Goal: Information Seeking & Learning: Check status

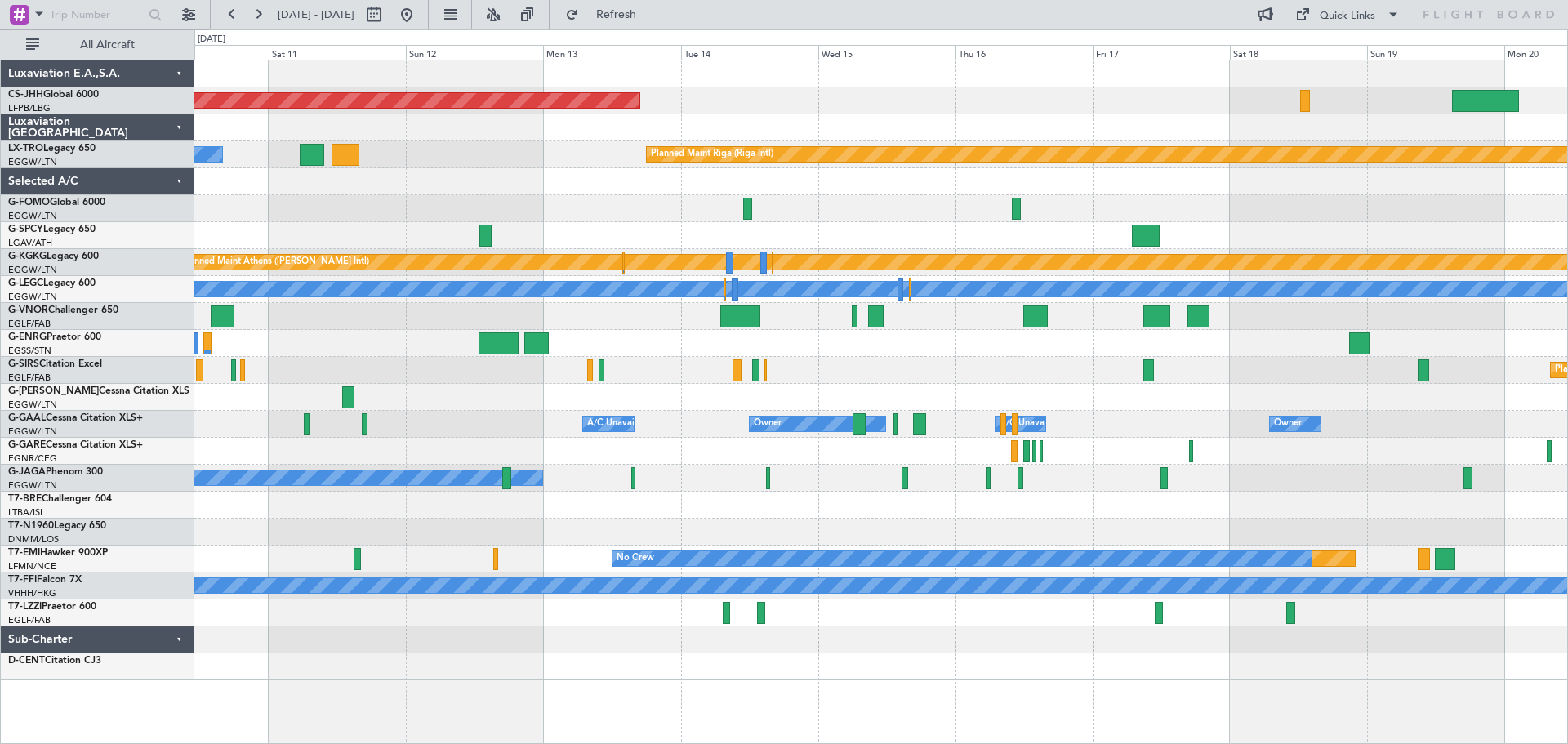
click at [508, 325] on div at bounding box center [880, 316] width 1372 height 27
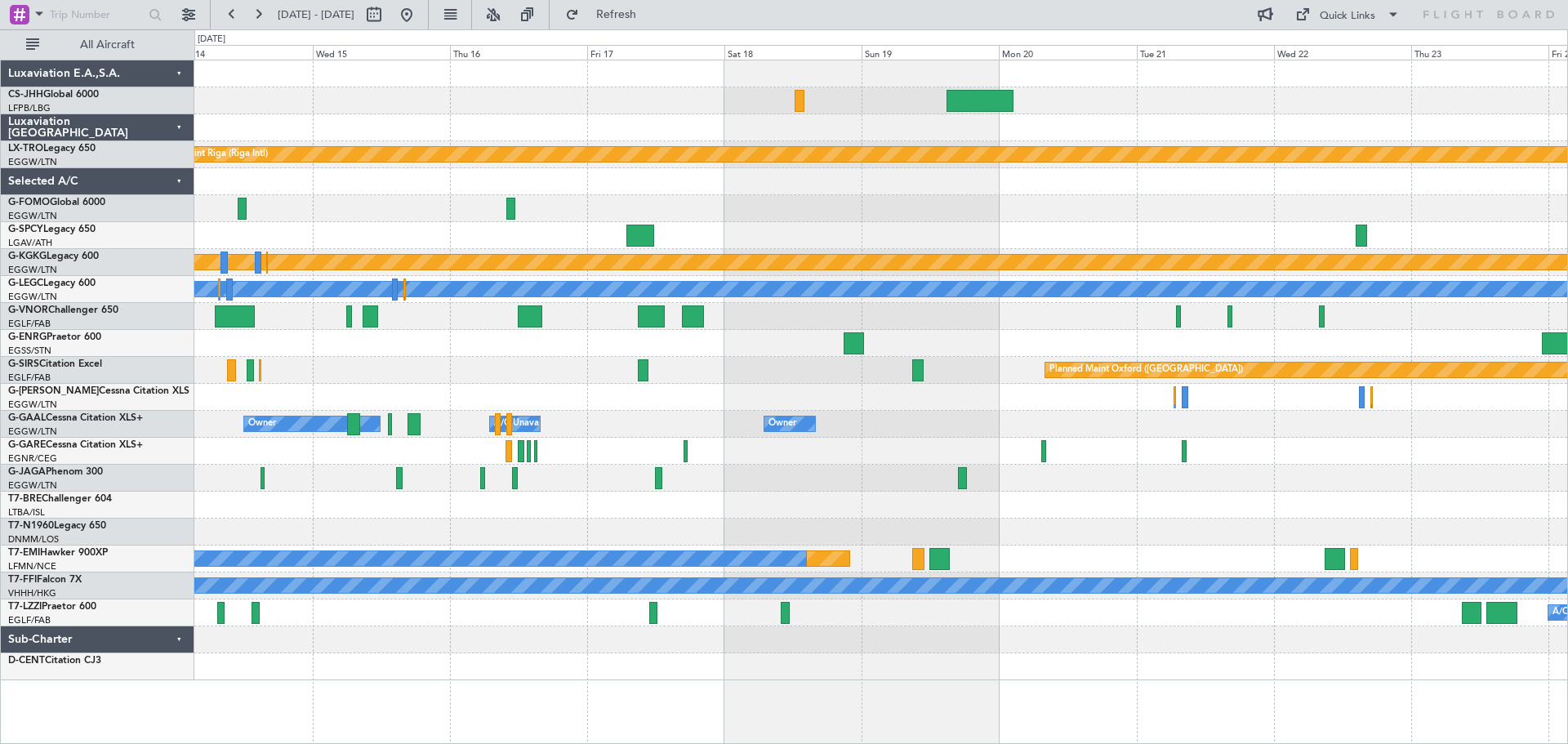
click at [555, 328] on div at bounding box center [880, 316] width 1372 height 27
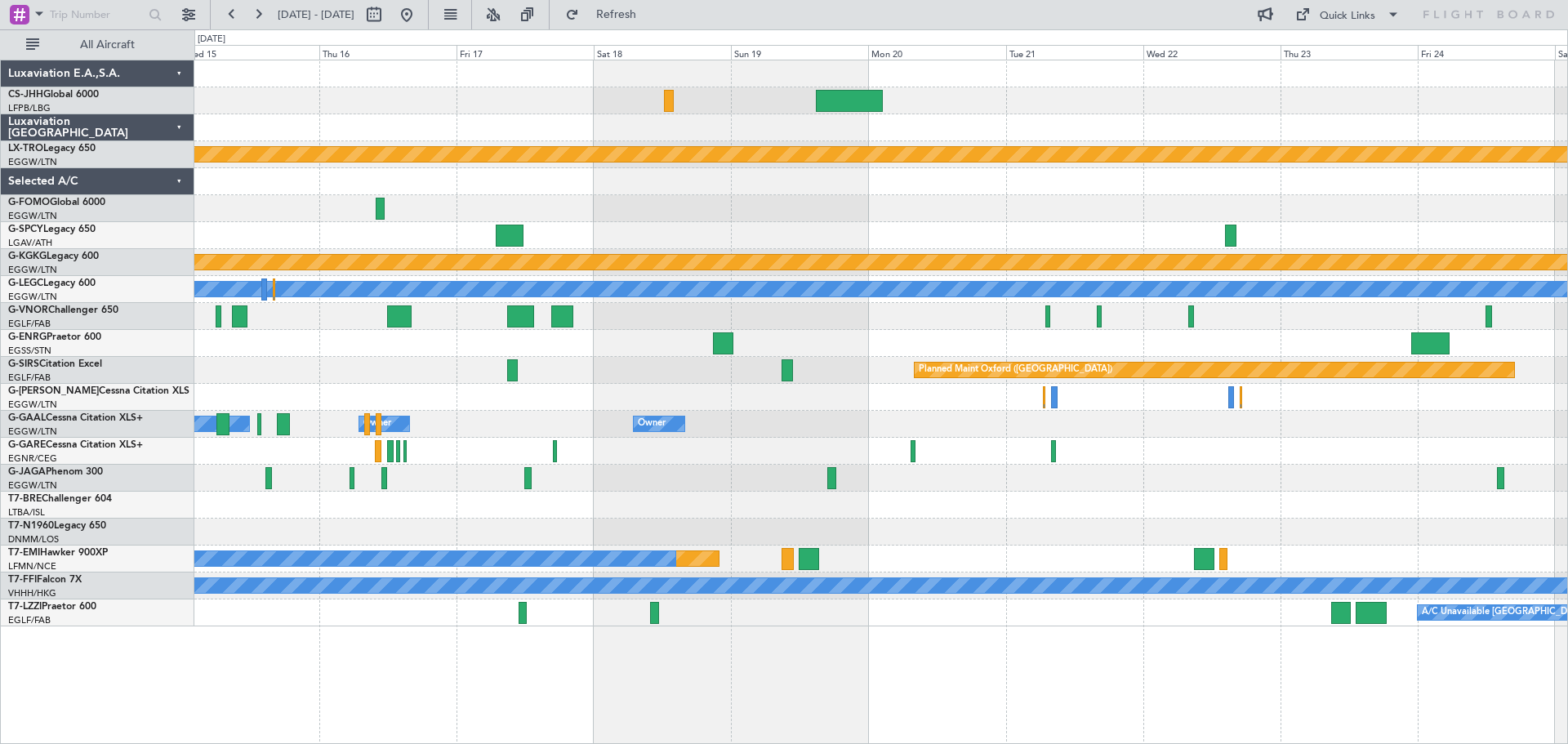
click at [1247, 348] on div at bounding box center [880, 343] width 1372 height 27
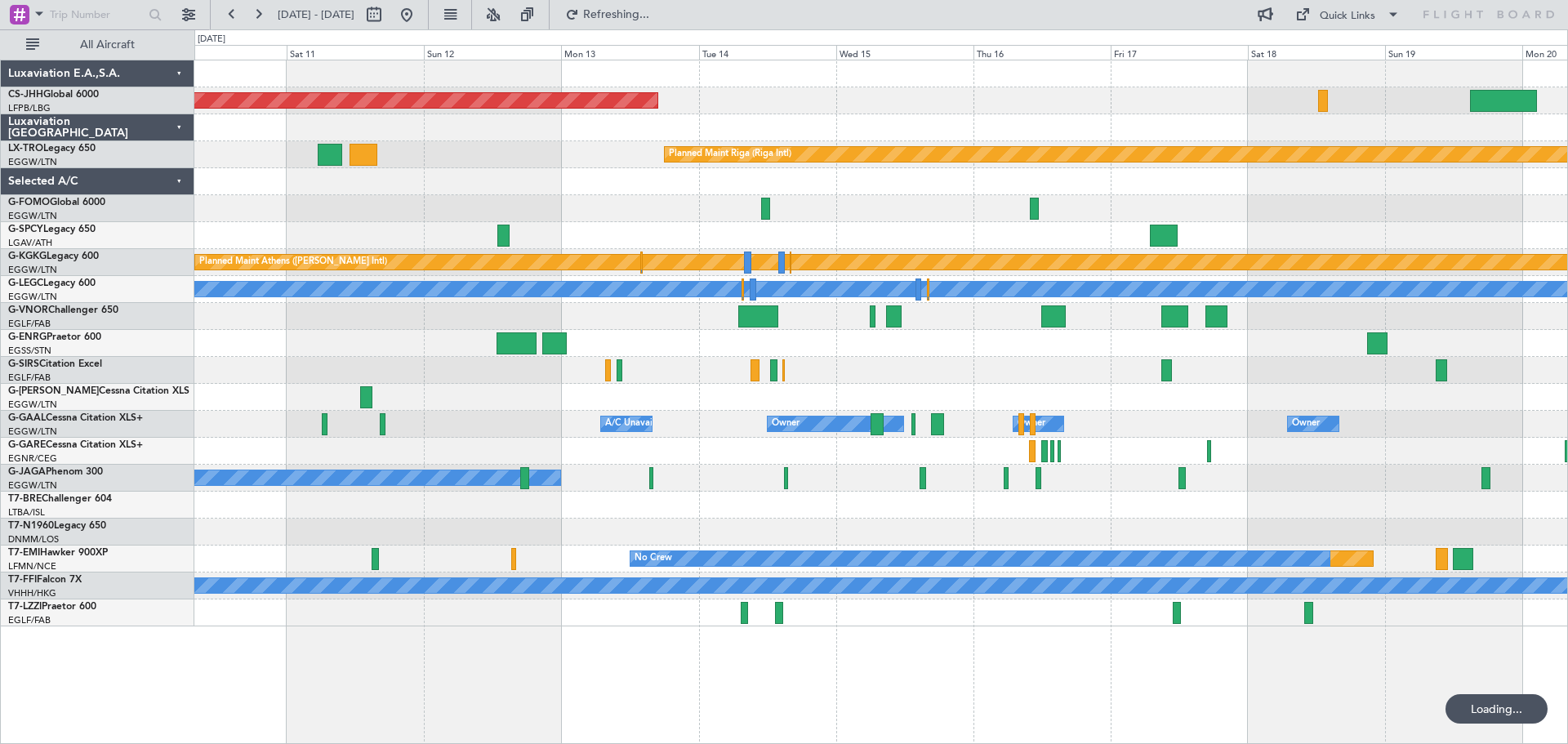
click at [1007, 361] on div "Planned Maint Oxford ([GEOGRAPHIC_DATA])" at bounding box center [880, 370] width 1372 height 27
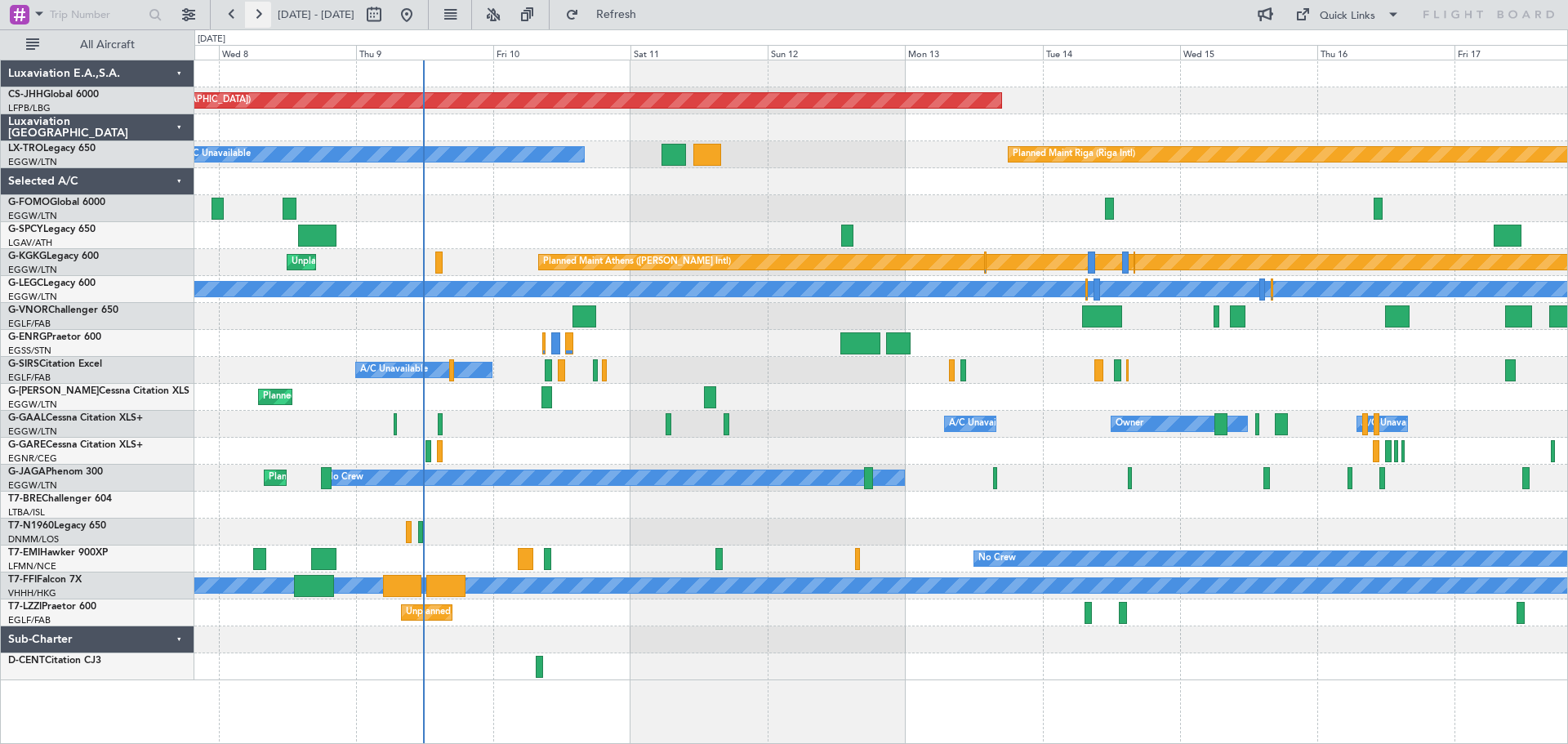
click at [262, 17] on button at bounding box center [258, 15] width 26 height 26
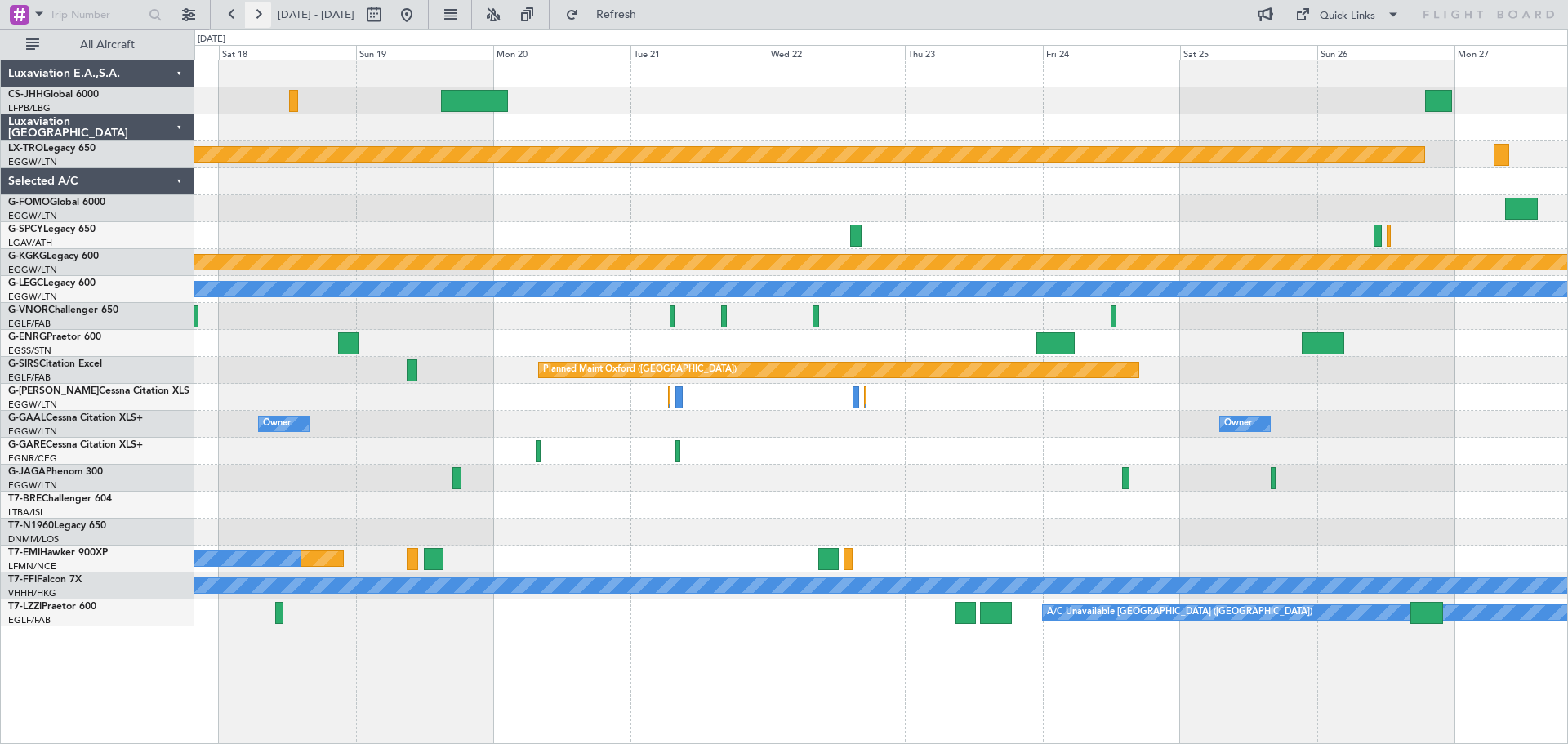
click at [262, 17] on button at bounding box center [258, 15] width 26 height 26
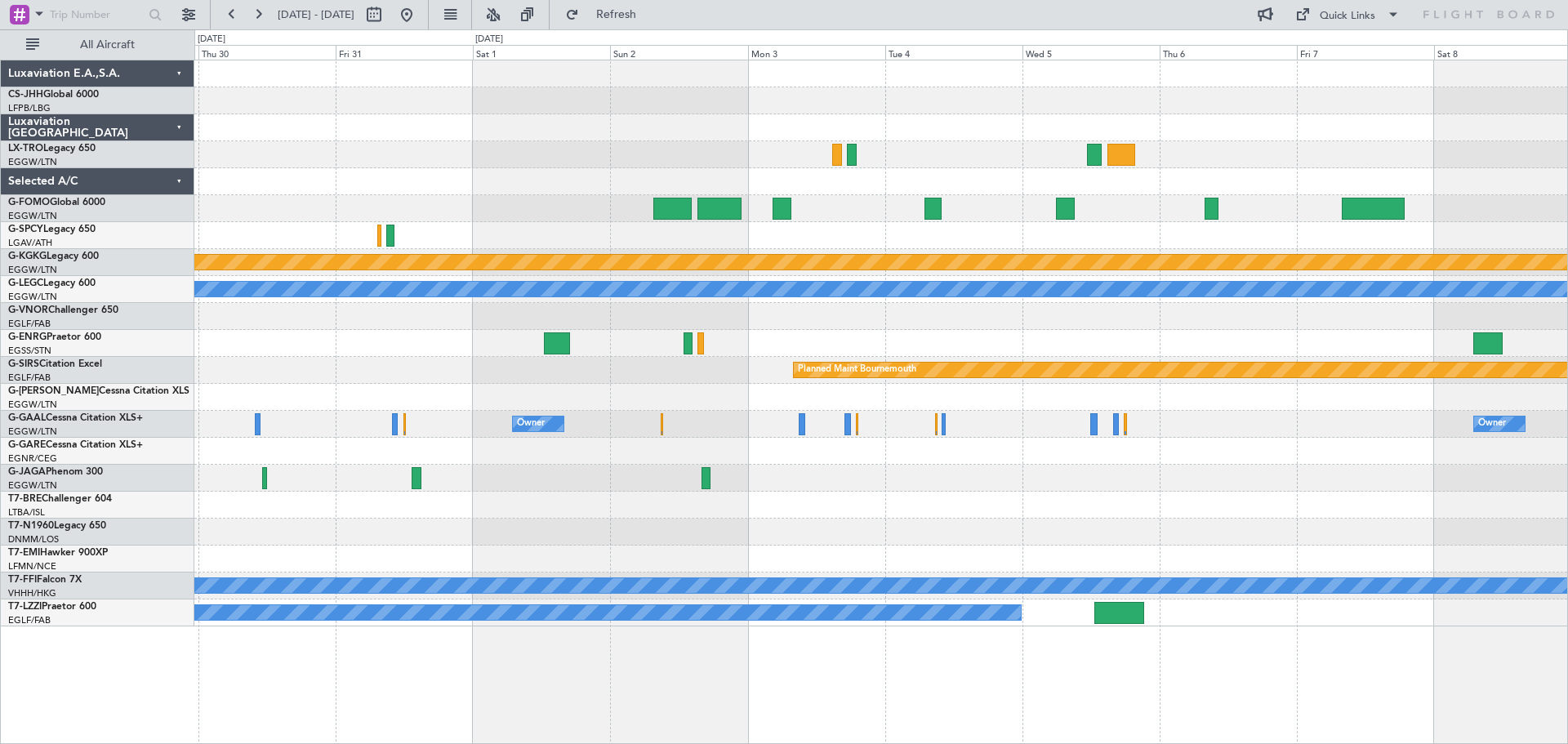
click at [801, 99] on div at bounding box center [880, 100] width 1372 height 27
click at [237, 18] on button at bounding box center [232, 15] width 26 height 26
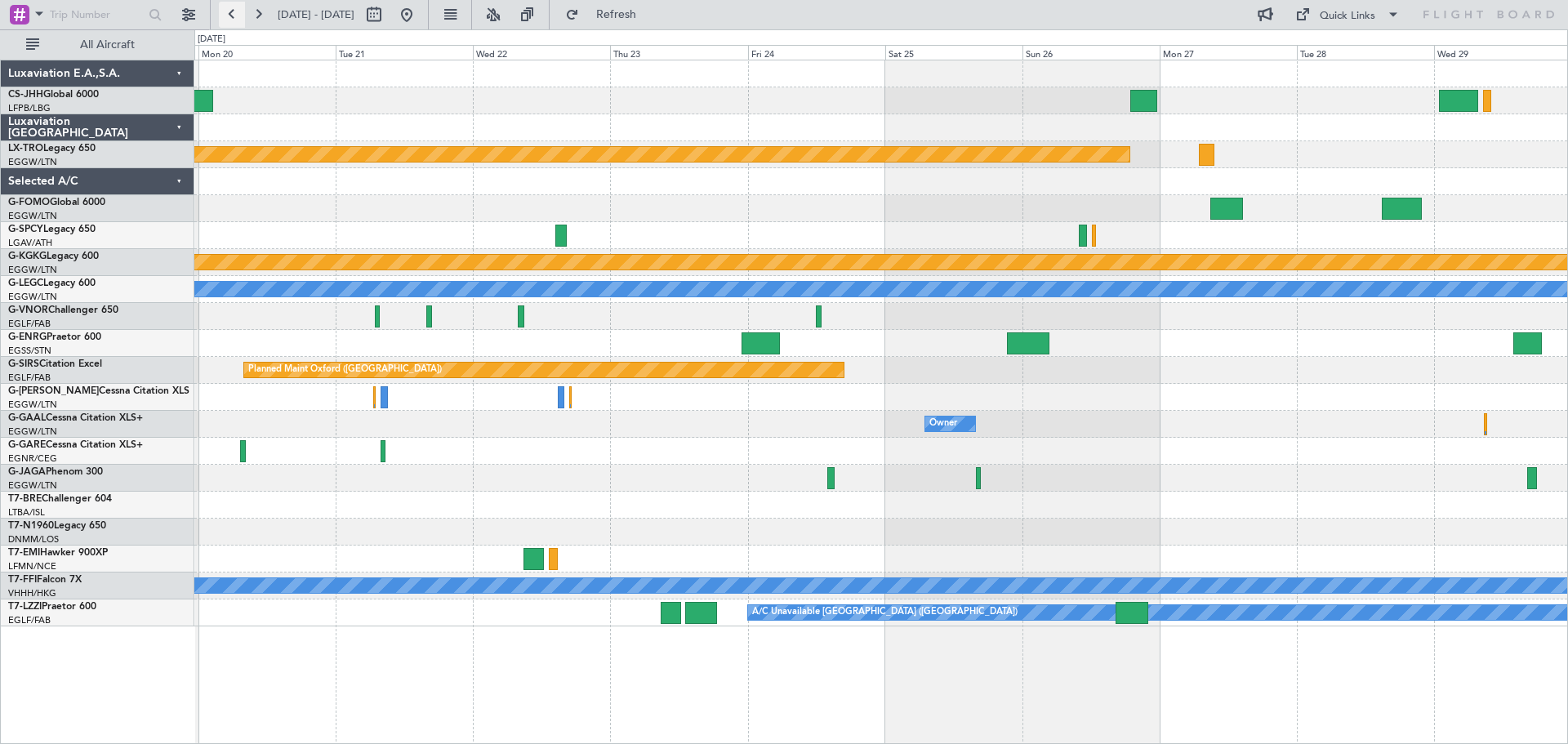
click at [237, 18] on button at bounding box center [232, 15] width 26 height 26
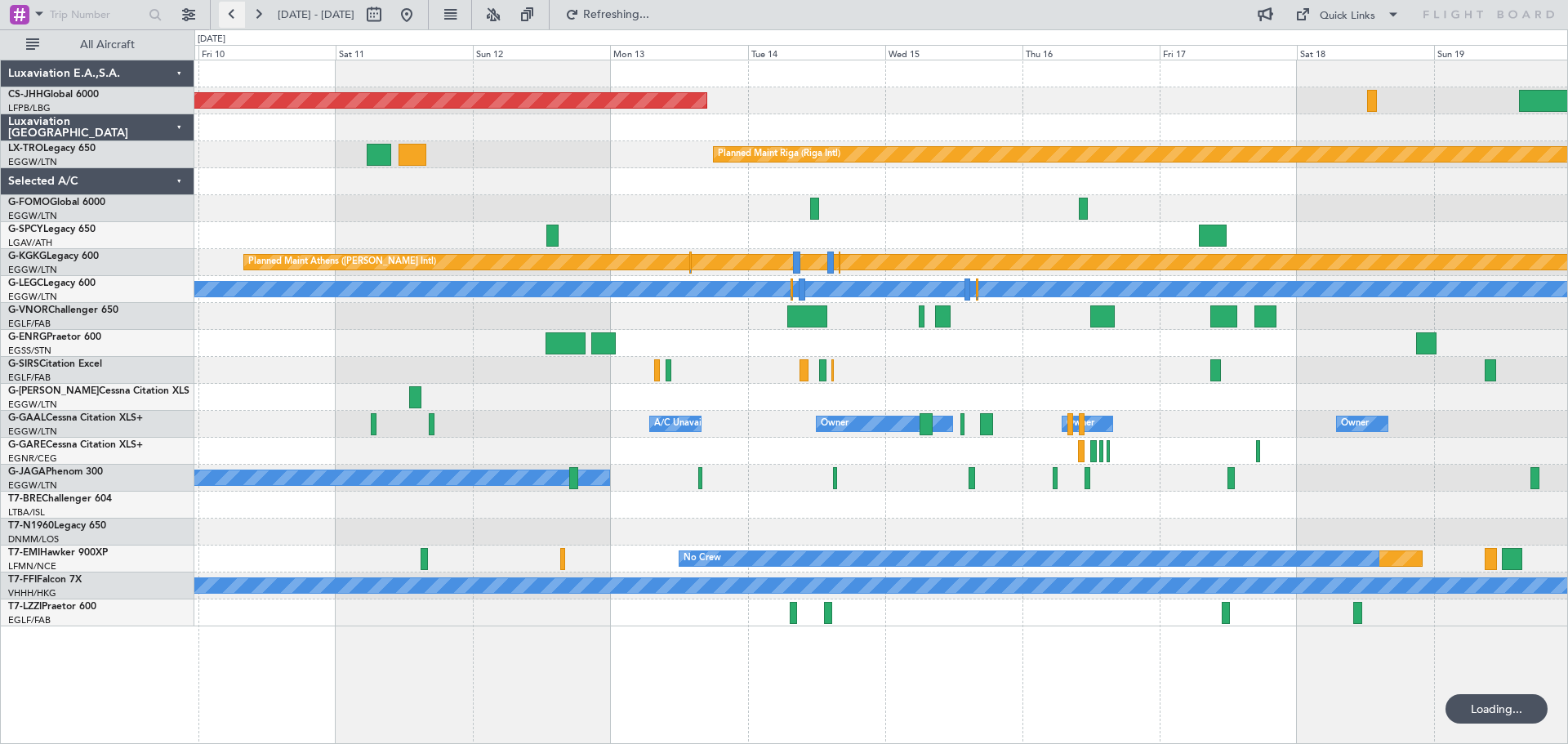
click at [237, 18] on button at bounding box center [232, 15] width 26 height 26
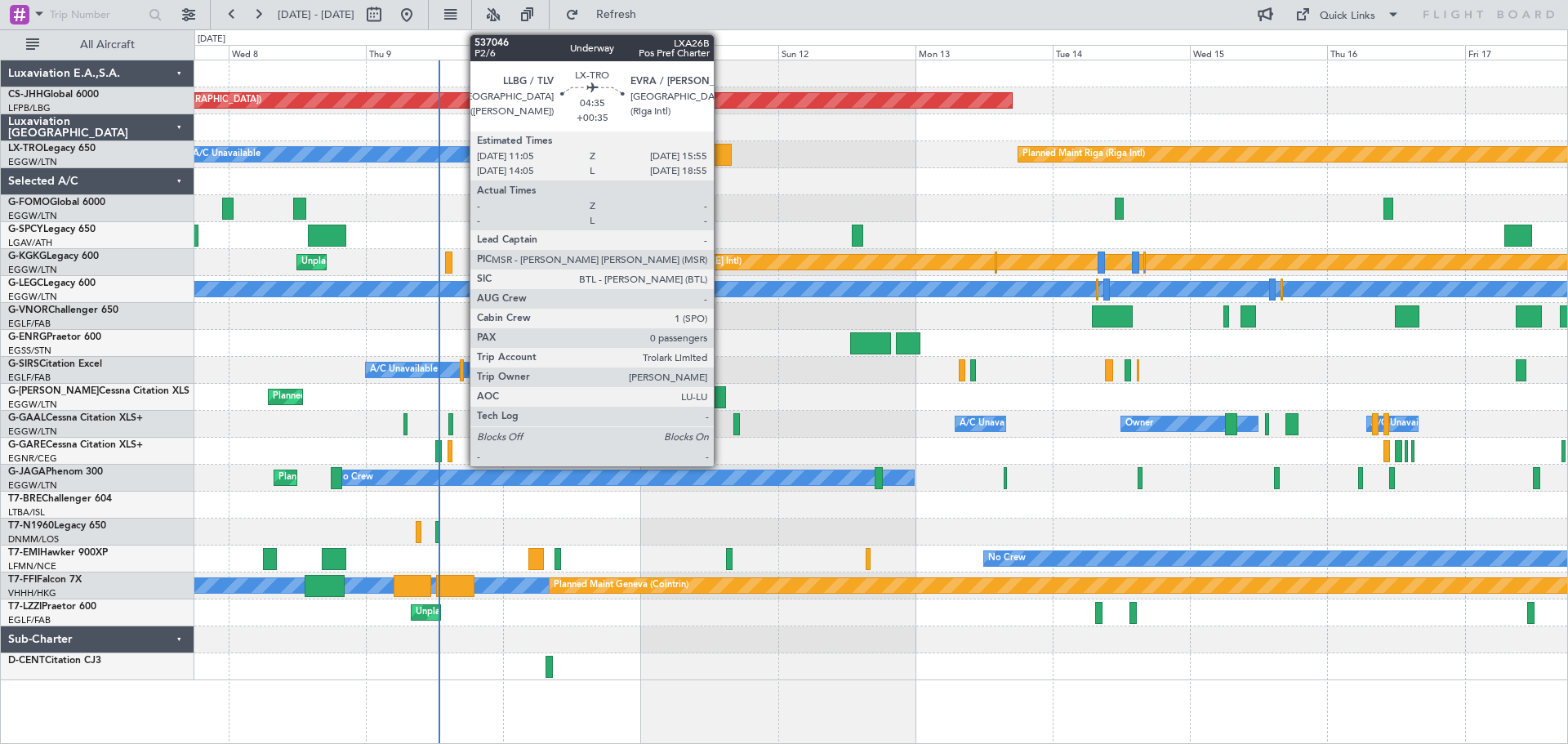
click at [721, 151] on div at bounding box center [717, 155] width 28 height 22
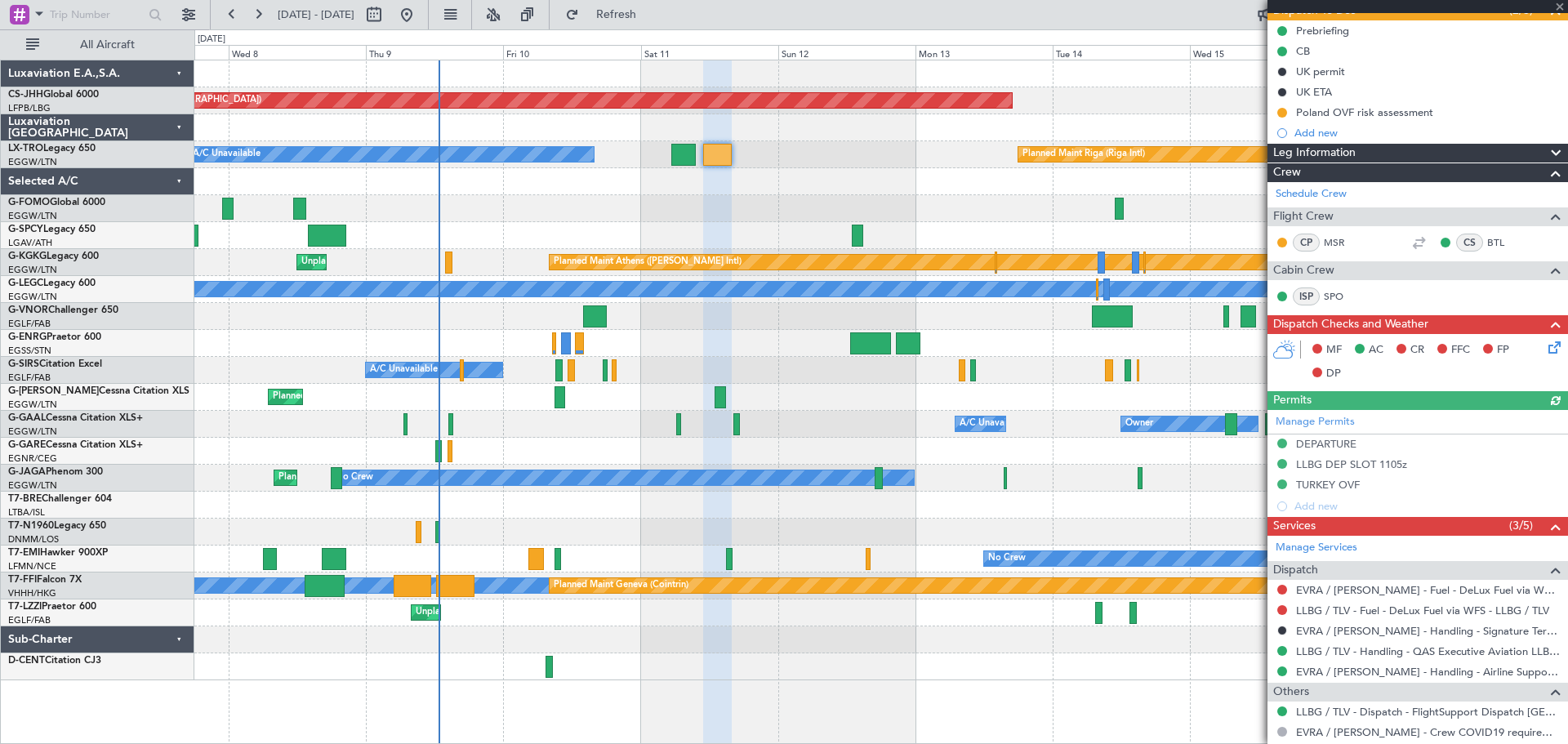
scroll to position [223, 0]
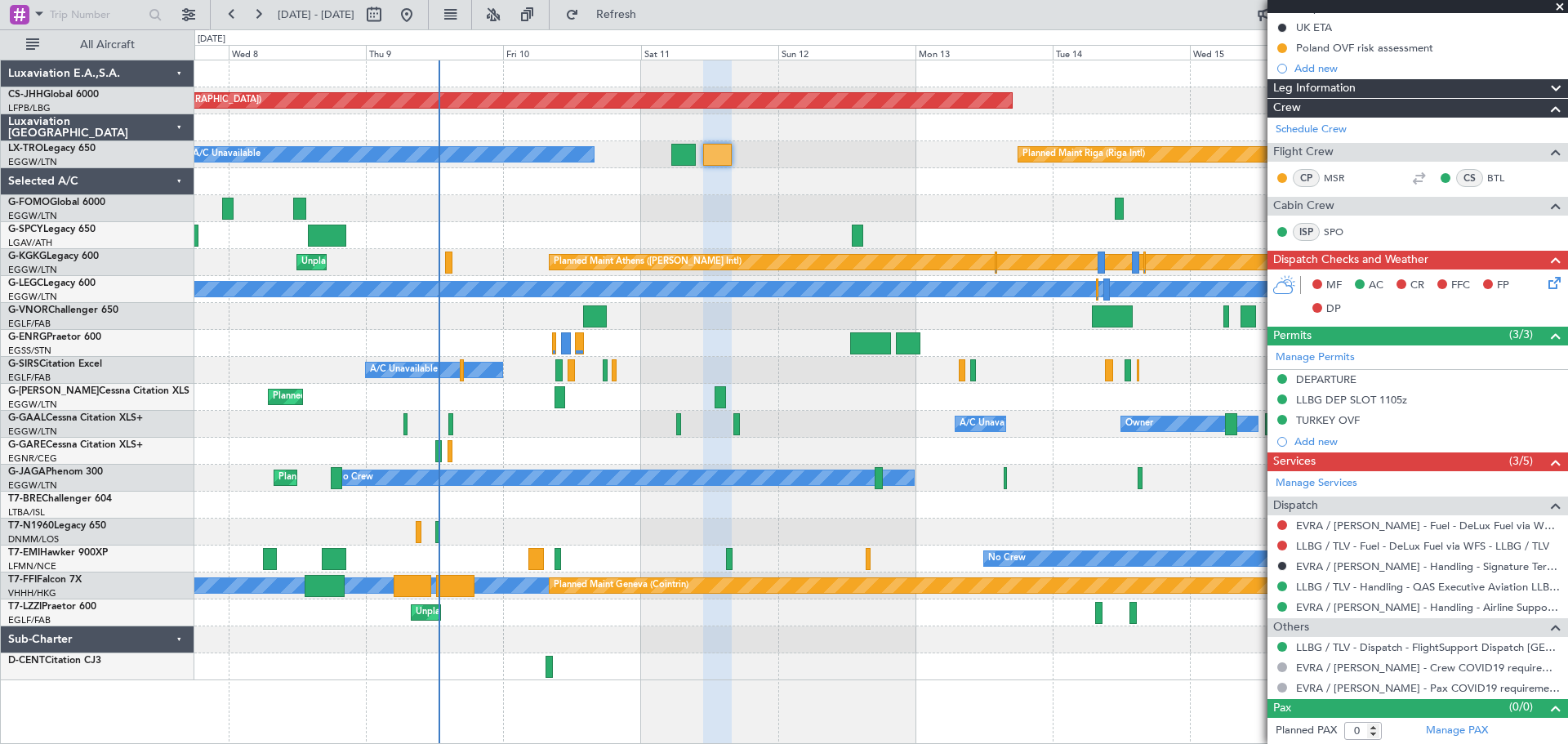
click at [1557, 8] on span at bounding box center [1560, 7] width 17 height 15
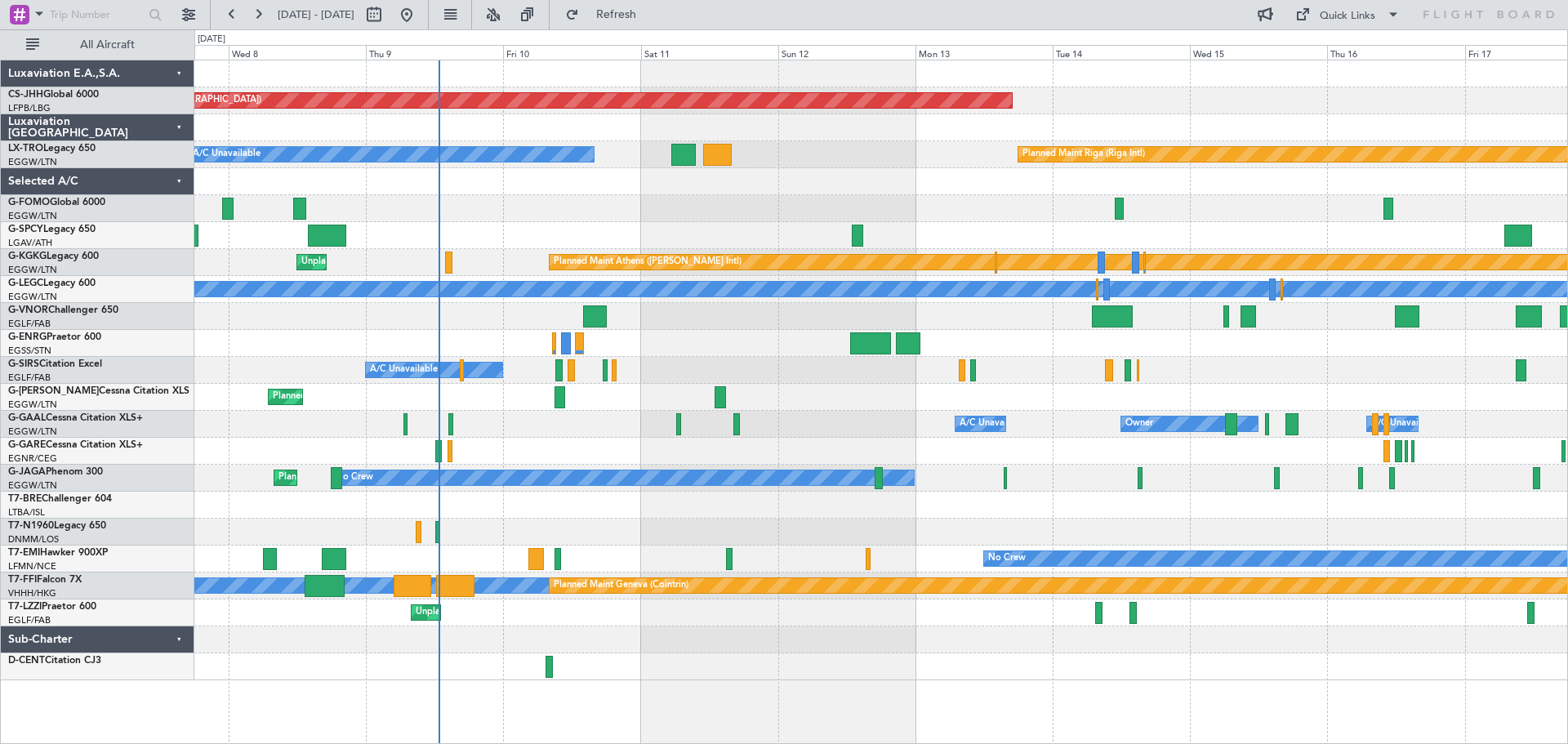
scroll to position [0, 0]
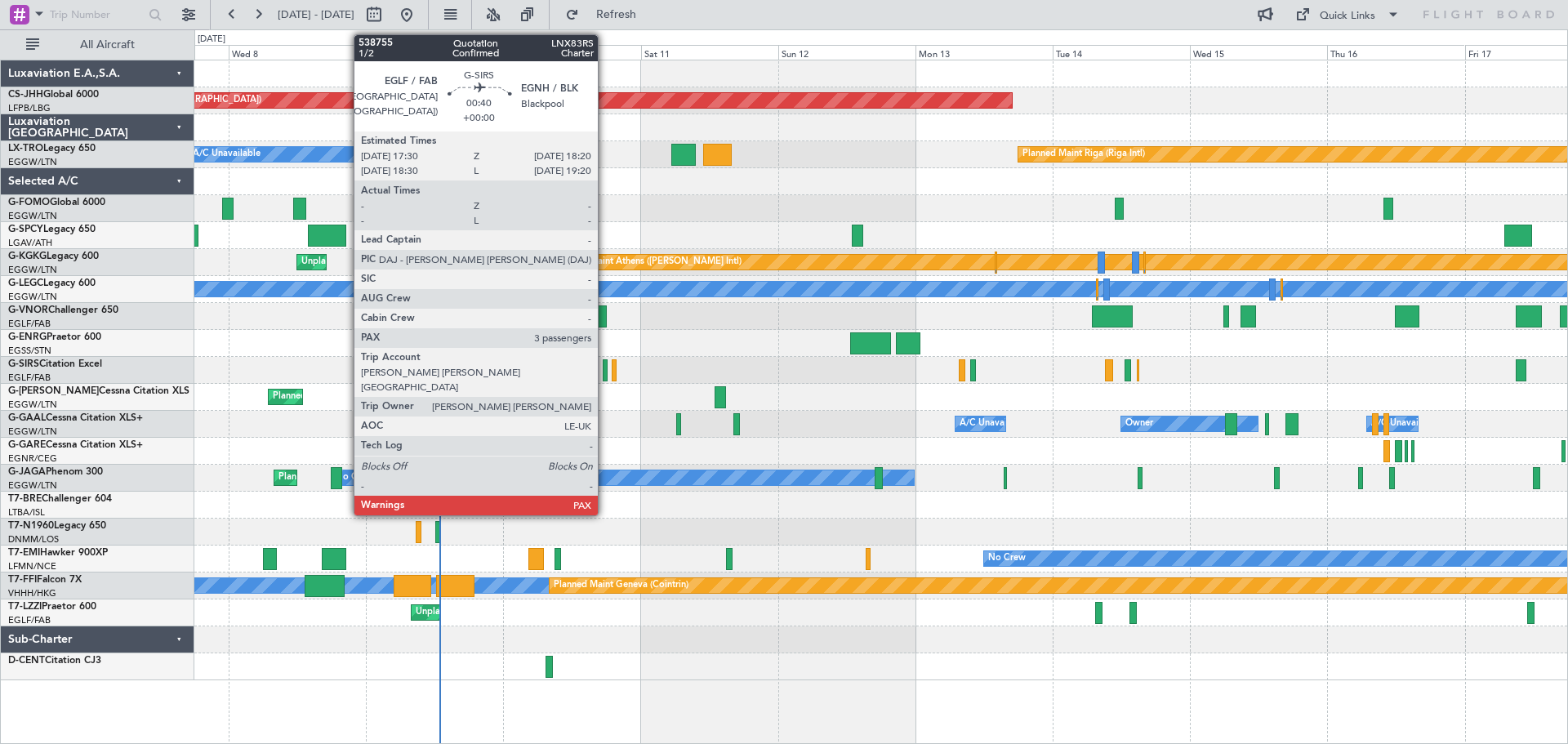
click at [605, 370] on div at bounding box center [605, 371] width 5 height 22
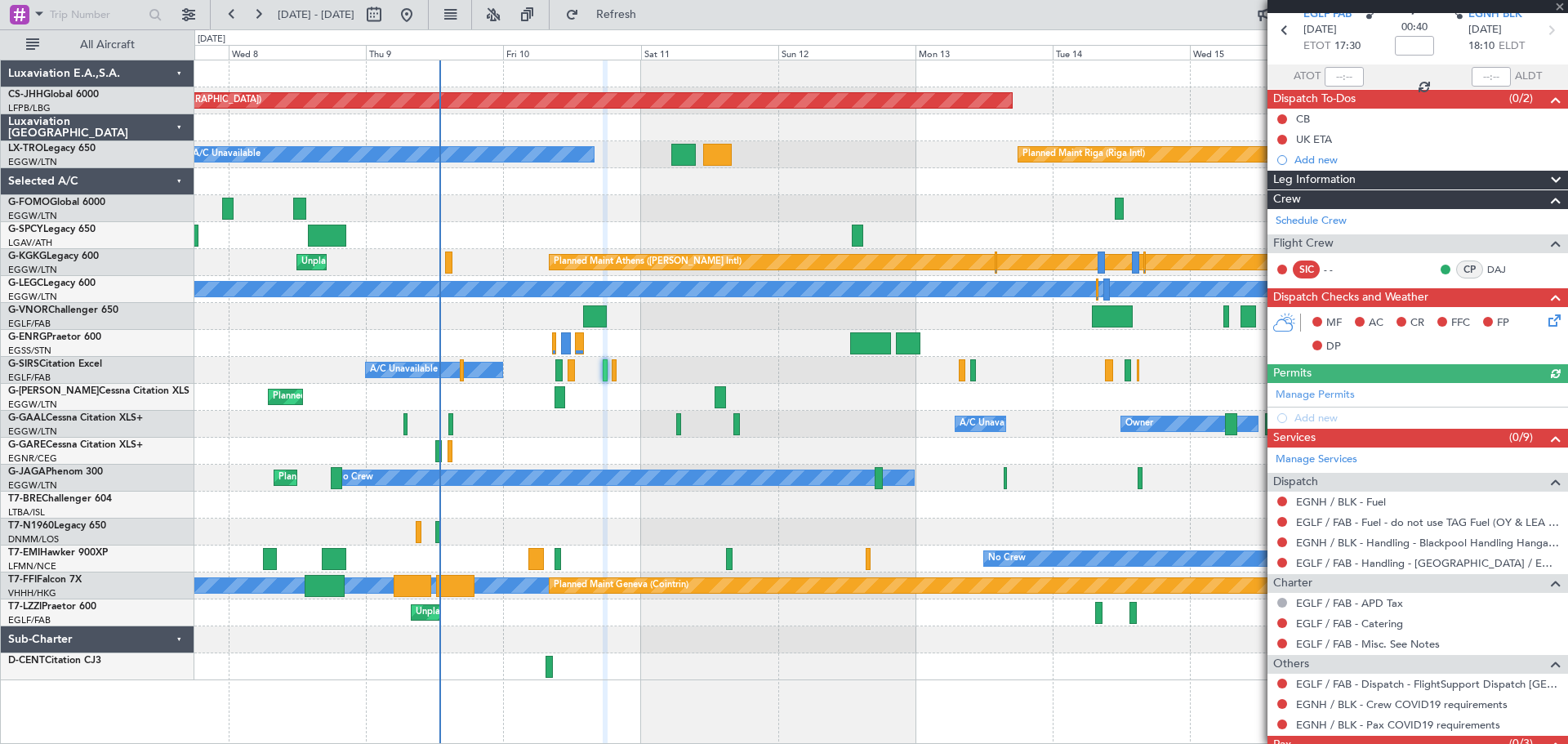
scroll to position [128, 0]
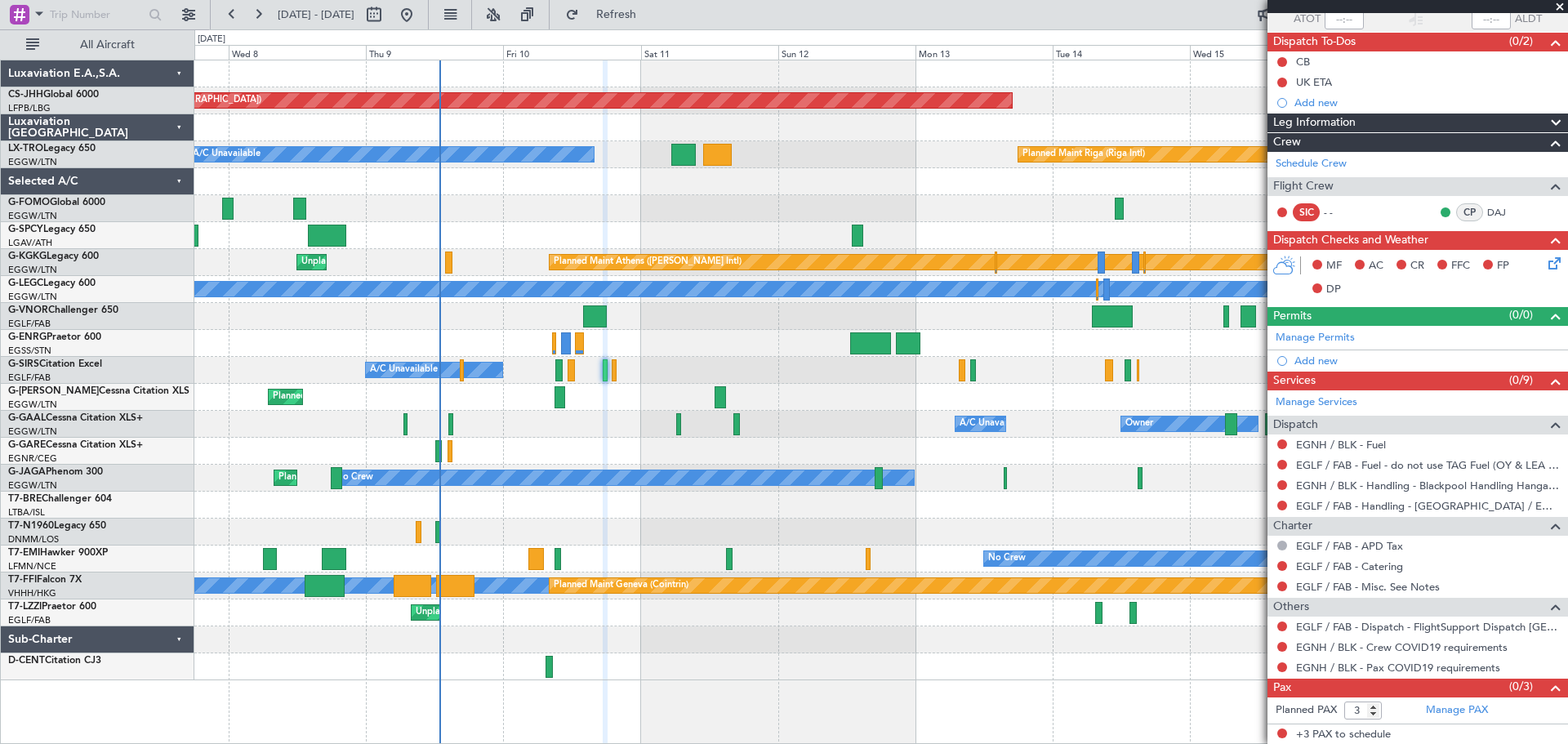
click at [1560, 6] on span at bounding box center [1560, 7] width 17 height 15
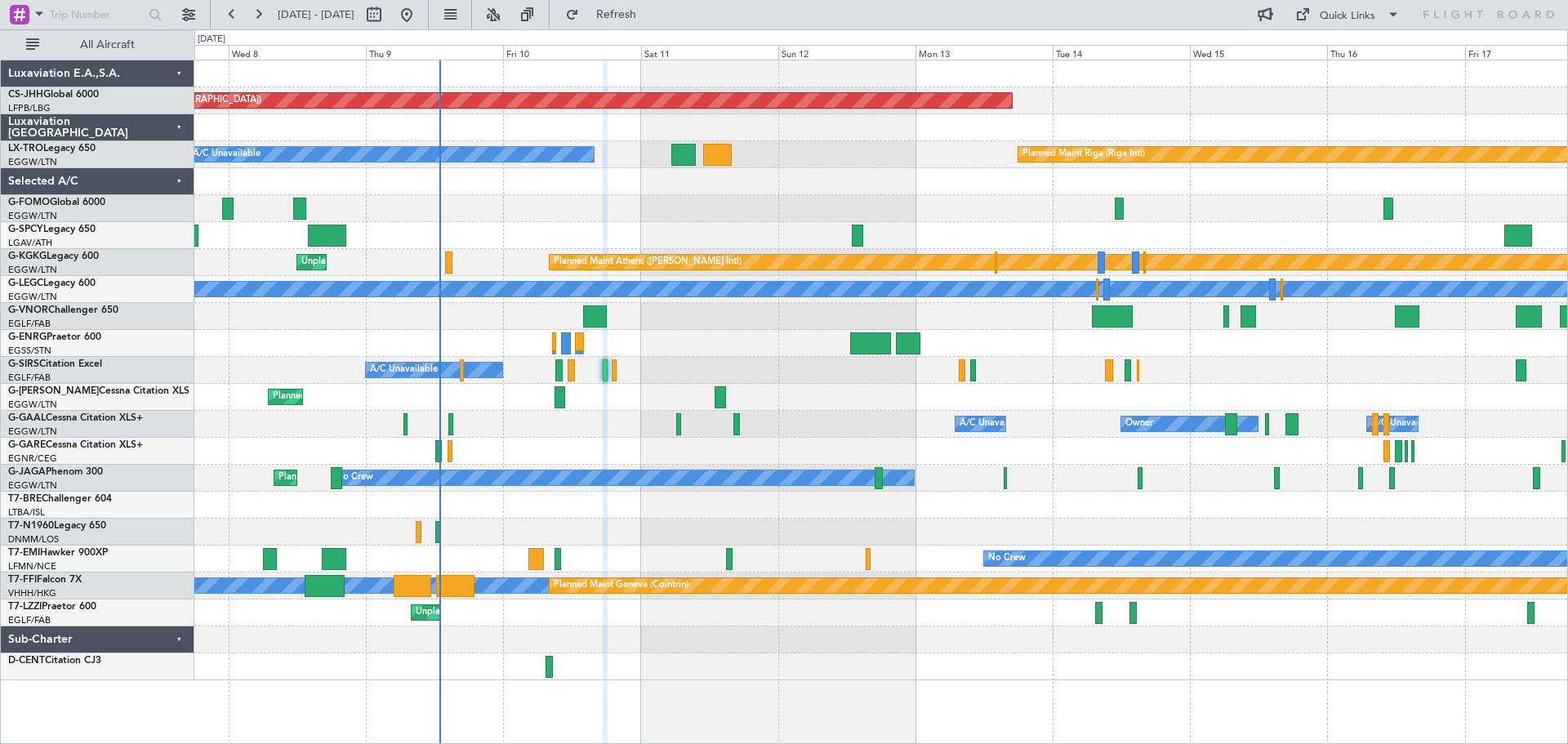
type input "0"
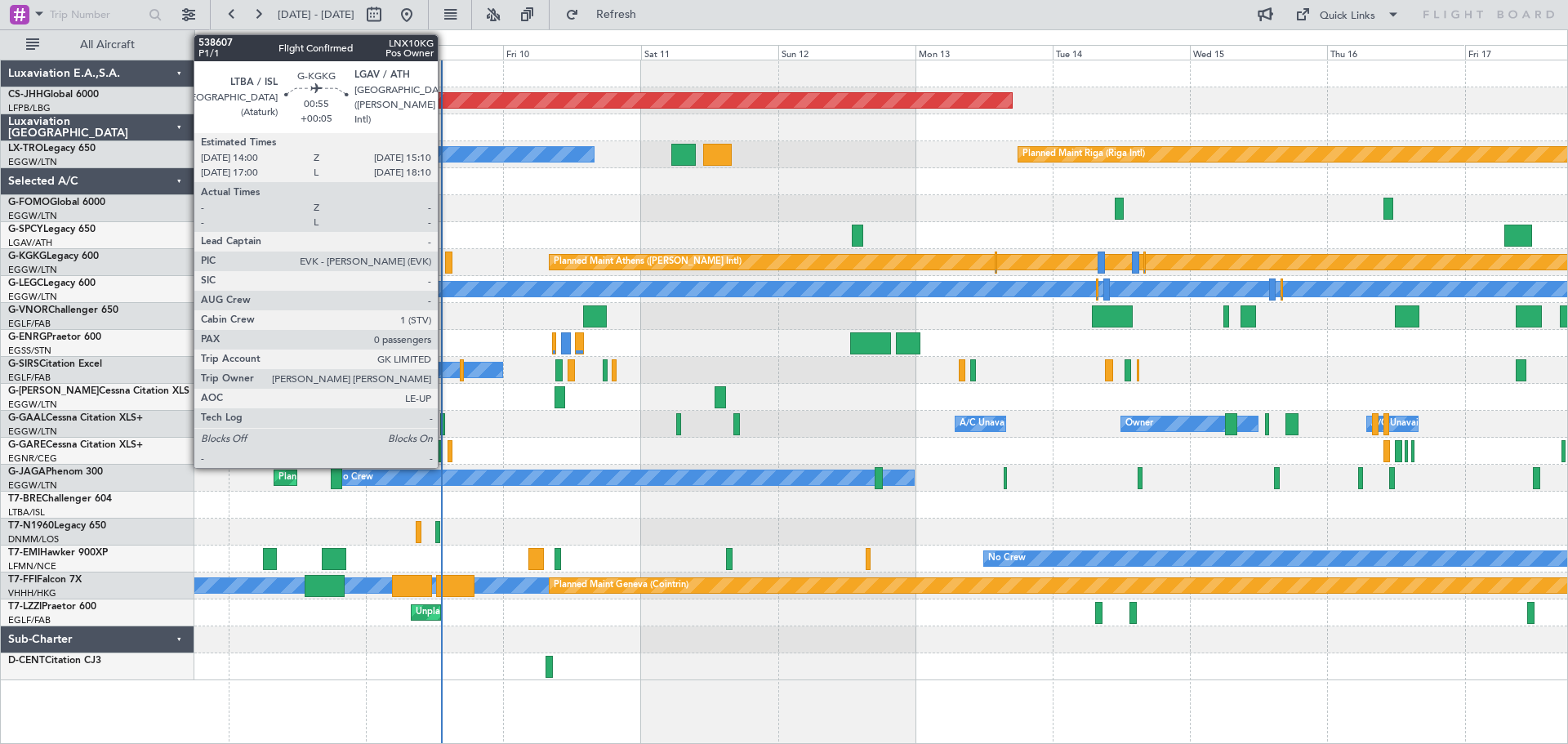
click at [445, 267] on div at bounding box center [449, 263] width 7 height 22
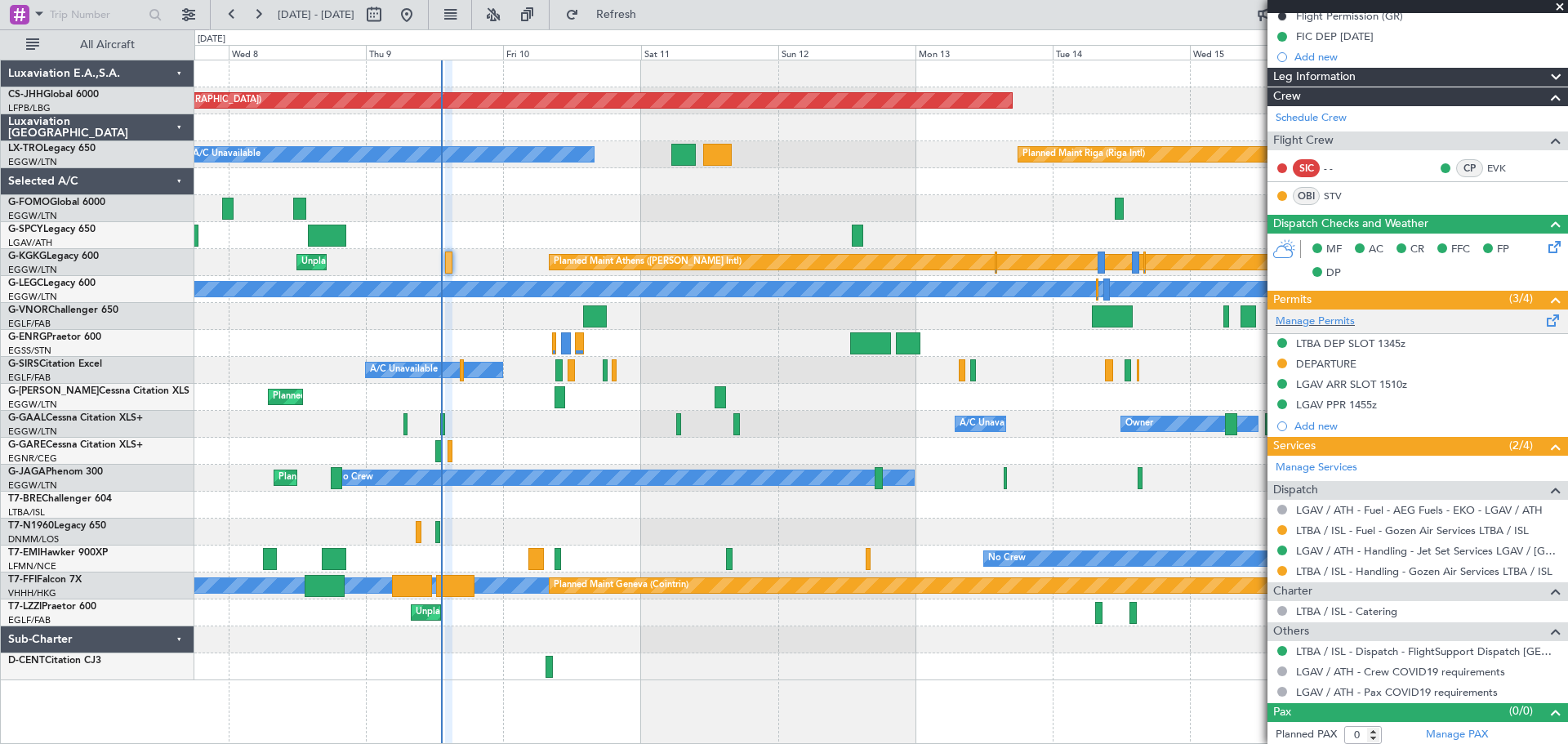
scroll to position [198, 0]
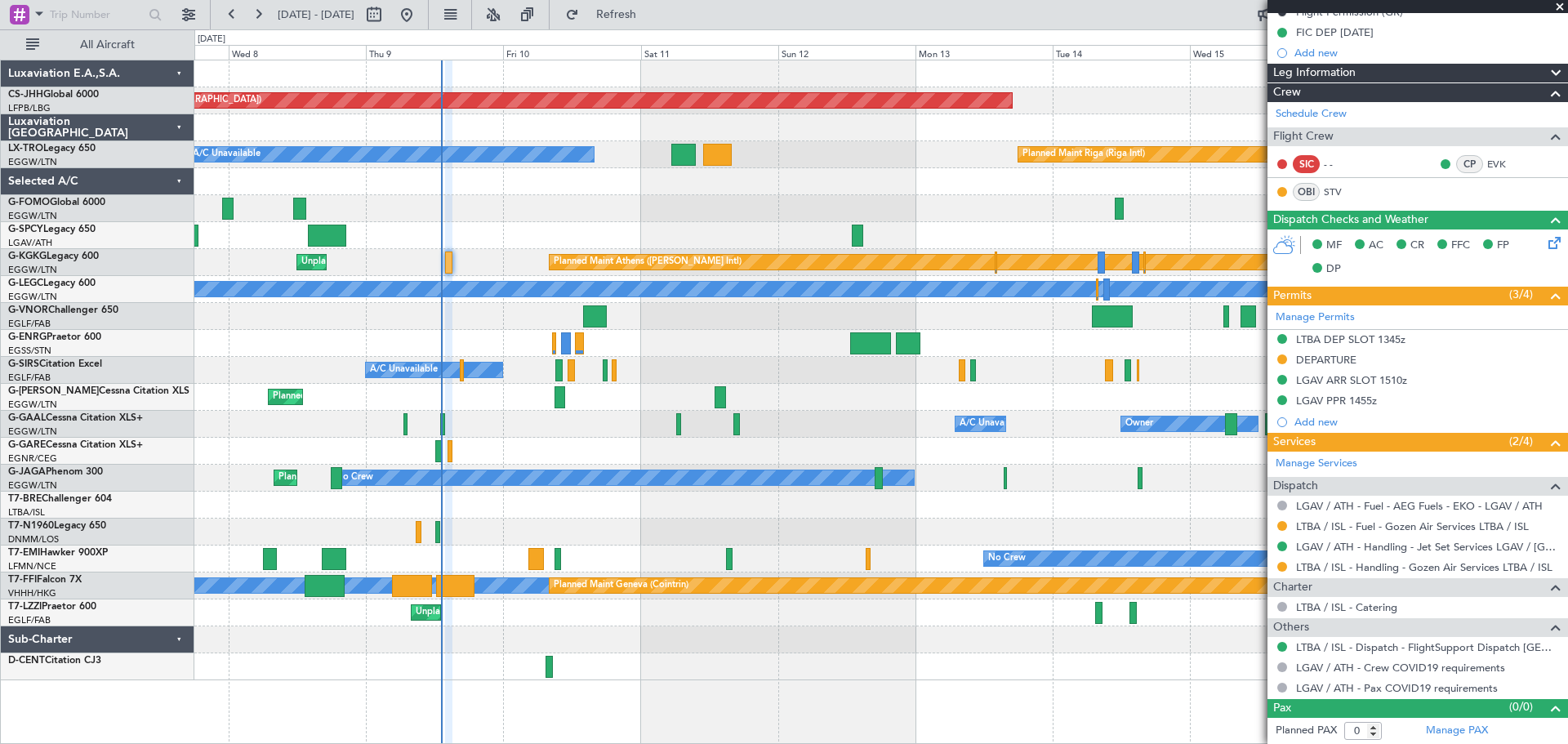
click at [1558, 8] on span at bounding box center [1560, 7] width 17 height 15
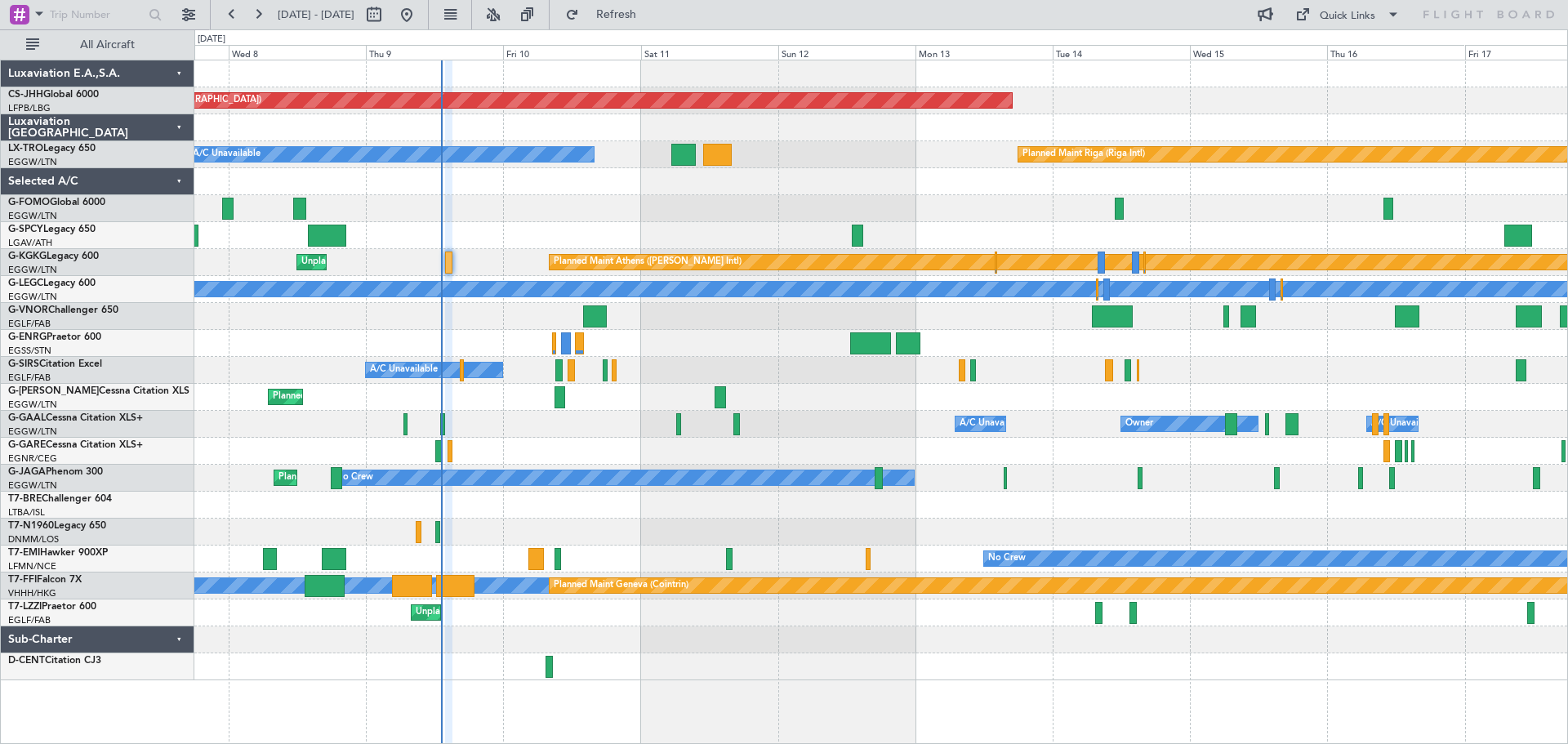
scroll to position [0, 0]
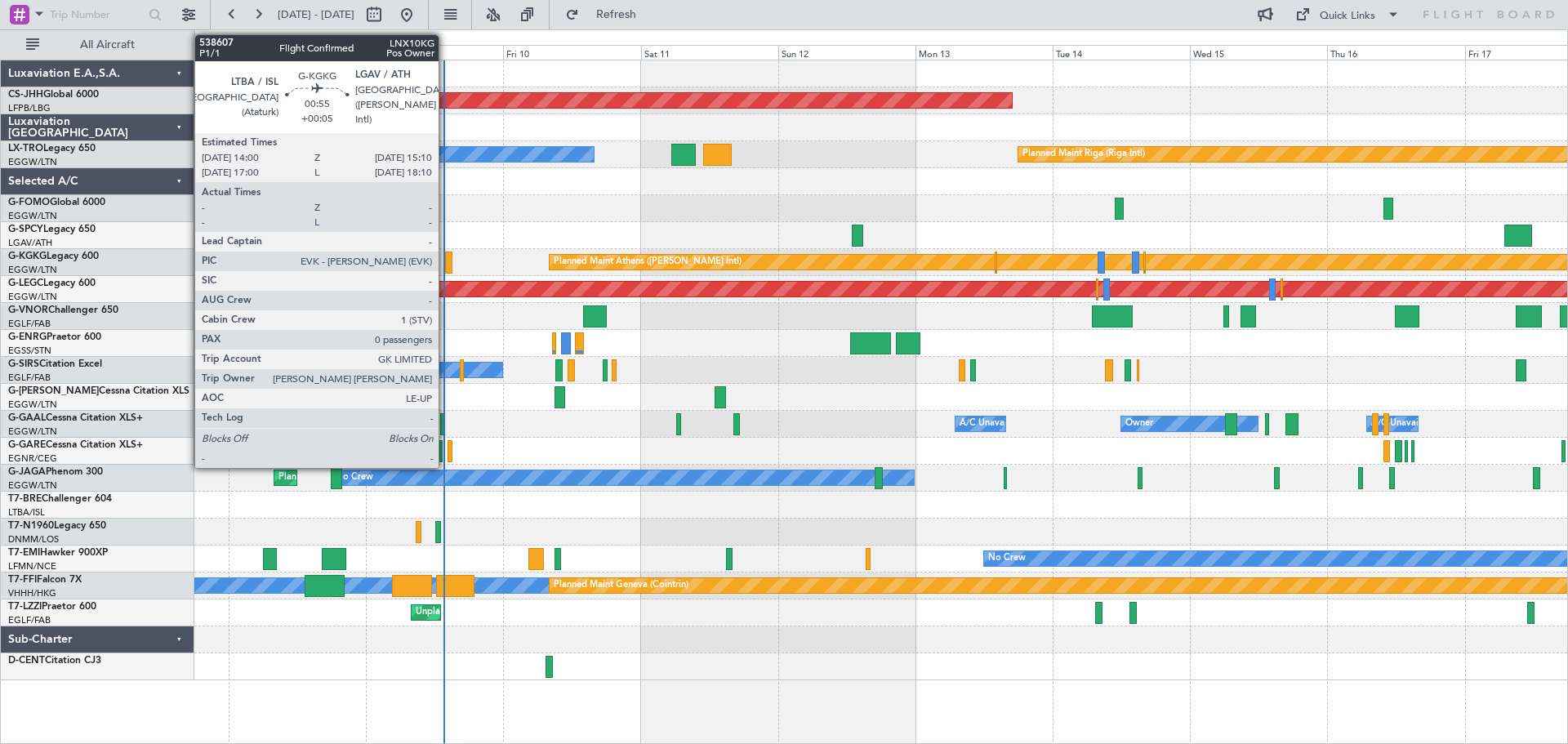
click at [446, 261] on div at bounding box center [449, 263] width 7 height 22
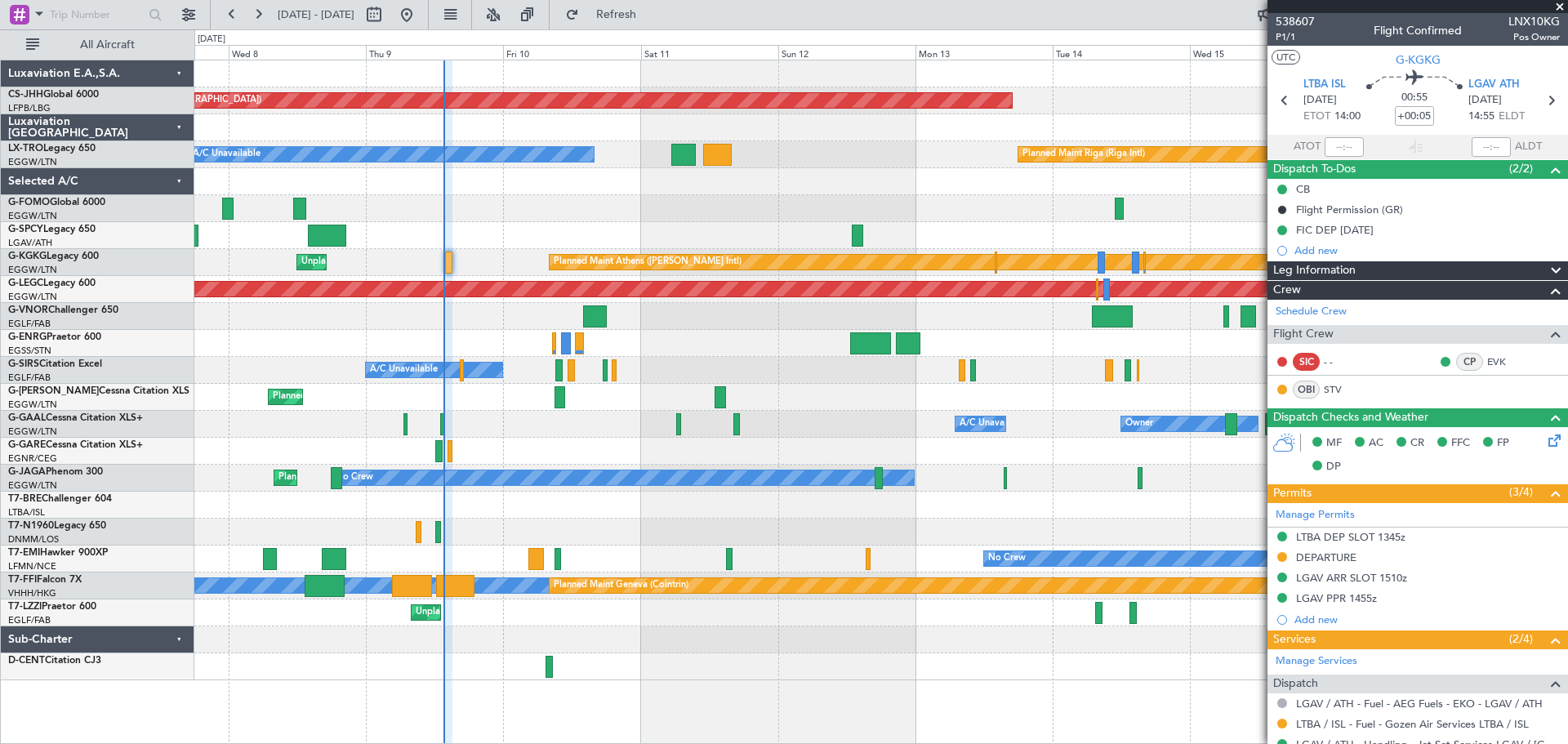
click at [1560, 3] on span at bounding box center [1560, 7] width 17 height 15
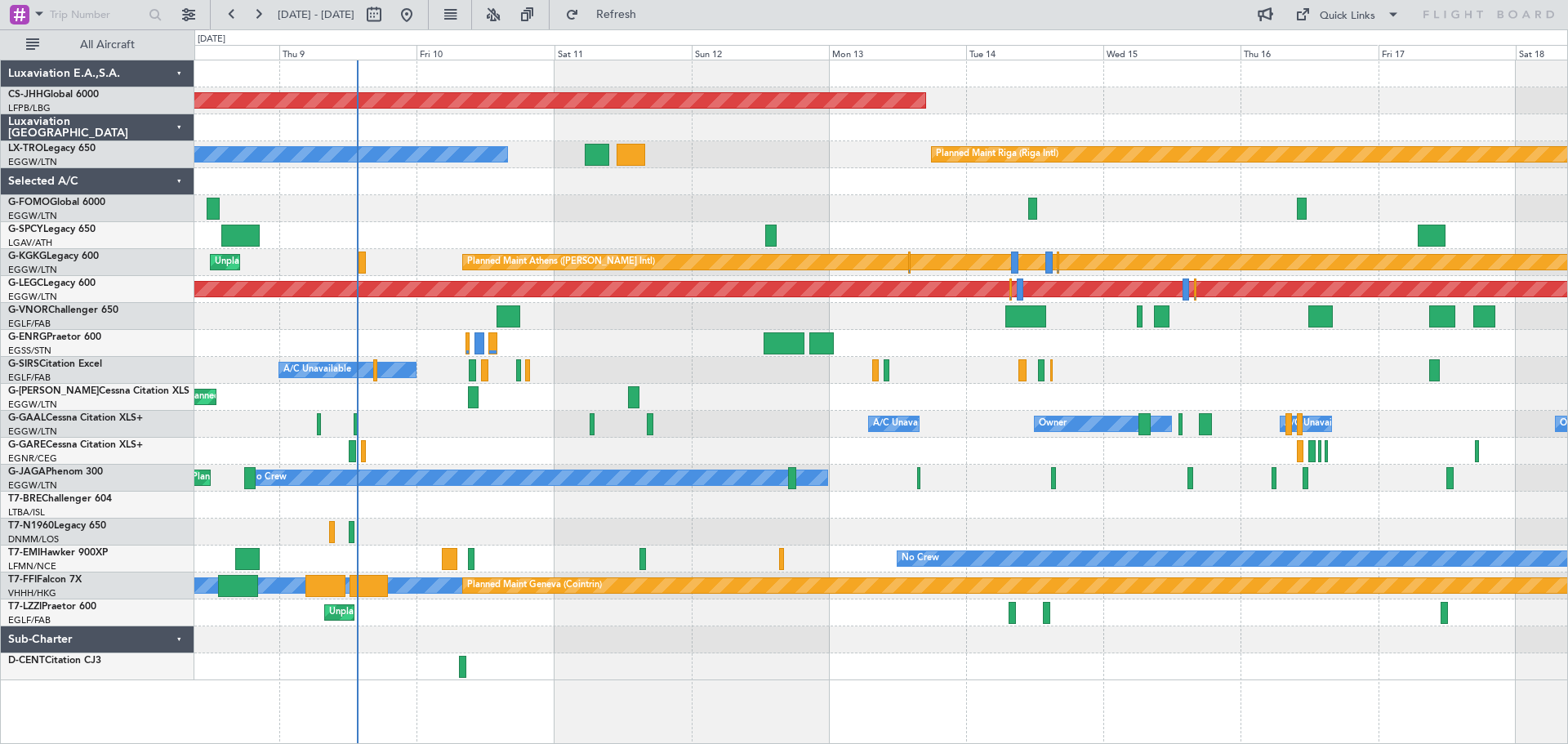
click at [869, 221] on div at bounding box center [880, 208] width 1372 height 27
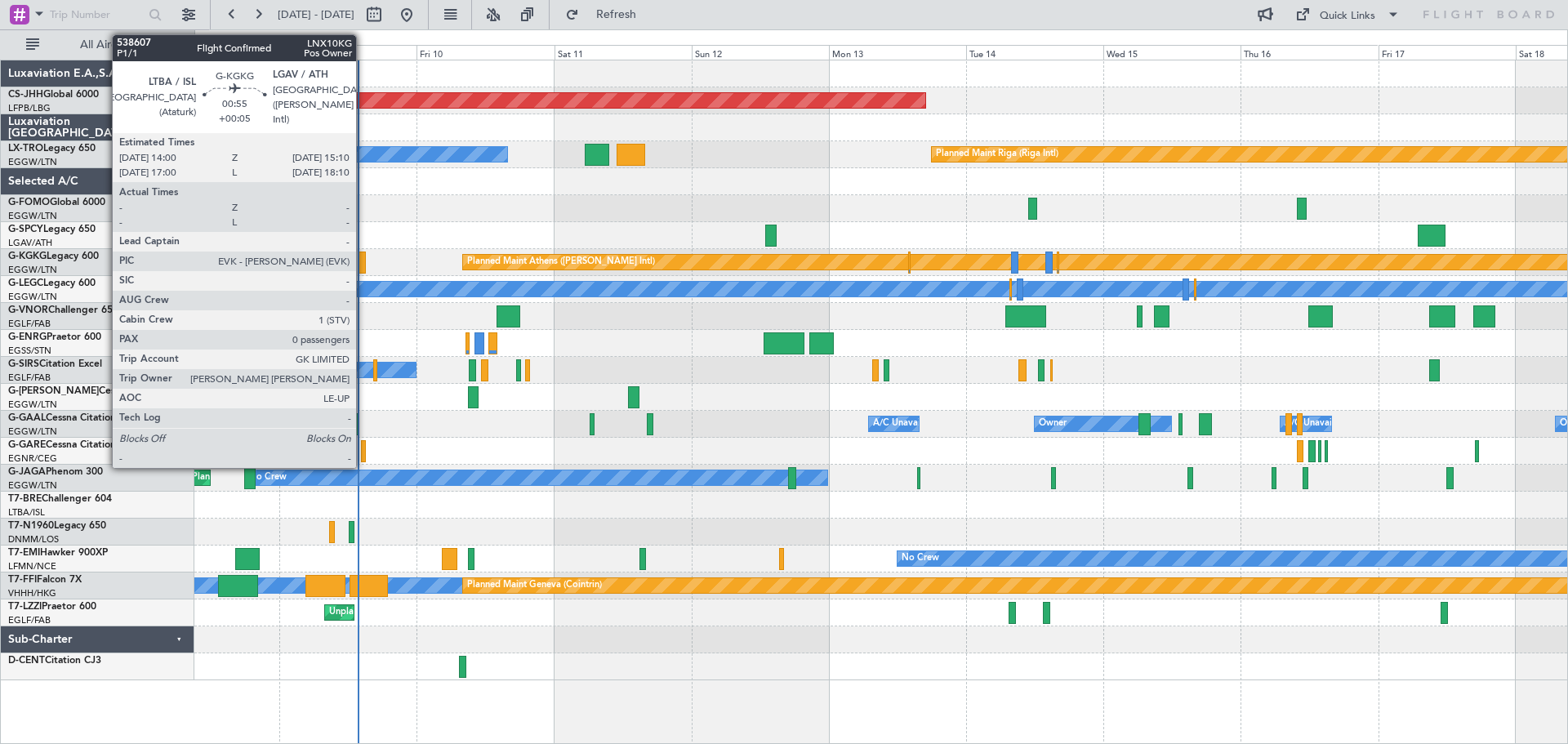
click at [363, 260] on div at bounding box center [362, 263] width 7 height 22
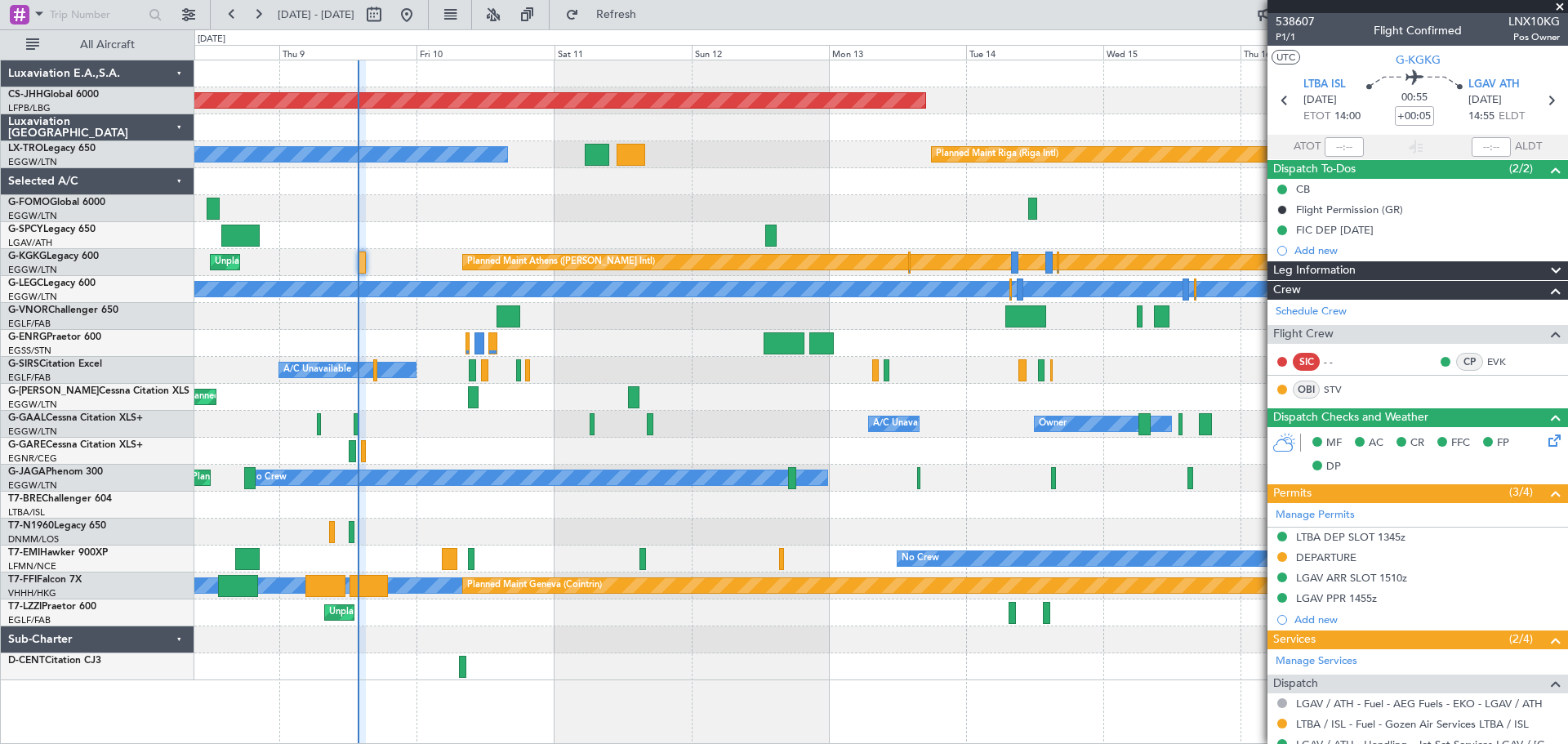
click at [1558, 8] on span at bounding box center [1560, 7] width 17 height 15
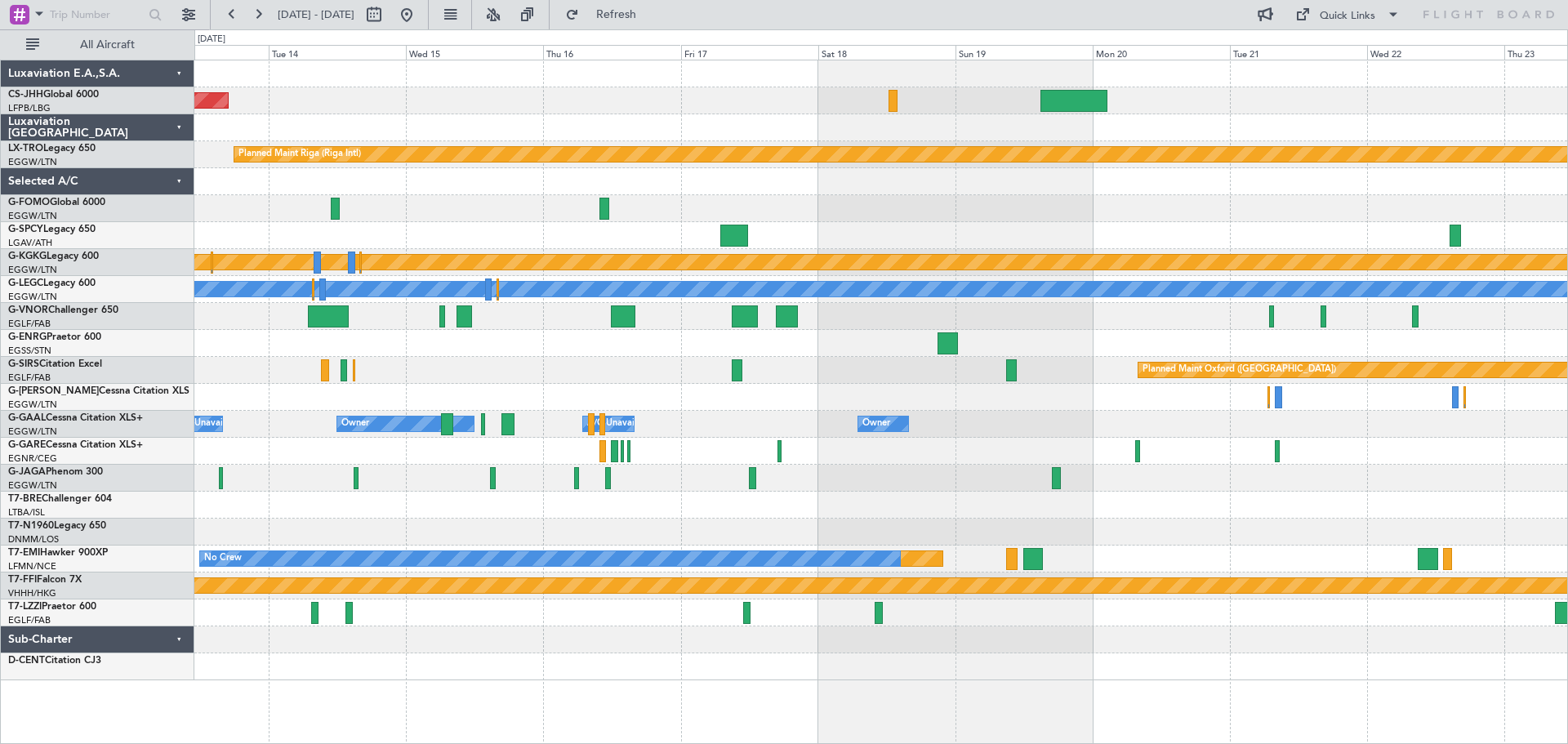
click at [763, 389] on div "Planned Maint [GEOGRAPHIC_DATA] ([GEOGRAPHIC_DATA]) Planned Maint [GEOGRAPHIC_D…" at bounding box center [880, 371] width 1372 height 620
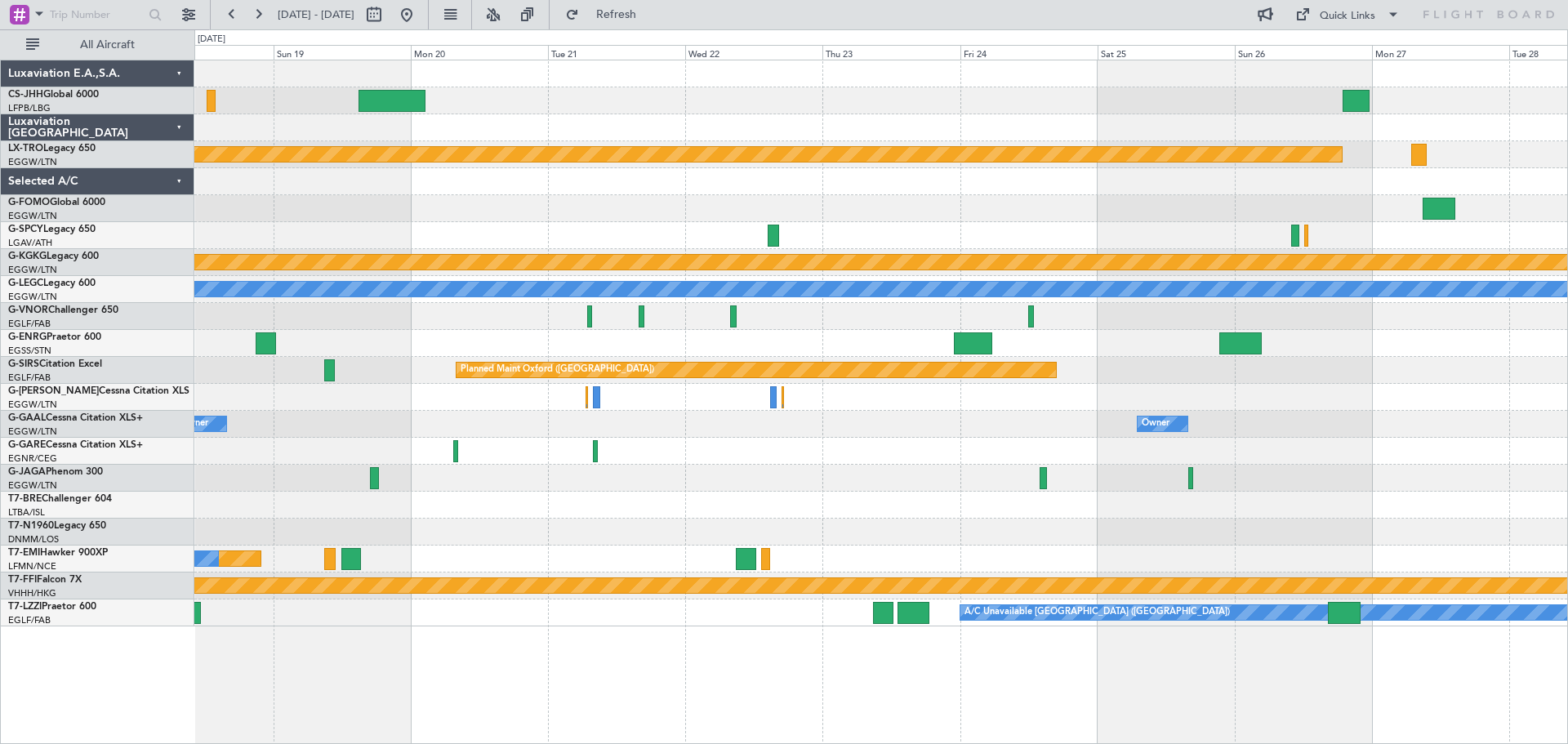
click at [644, 352] on div at bounding box center [880, 343] width 1372 height 27
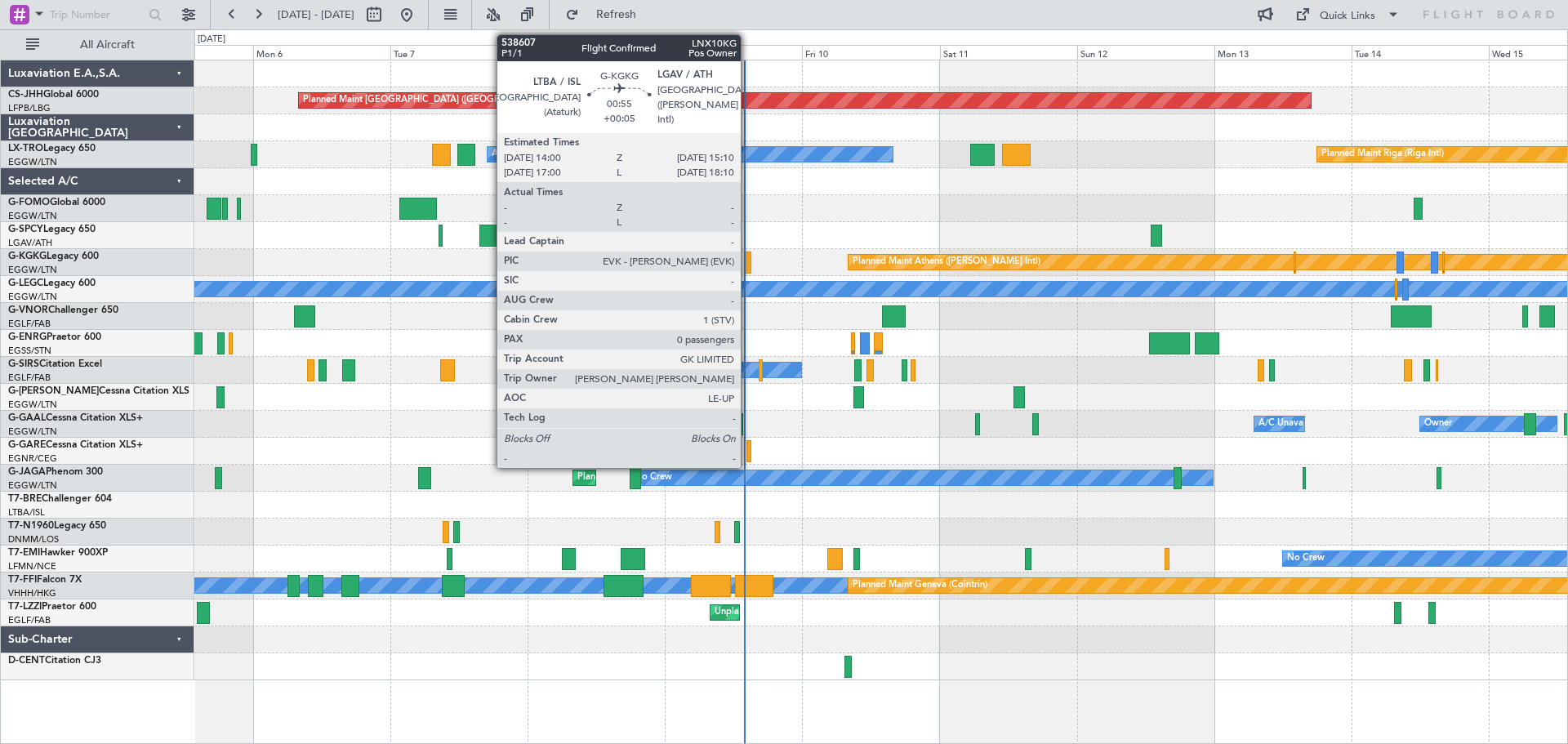
click at [748, 259] on div at bounding box center [747, 263] width 7 height 22
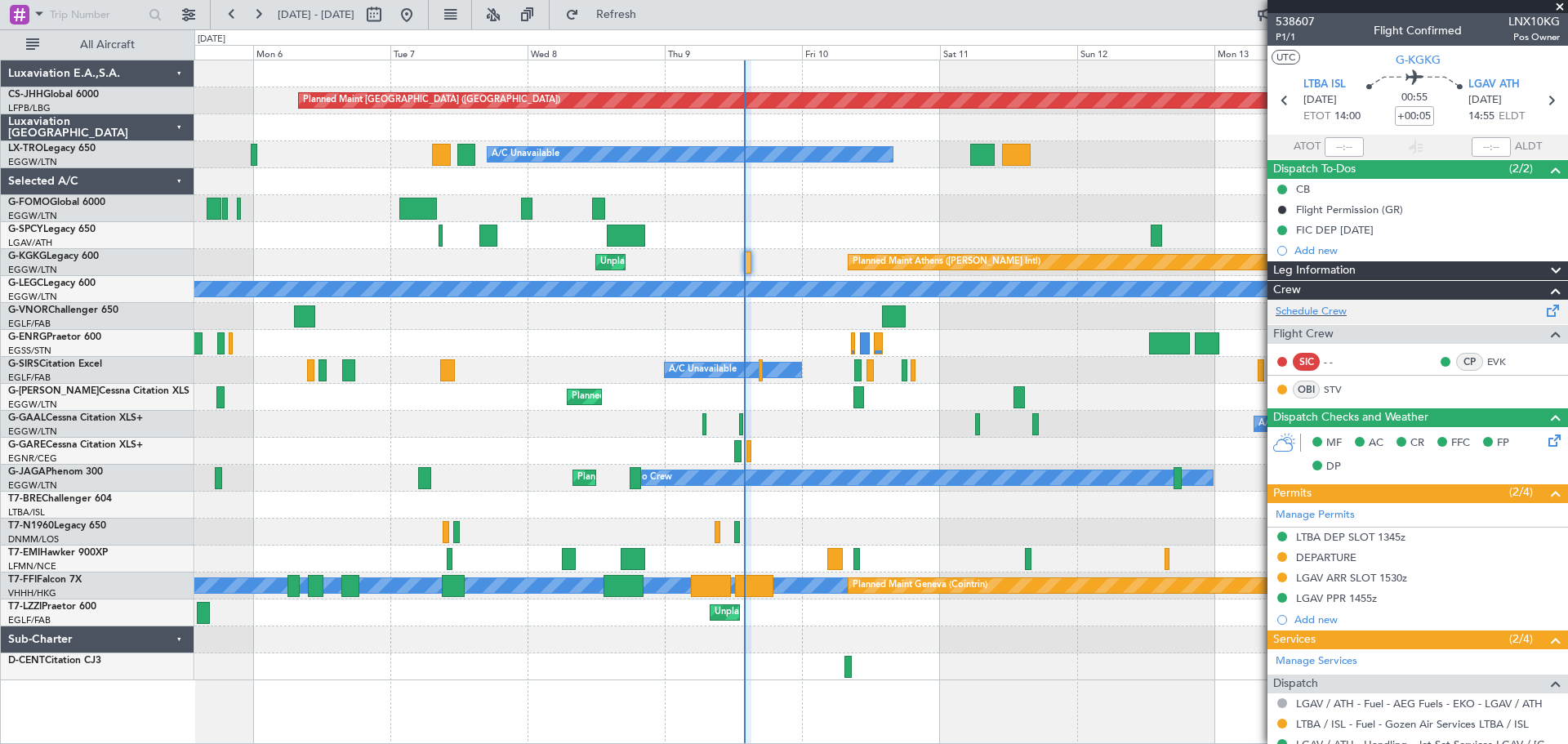
scroll to position [198, 0]
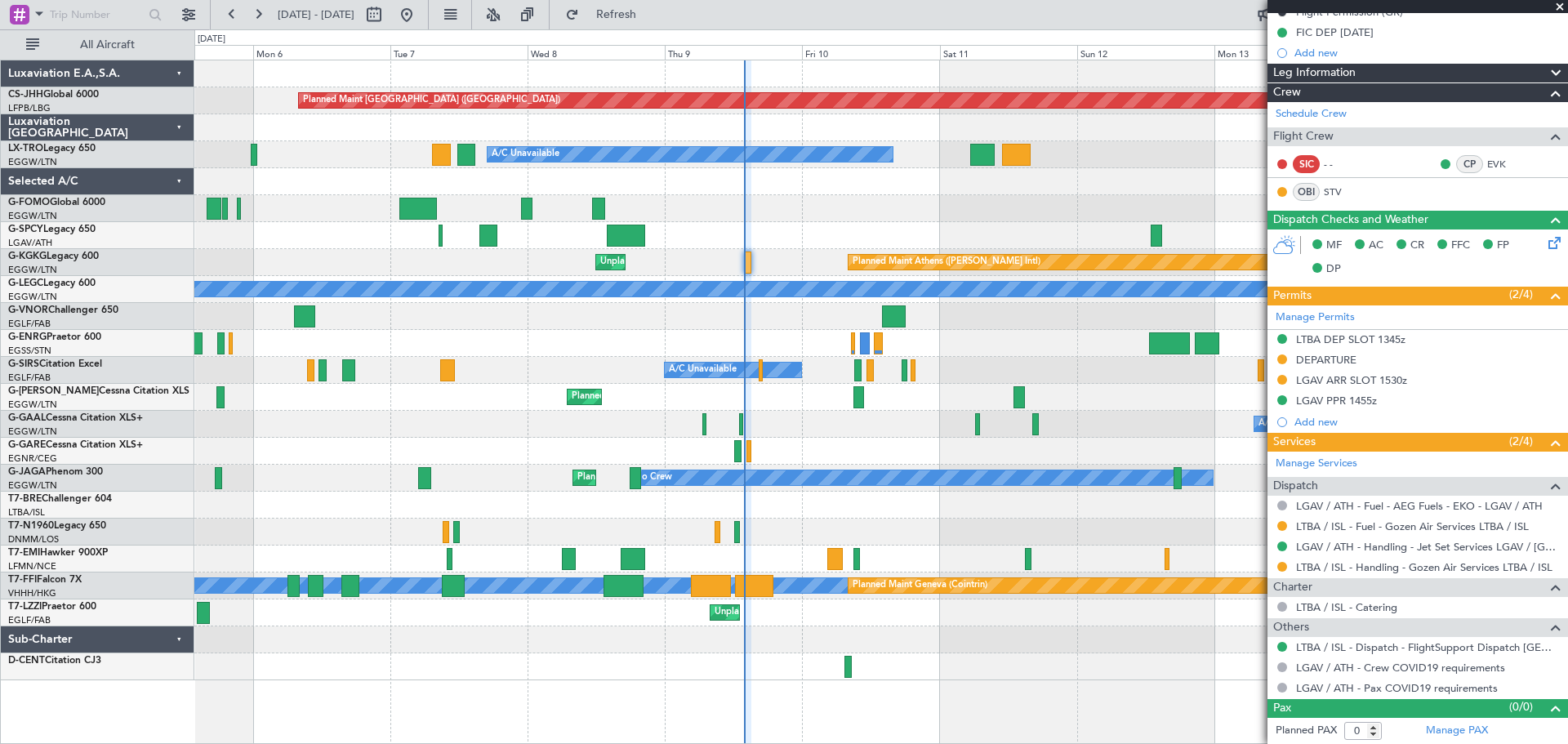
click at [1558, 5] on span at bounding box center [1560, 7] width 17 height 15
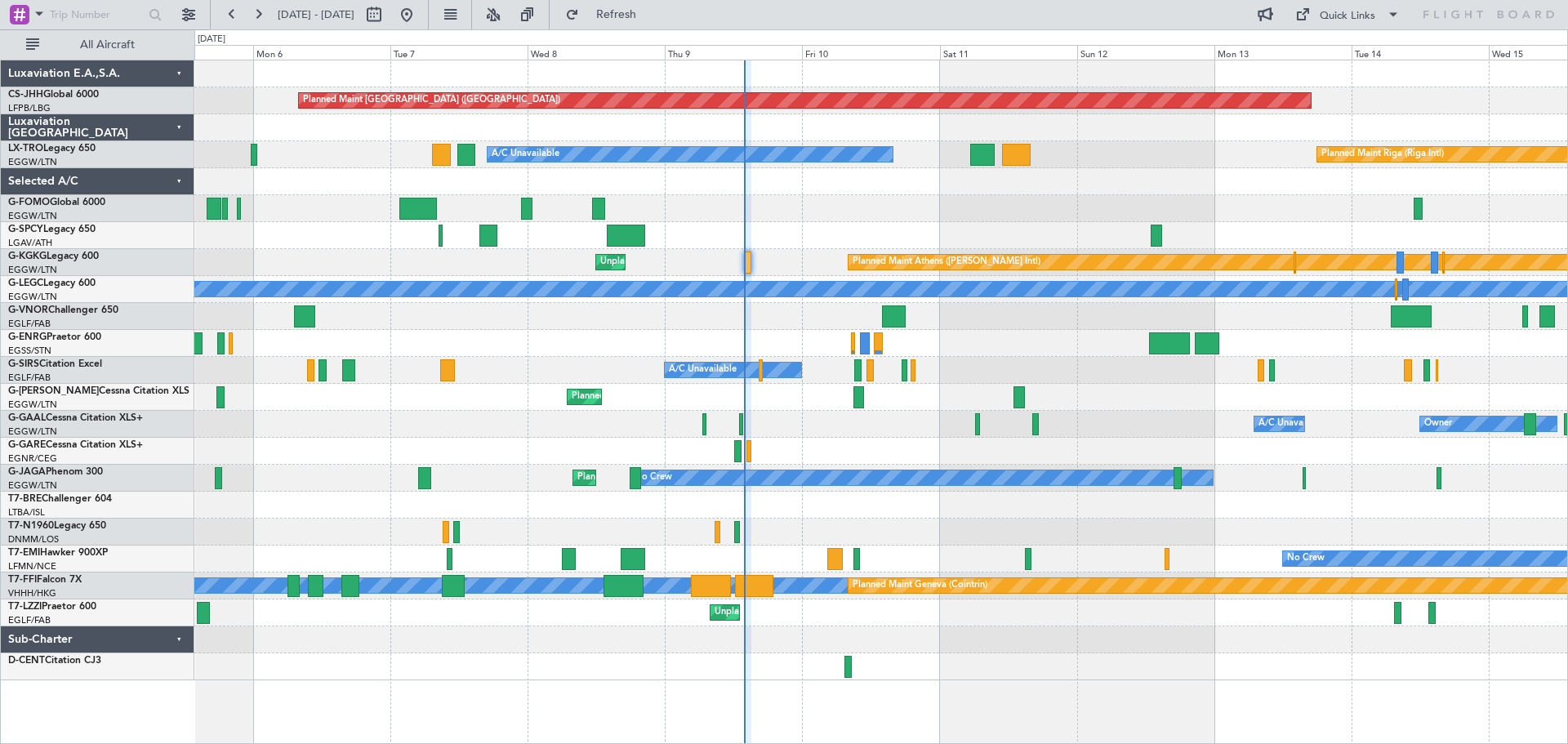
scroll to position [0, 0]
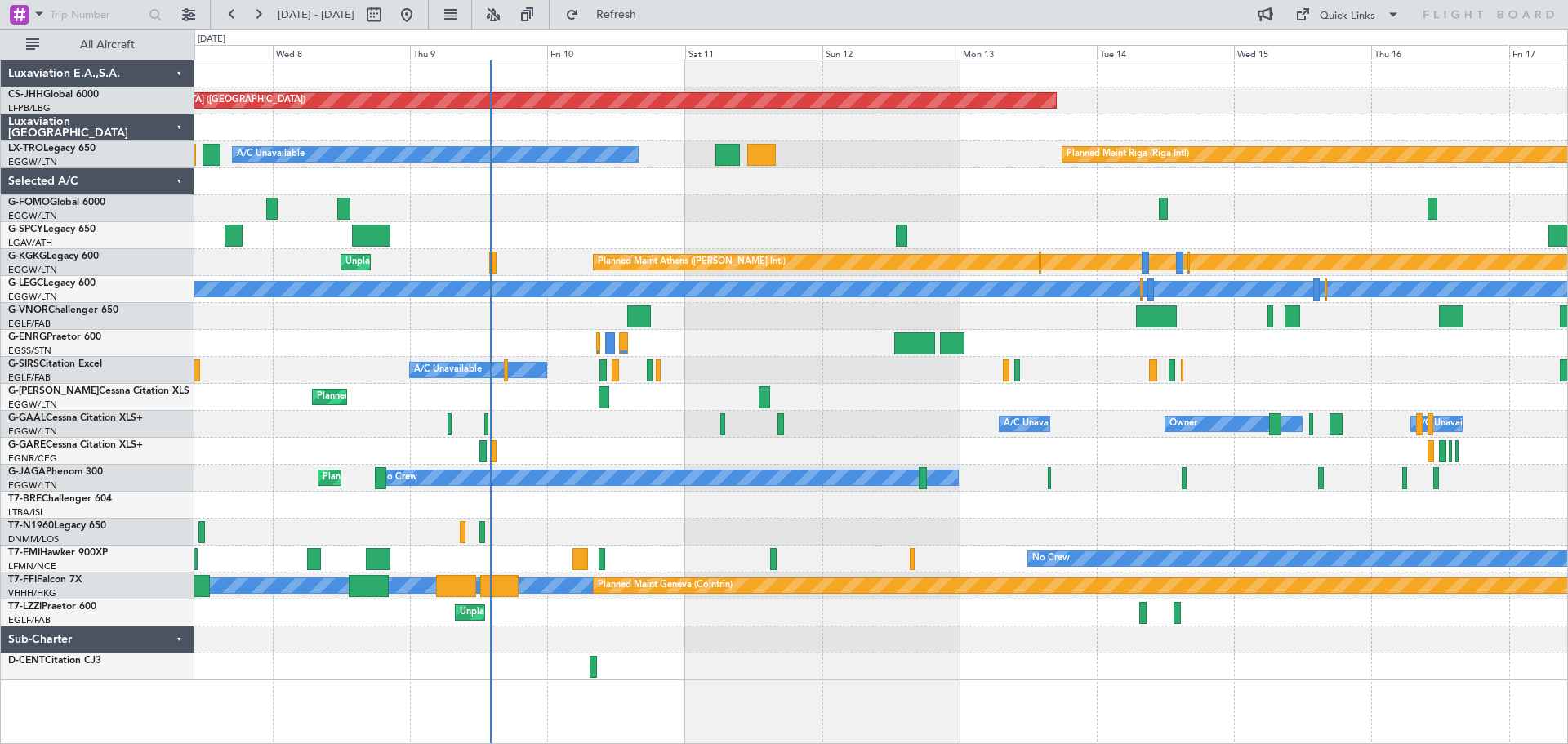
click at [1013, 240] on div at bounding box center [880, 235] width 1372 height 27
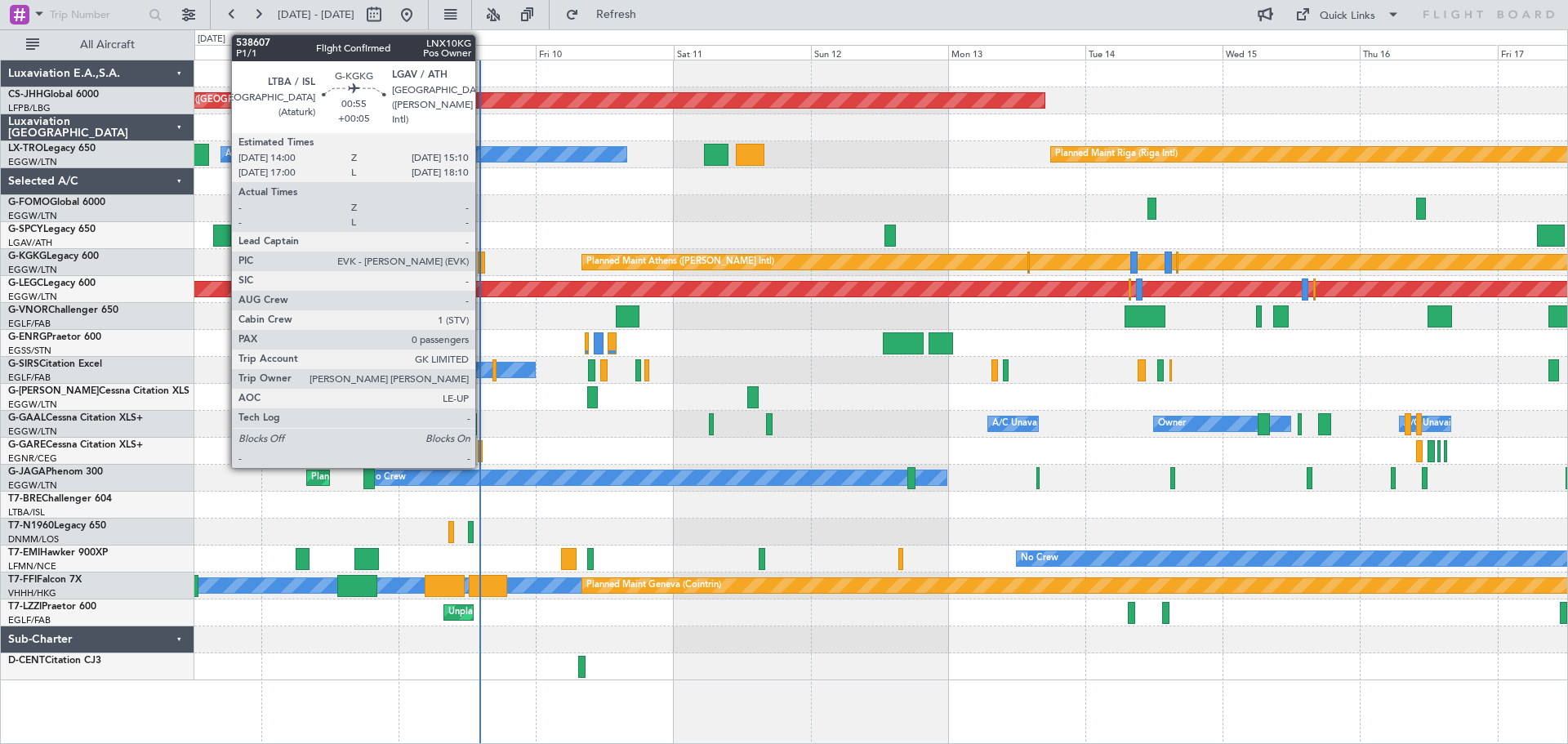
click at [483, 264] on div at bounding box center [482, 263] width 7 height 22
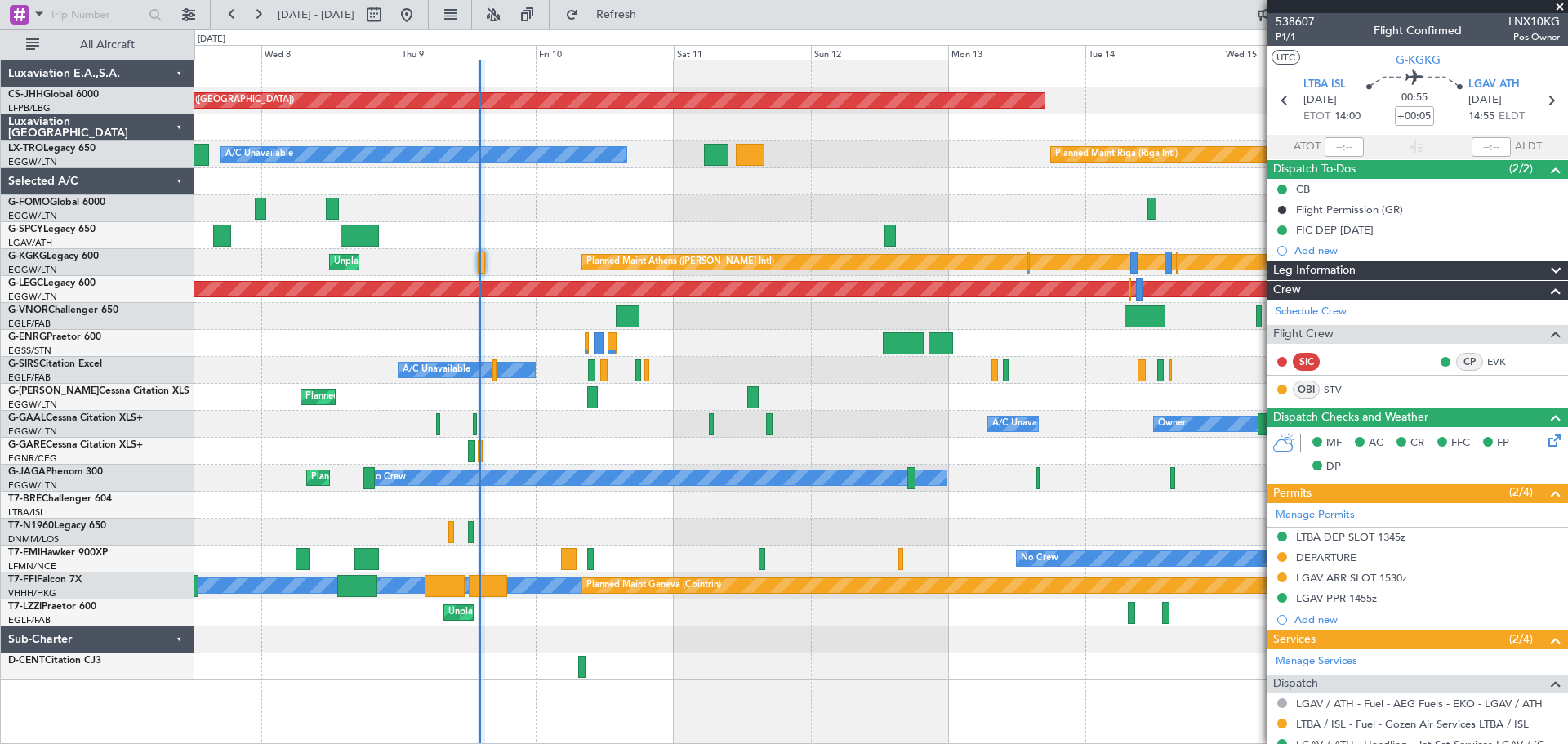
click at [1557, 10] on span at bounding box center [1560, 7] width 17 height 15
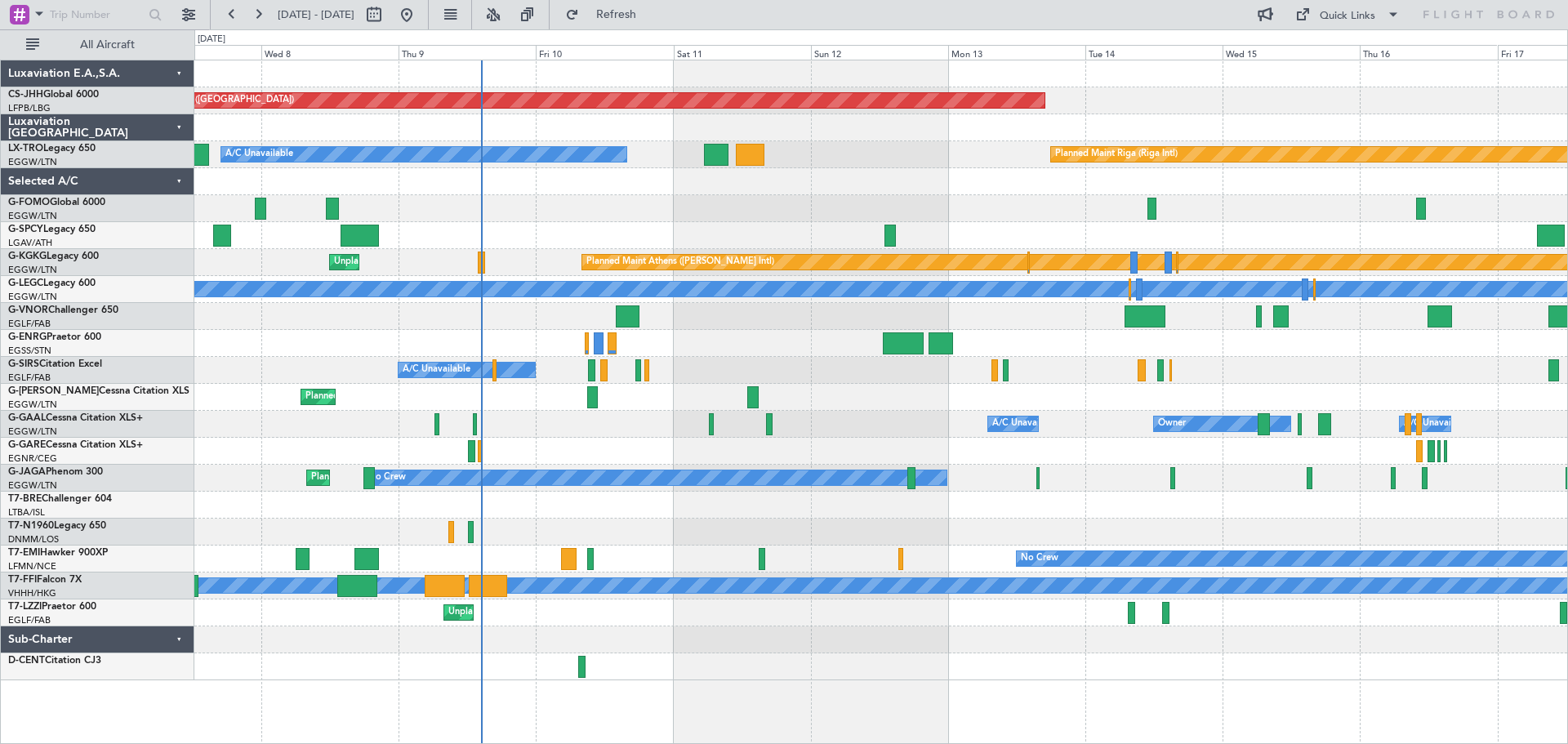
click at [735, 217] on div at bounding box center [880, 208] width 1372 height 27
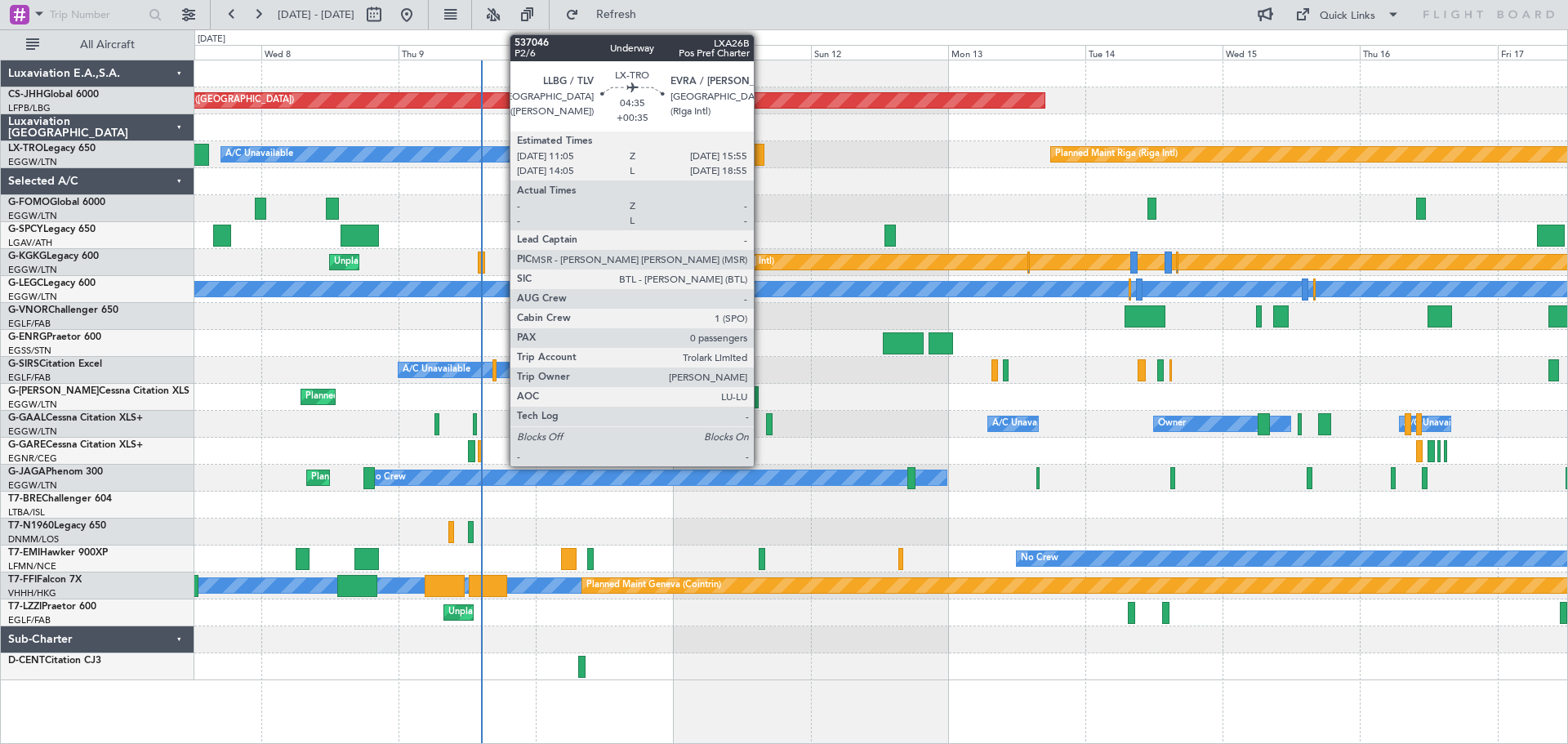
click at [761, 157] on div at bounding box center [749, 155] width 28 height 22
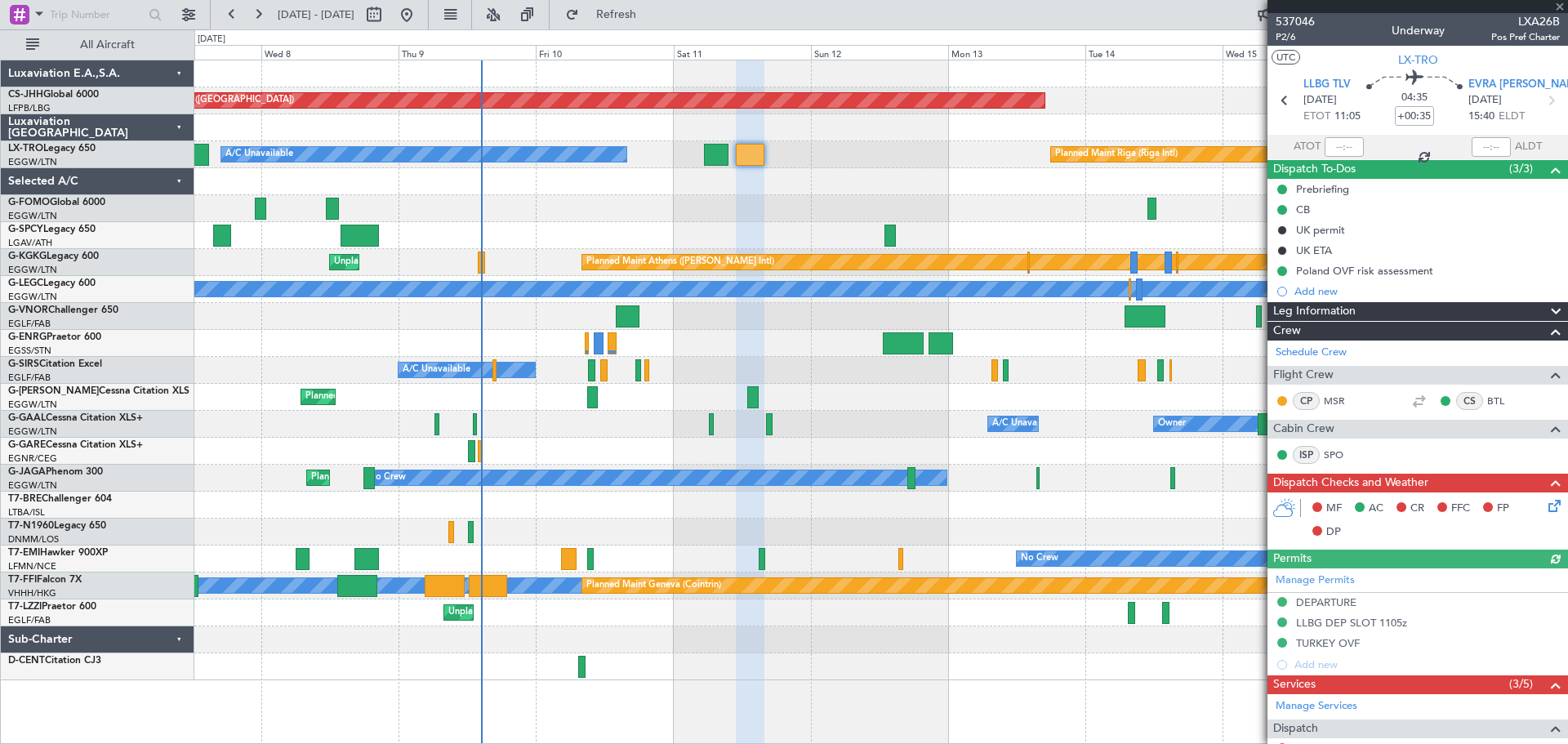
scroll to position [223, 0]
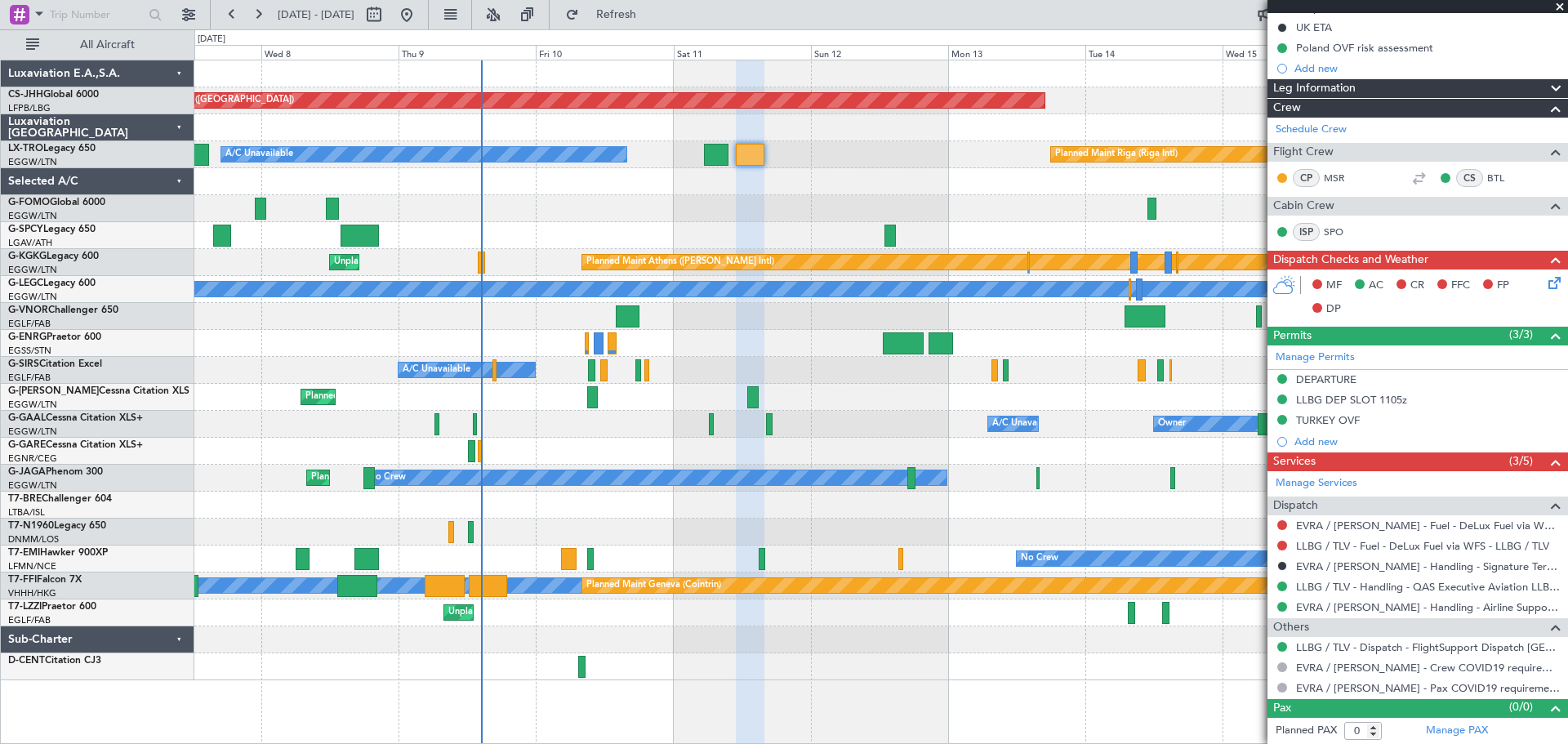
click at [1557, 7] on span at bounding box center [1560, 7] width 17 height 15
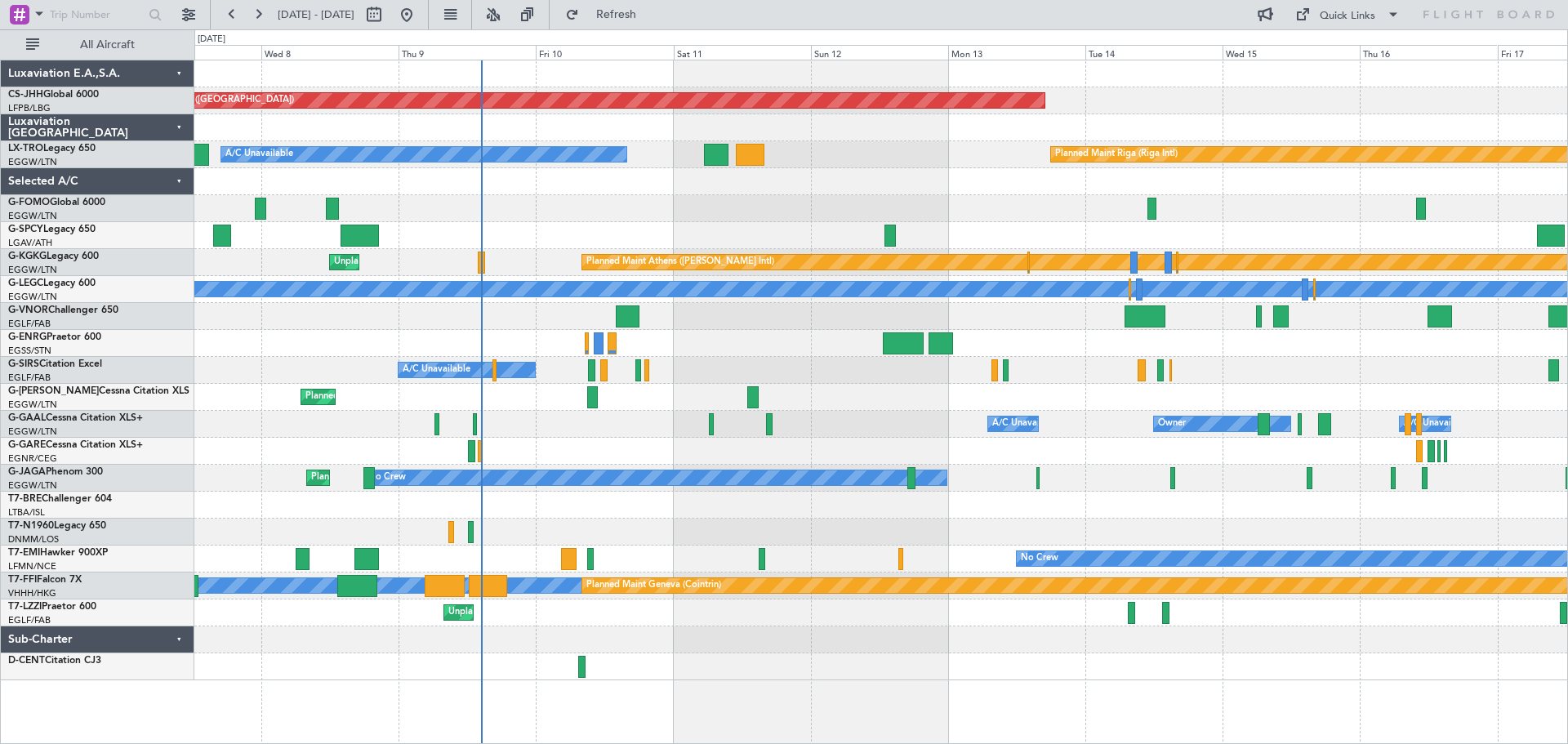
scroll to position [0, 0]
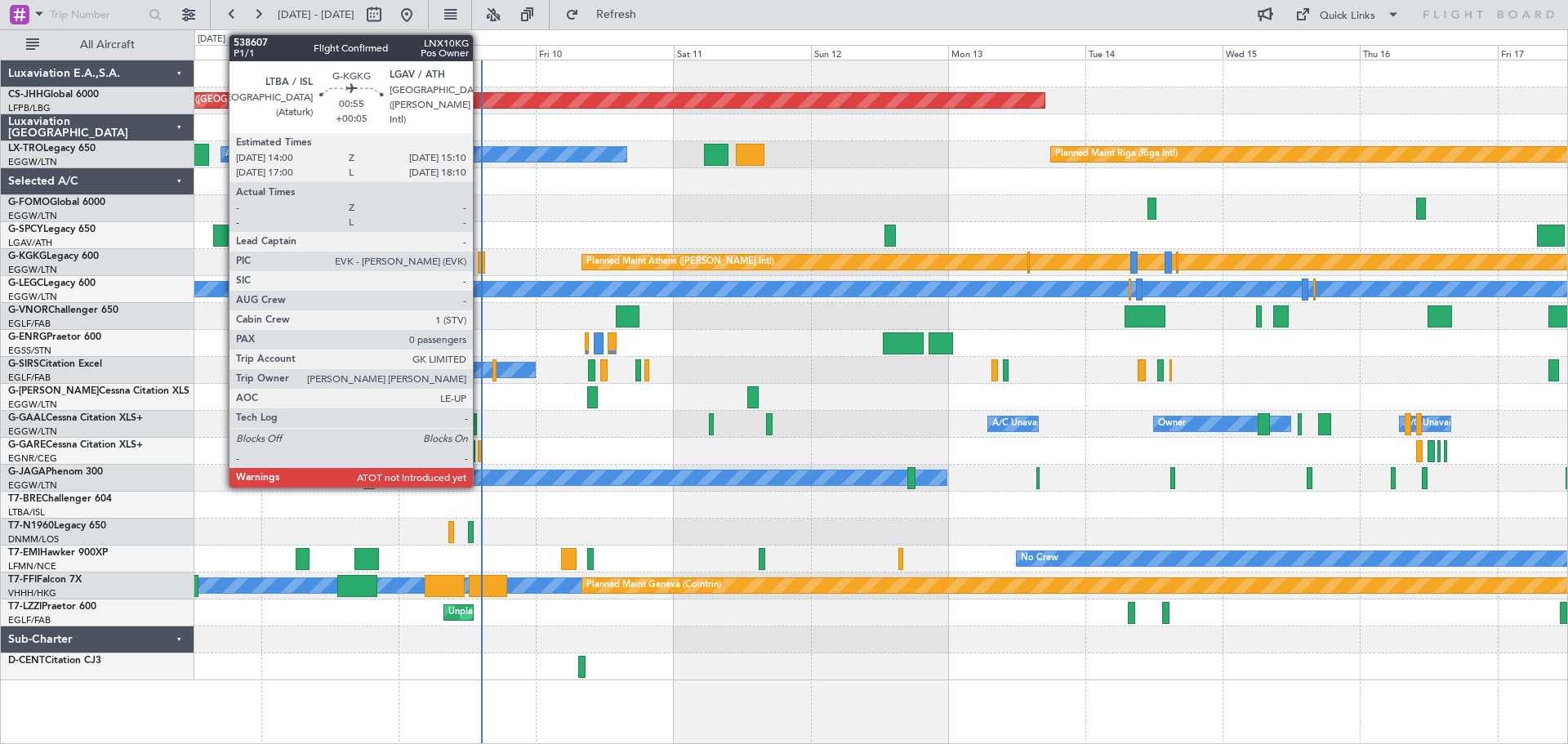
click at [480, 259] on div at bounding box center [482, 263] width 7 height 22
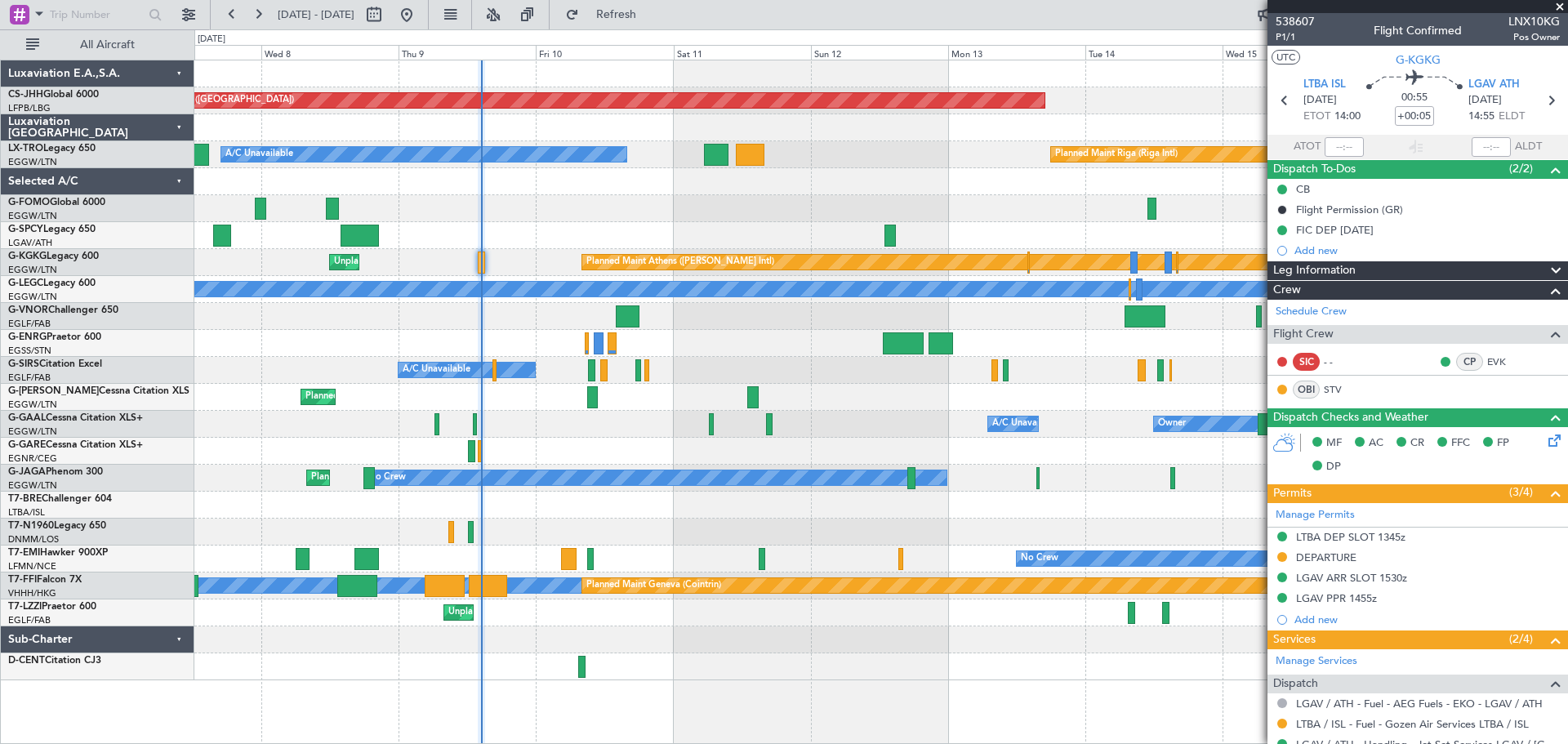
click at [1560, 8] on span at bounding box center [1560, 7] width 17 height 15
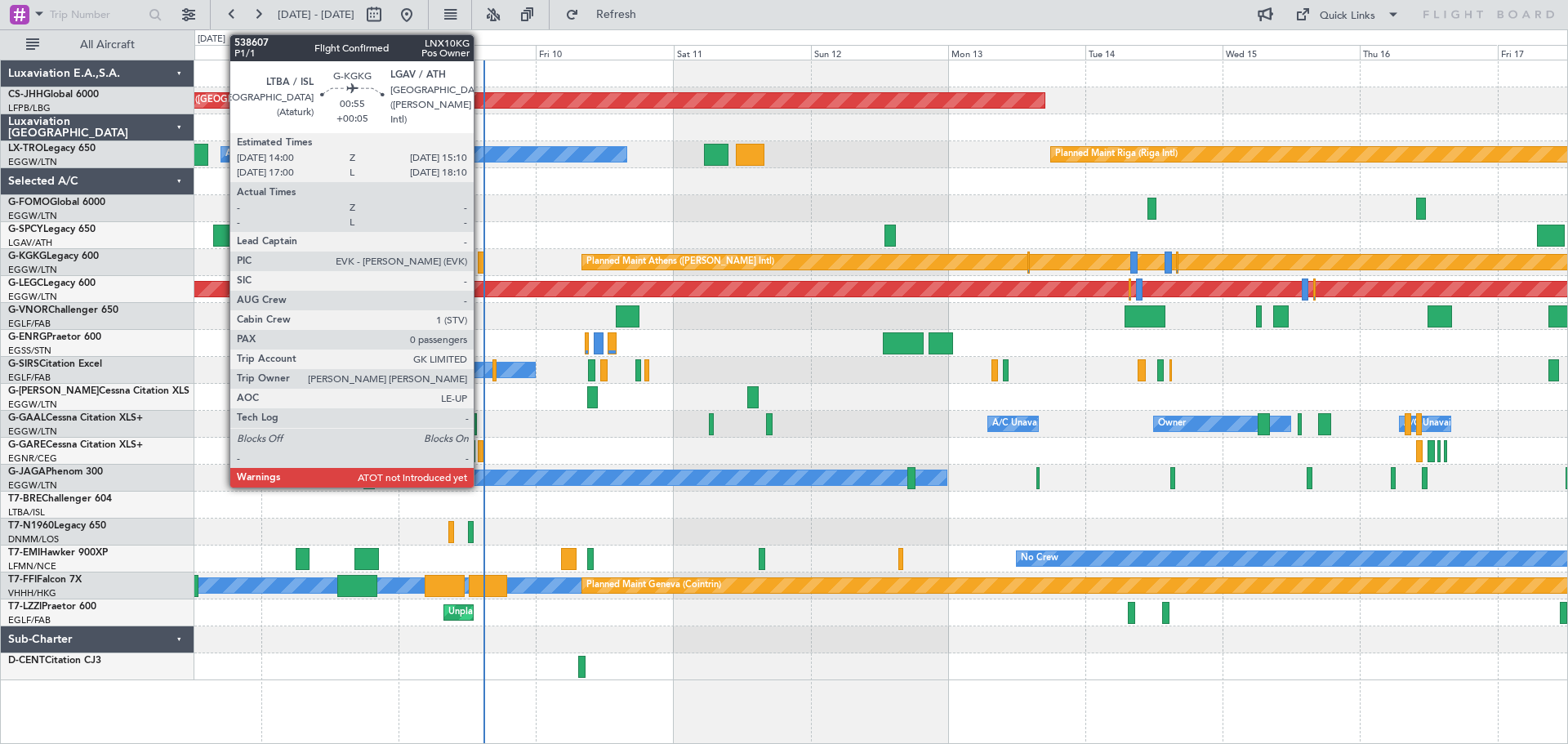
click at [481, 258] on div at bounding box center [482, 263] width 7 height 22
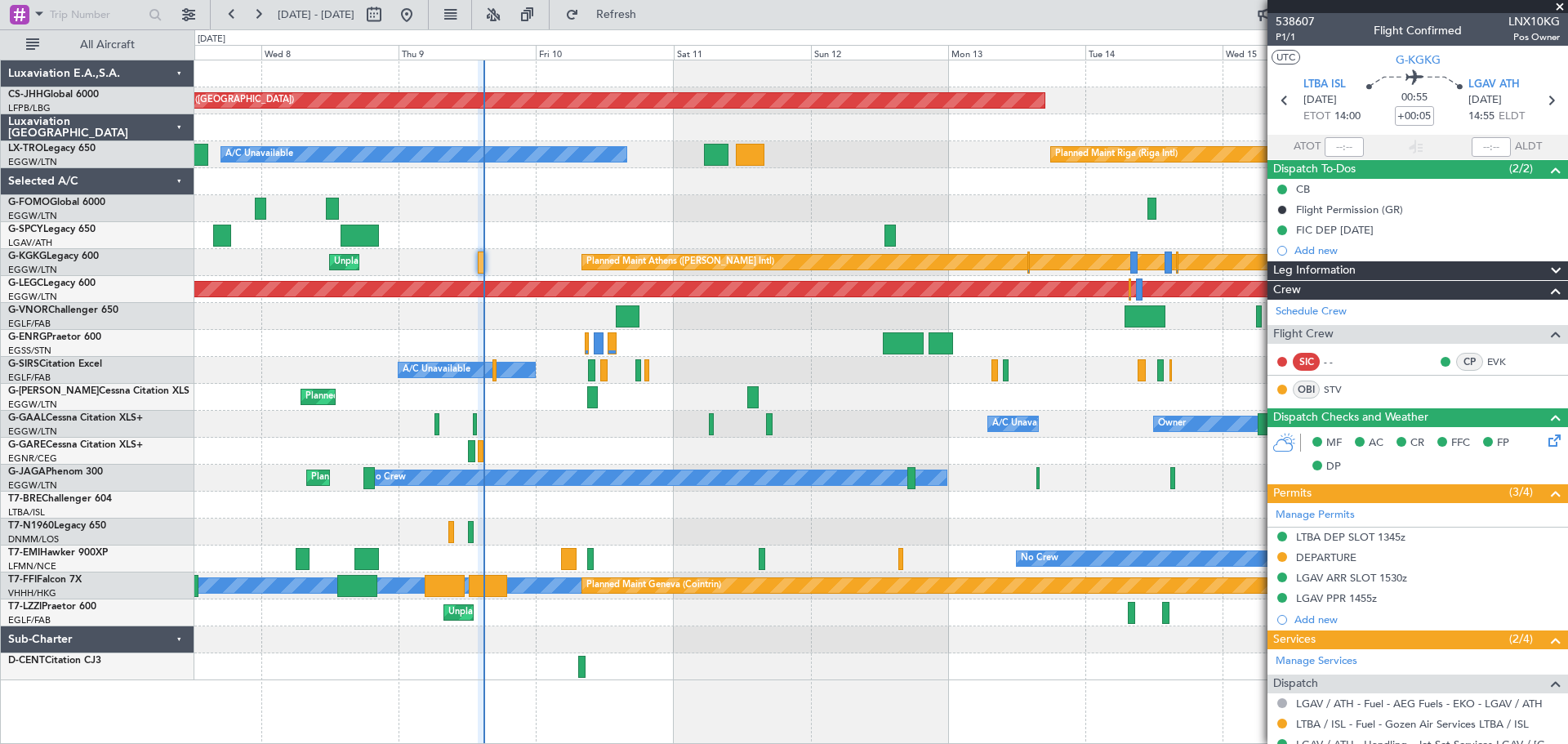
click at [1560, 4] on span at bounding box center [1560, 7] width 17 height 15
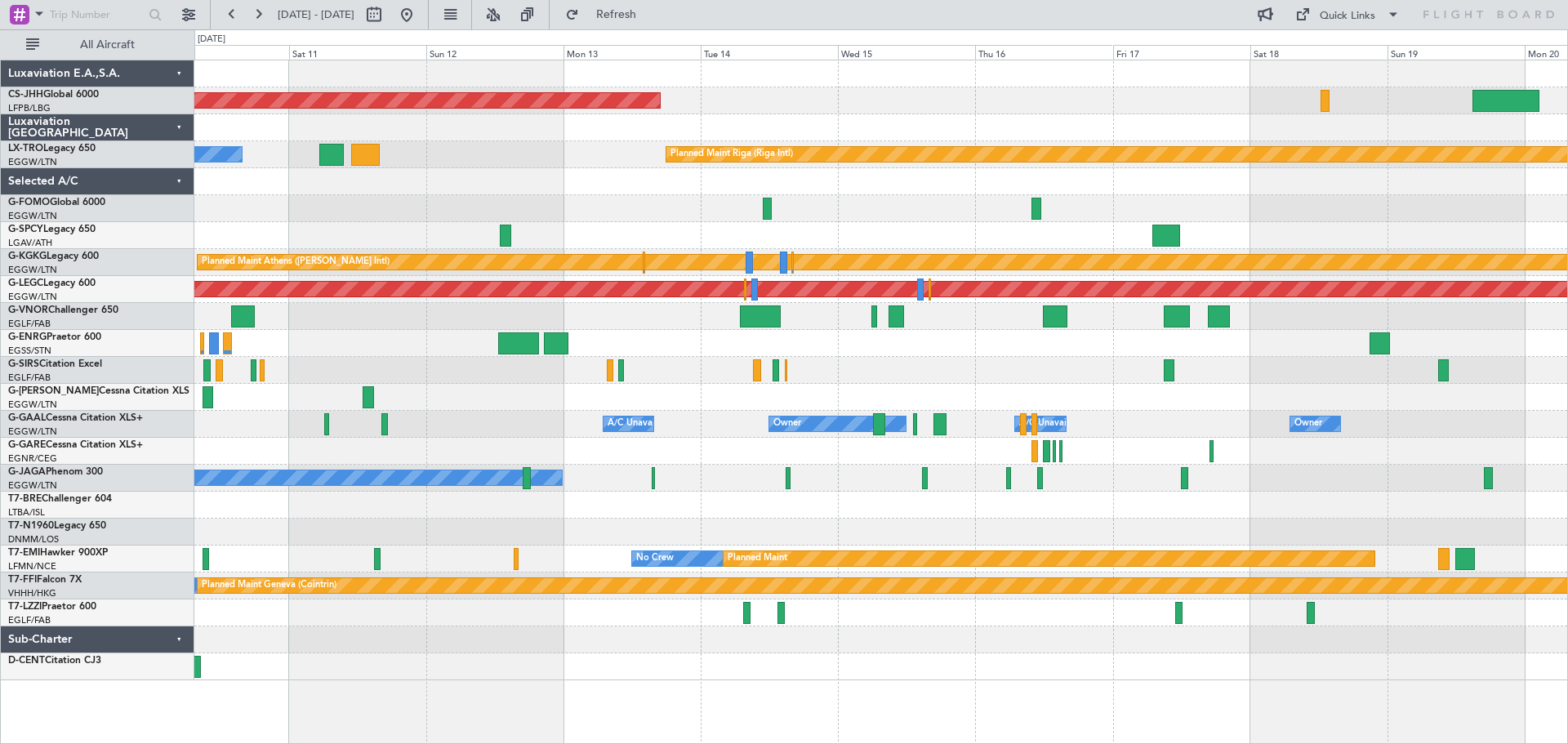
click at [907, 237] on div at bounding box center [880, 235] width 1372 height 27
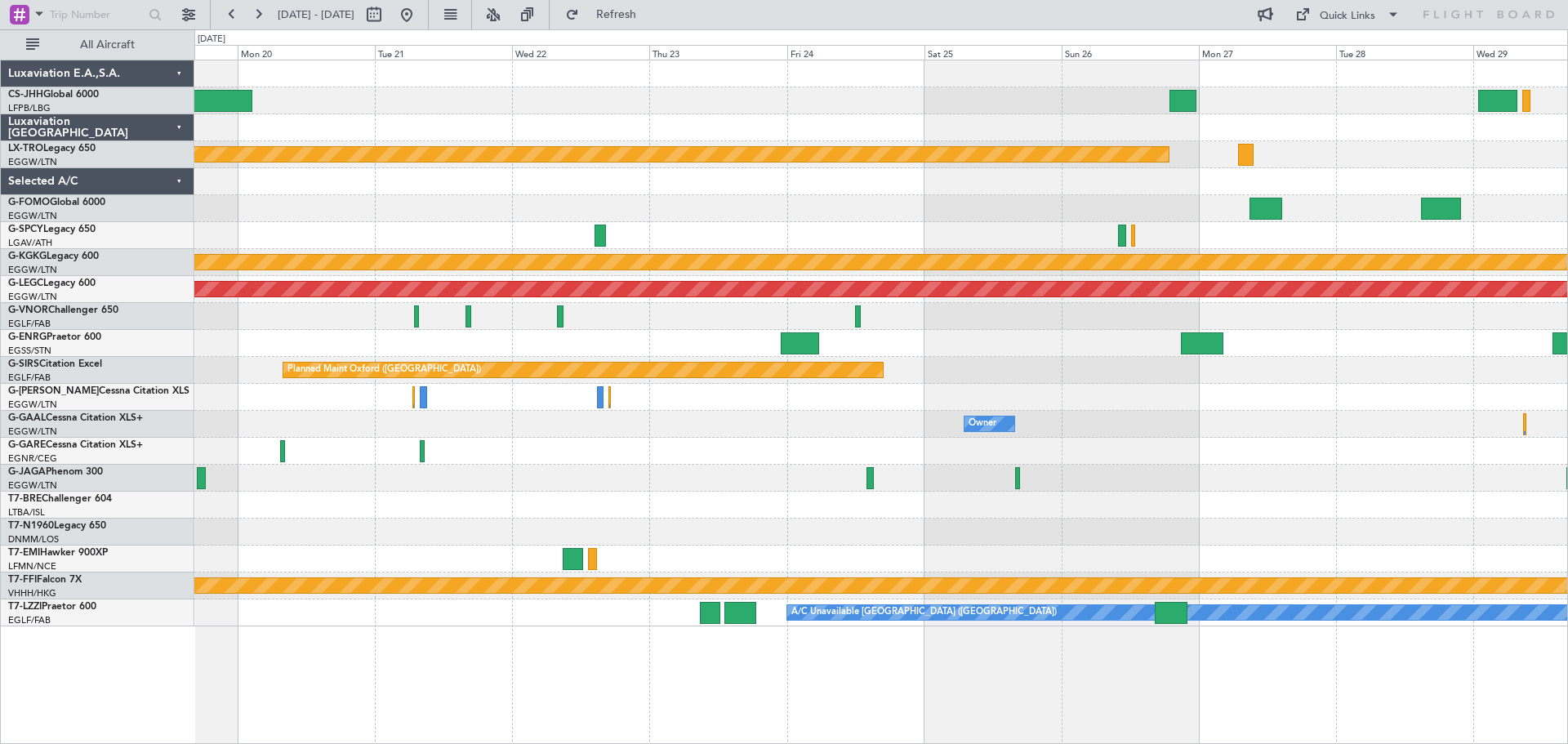
click at [645, 187] on div at bounding box center [880, 181] width 1372 height 27
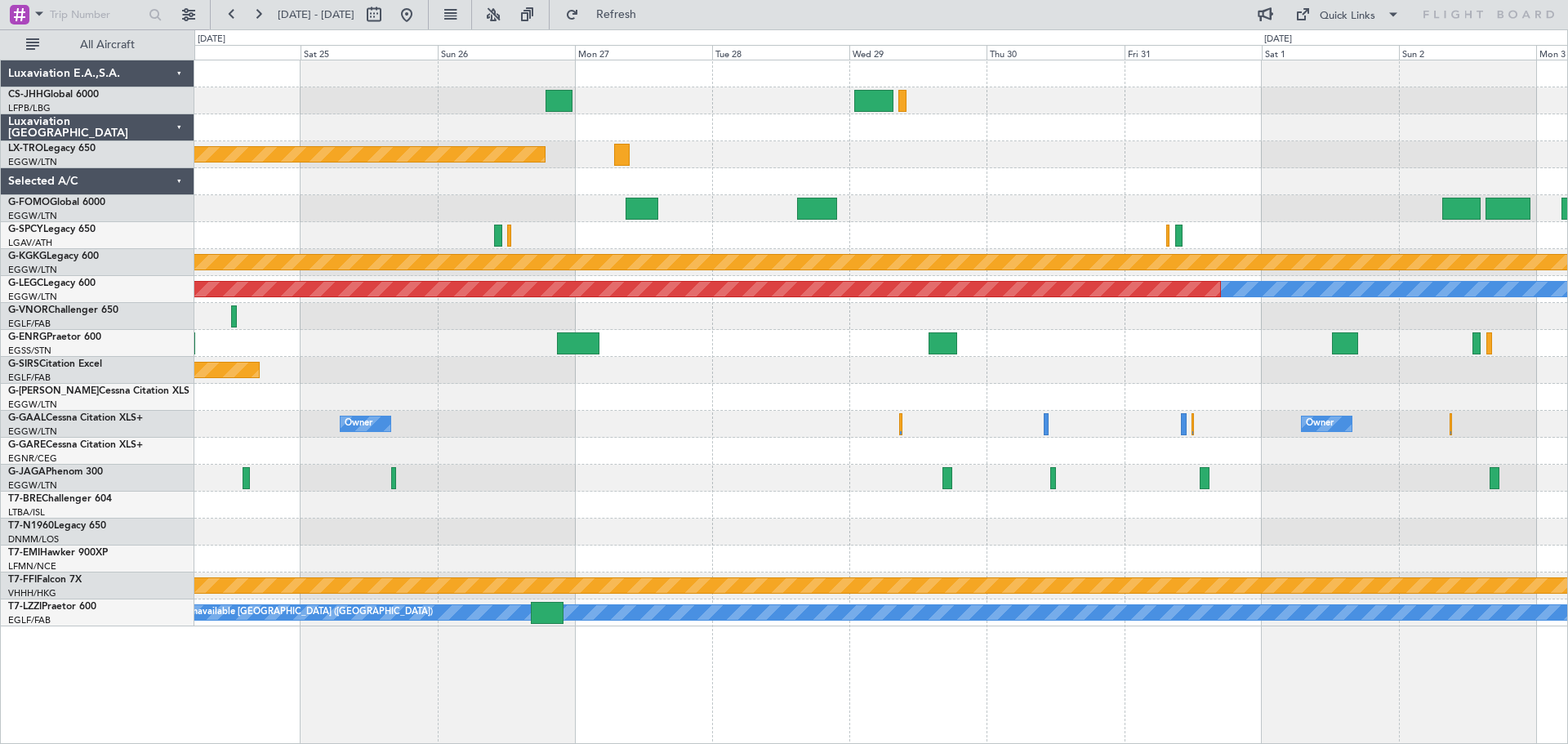
click at [819, 174] on div at bounding box center [880, 181] width 1372 height 27
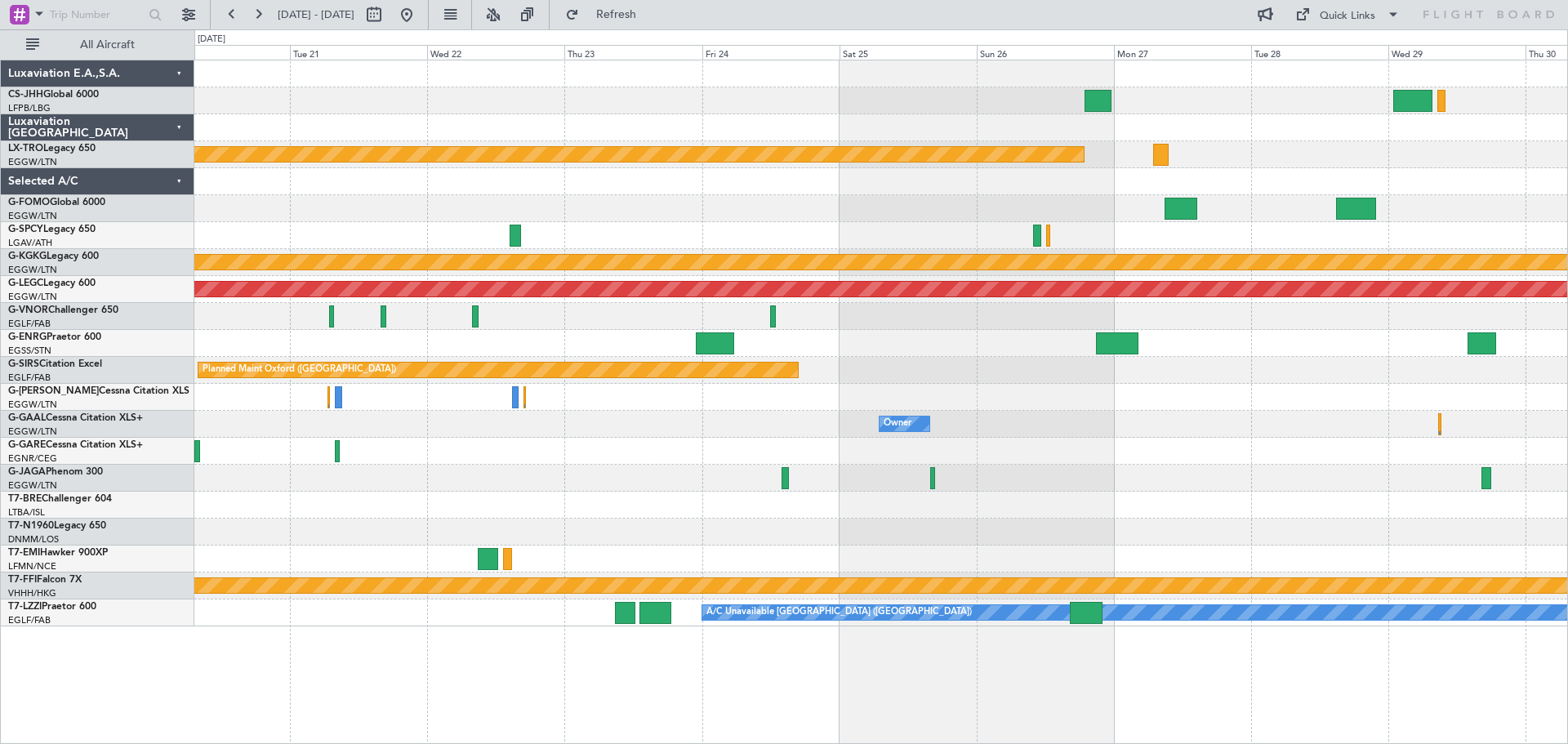
click at [1077, 189] on div "Planned Maint Riga (Riga Intl) Planned Maint Athens (Eleftherios Venizelos Intl…" at bounding box center [880, 344] width 1372 height 567
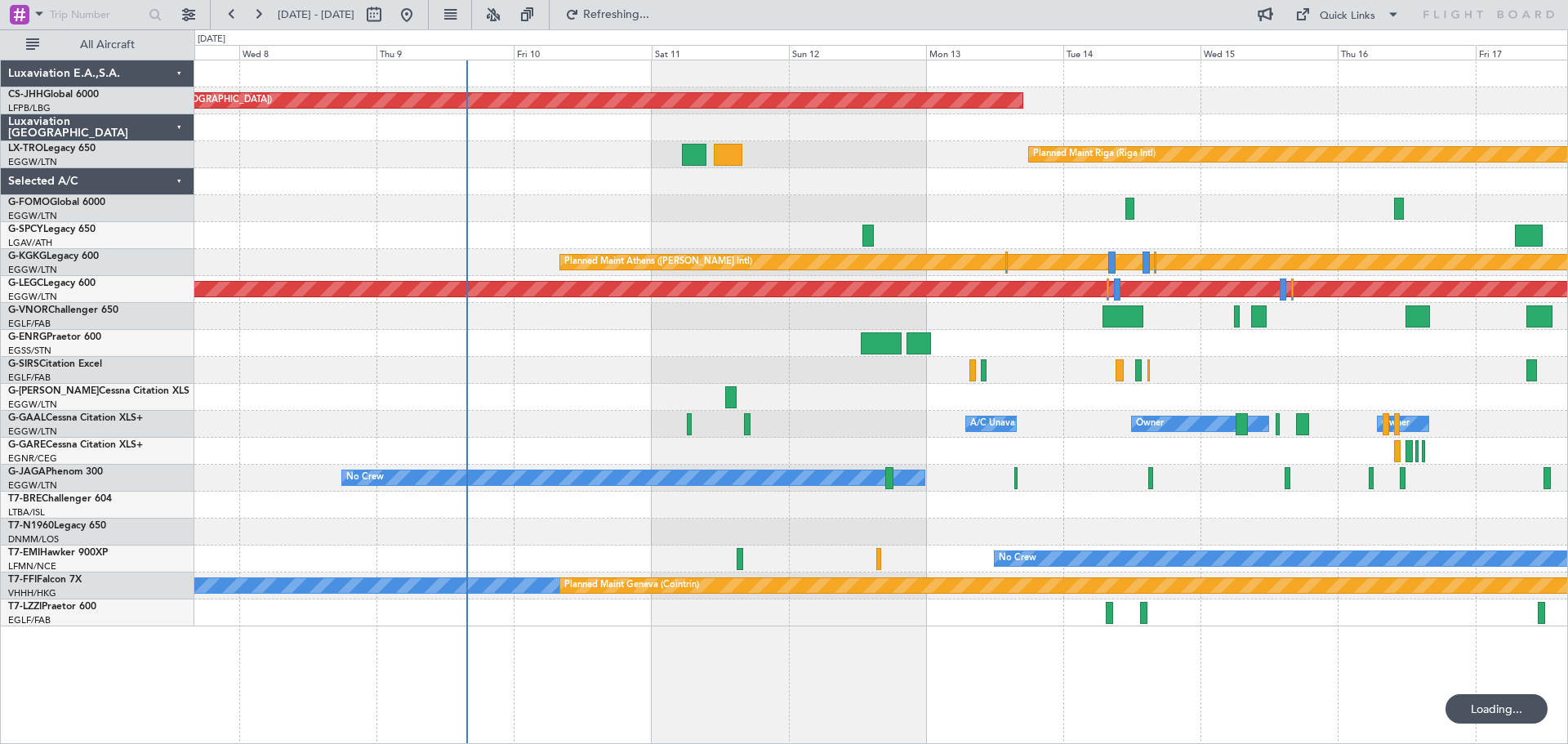
click at [1190, 209] on div "Planned Maint Paris (Le Bourget) Planned Maint Riga (Riga Intl) Planned Maint A…" at bounding box center [880, 344] width 1372 height 567
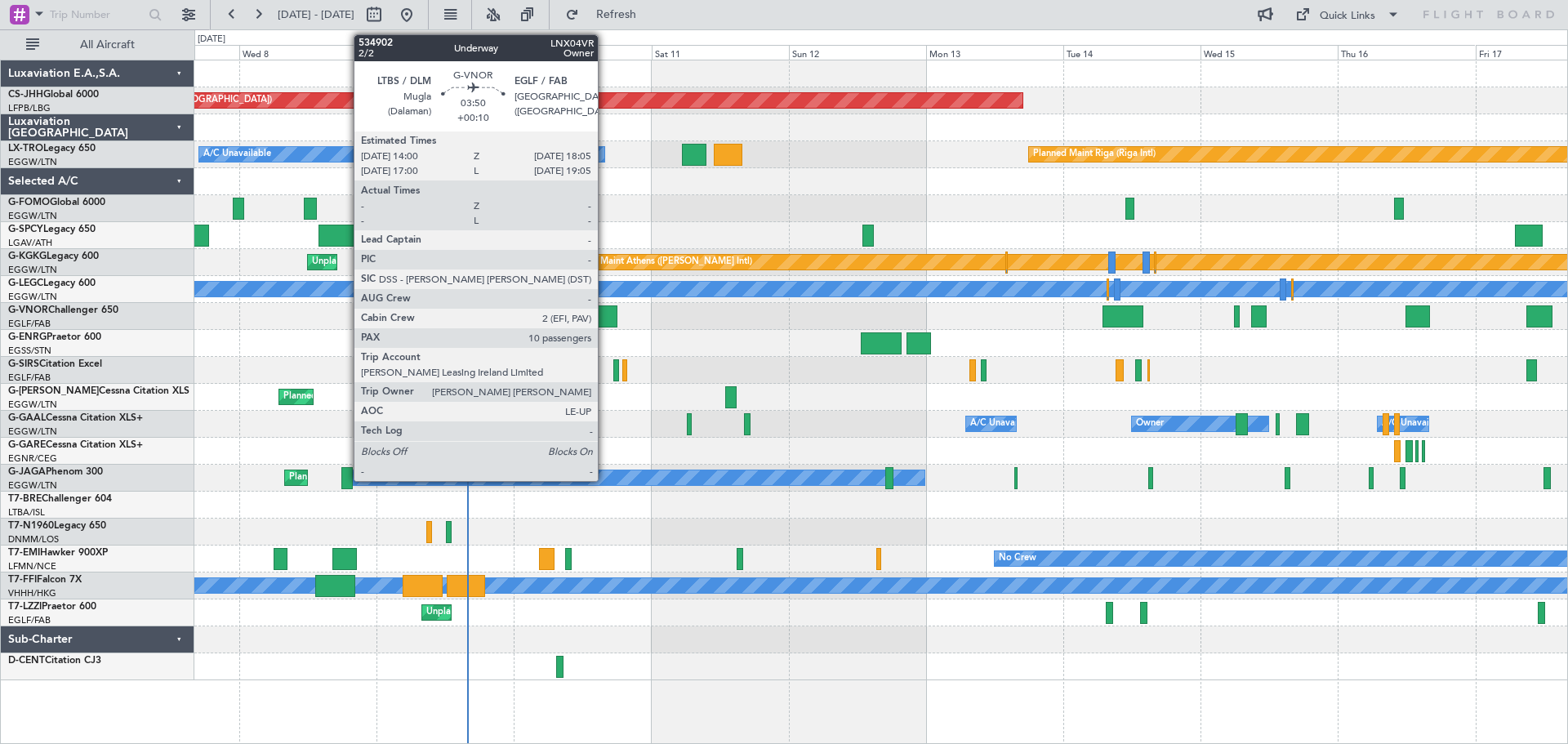
click at [605, 315] on div at bounding box center [606, 316] width 24 height 22
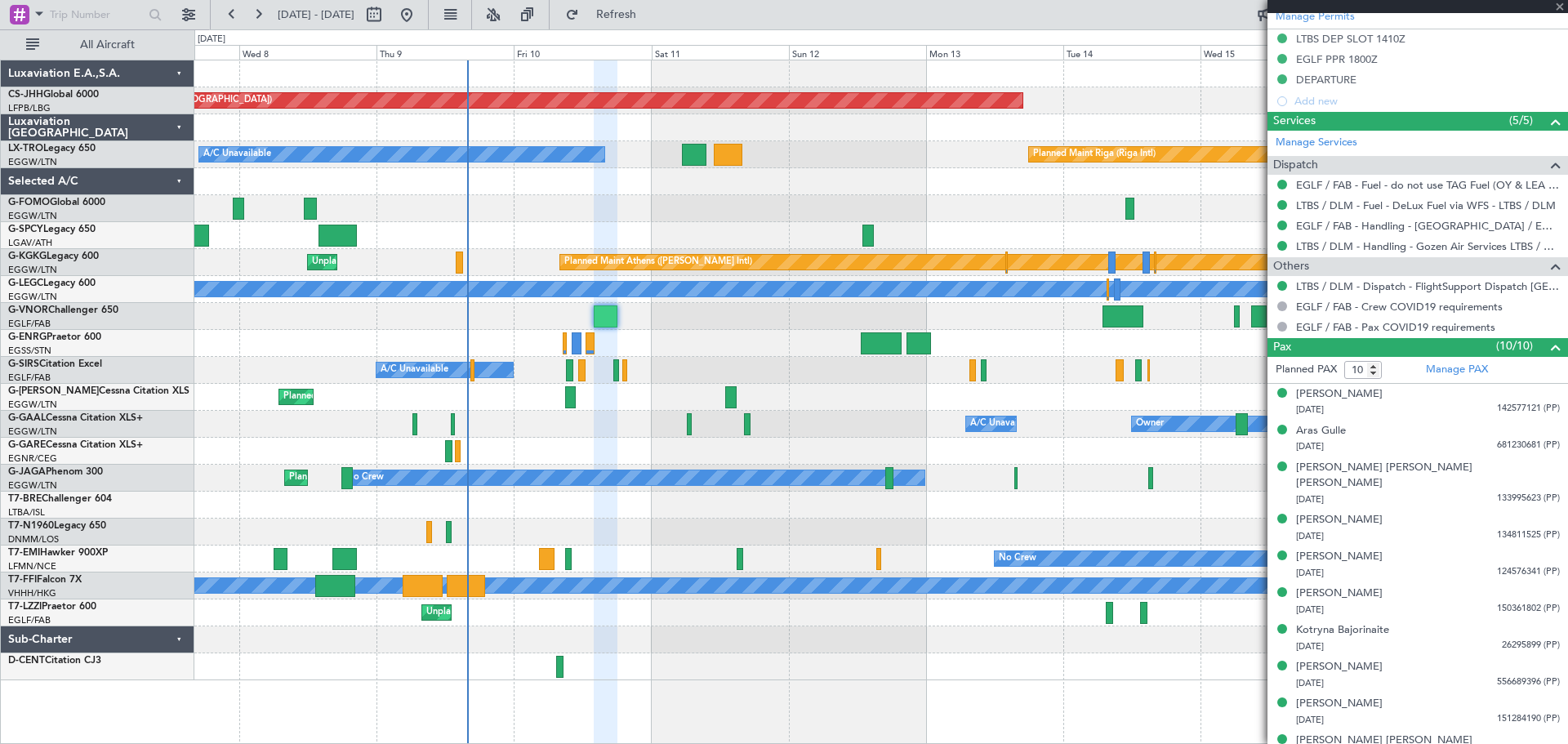
scroll to position [485, 0]
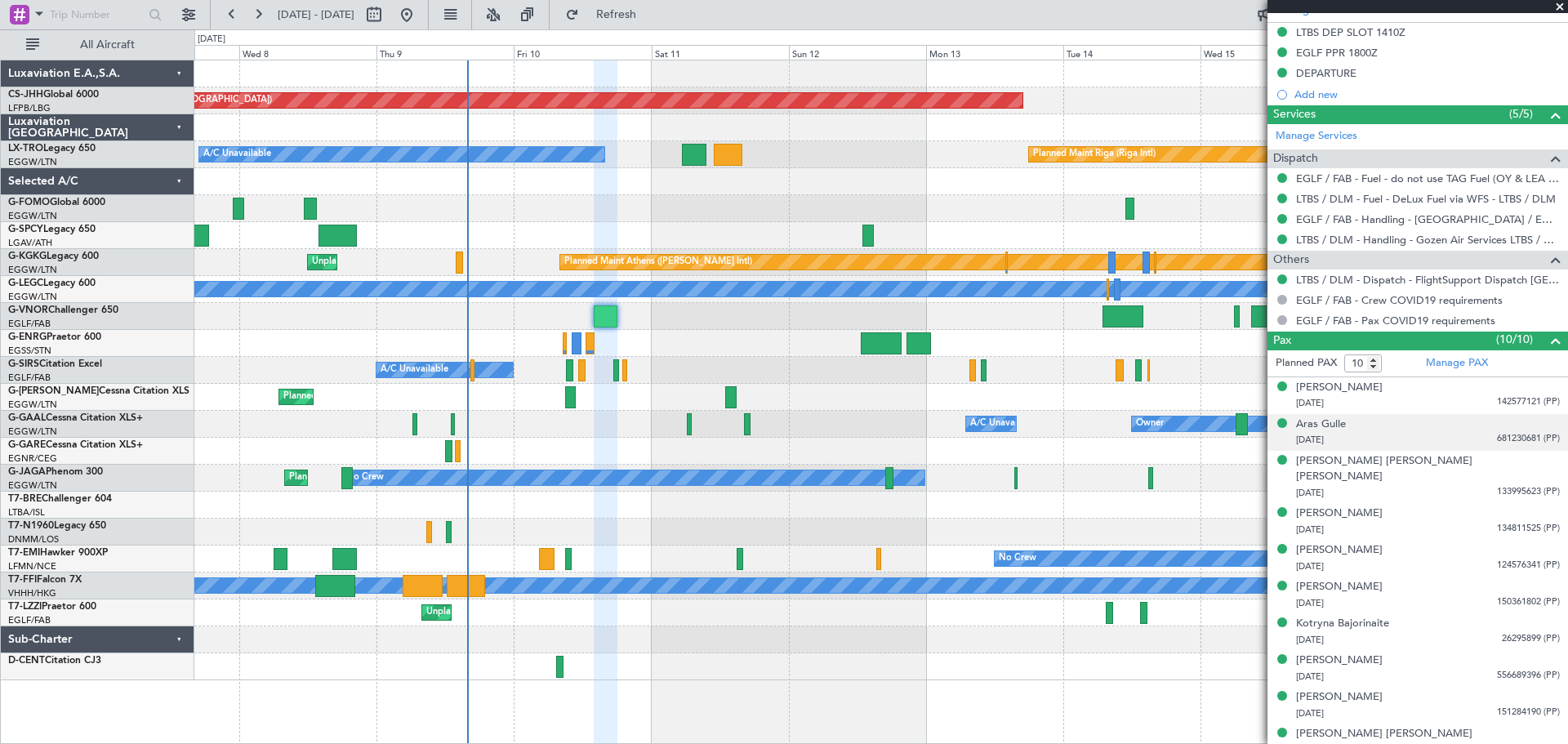
click at [1496, 437] on span "681230681 (PP)" at bounding box center [1528, 439] width 62 height 14
click at [1545, 462] on img at bounding box center [1552, 459] width 15 height 15
click at [1559, 6] on span at bounding box center [1560, 7] width 17 height 15
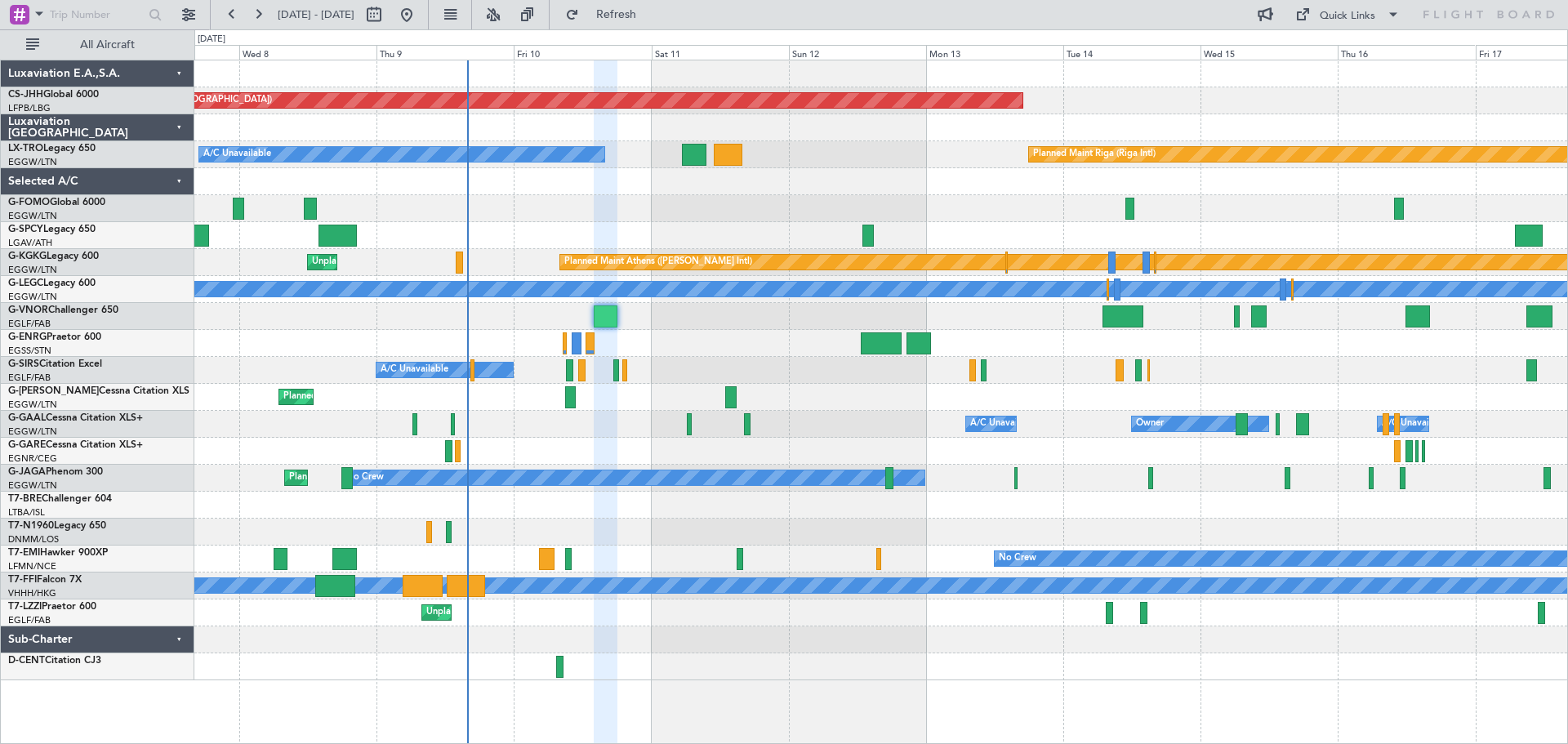
type input "0"
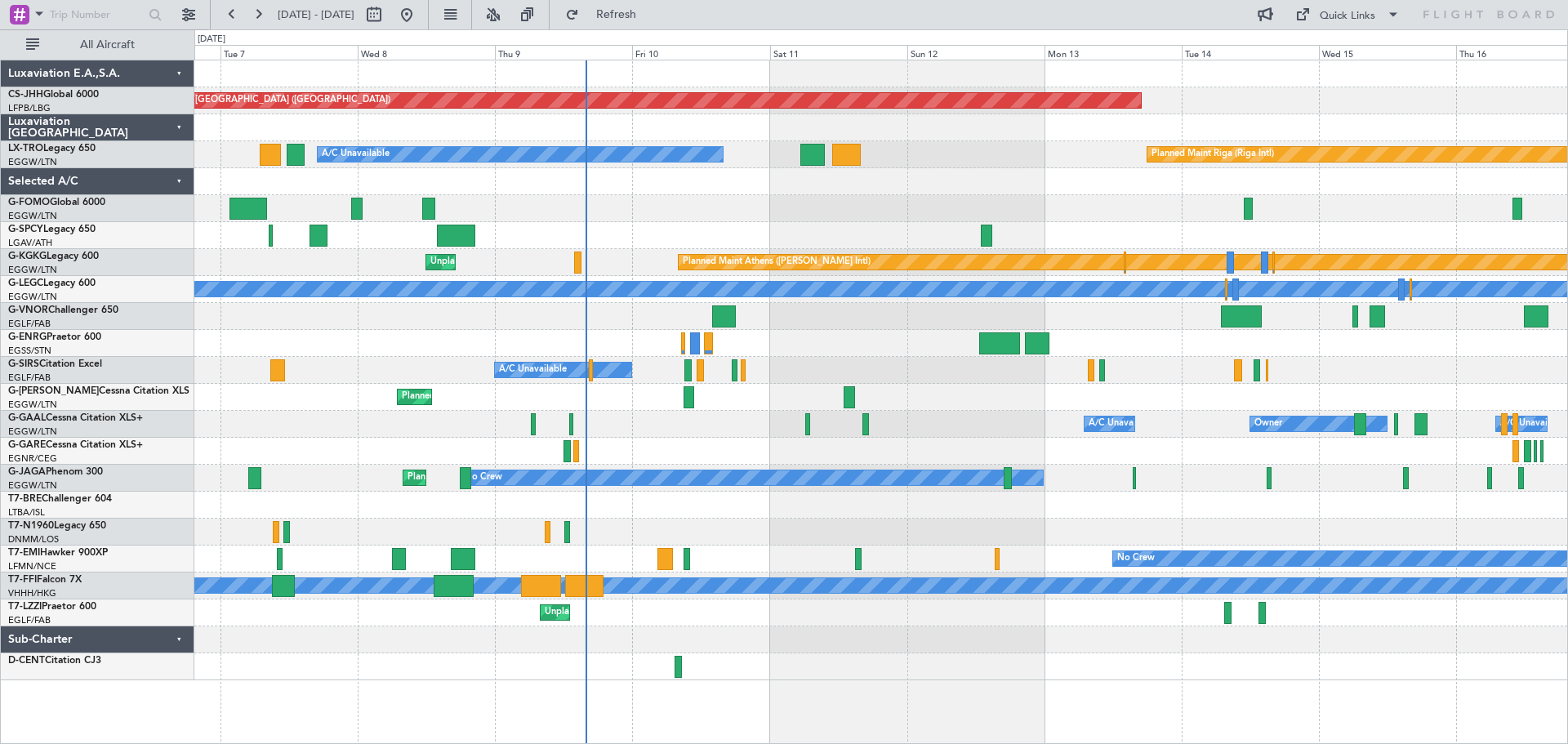
click at [811, 238] on div "Planned Maint Paris (Le Bourget) A/C Unavailable Planned Maint Riga (Riga Intl)…" at bounding box center [880, 371] width 1372 height 620
click at [635, 201] on div at bounding box center [880, 208] width 1372 height 27
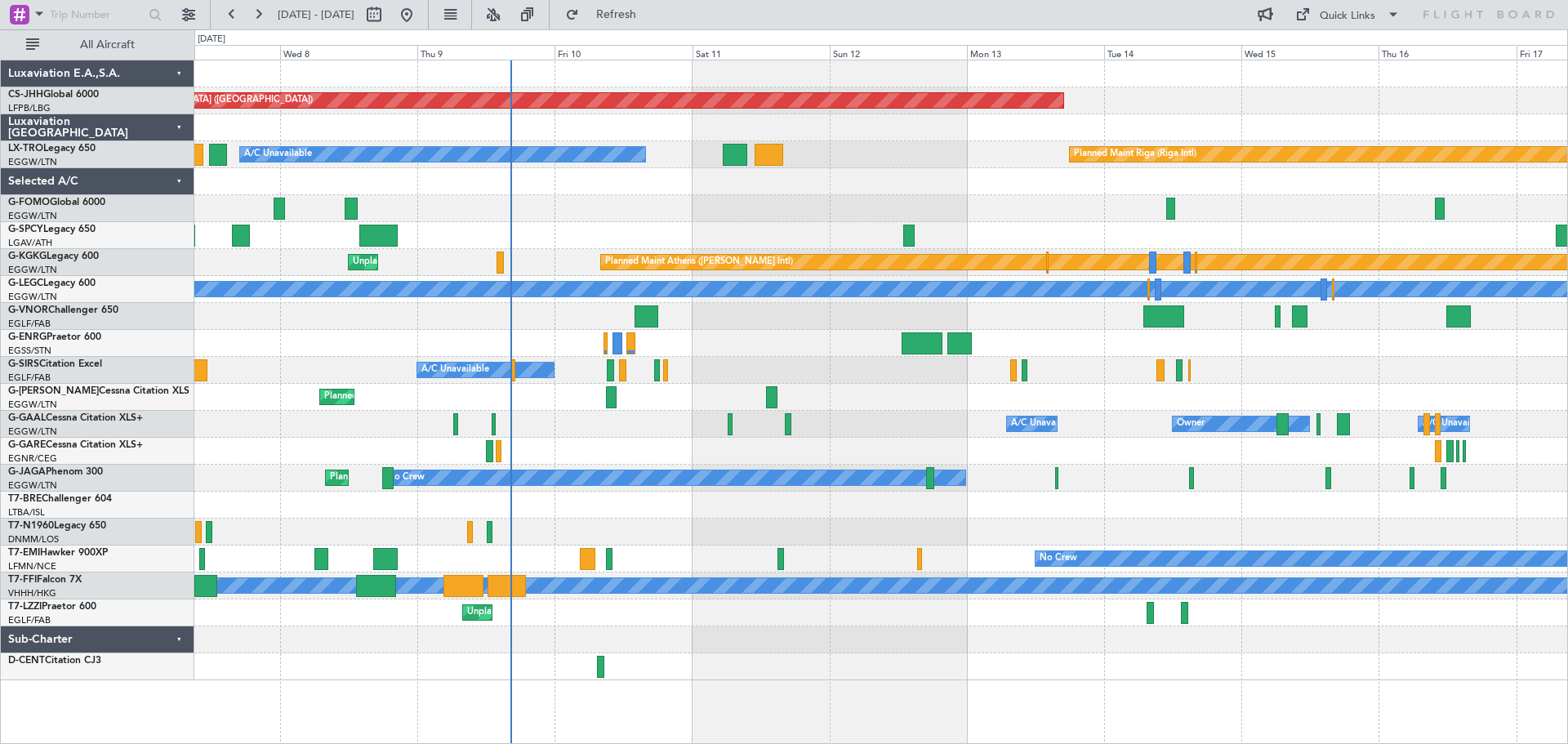
click at [1034, 206] on div at bounding box center [880, 208] width 1372 height 27
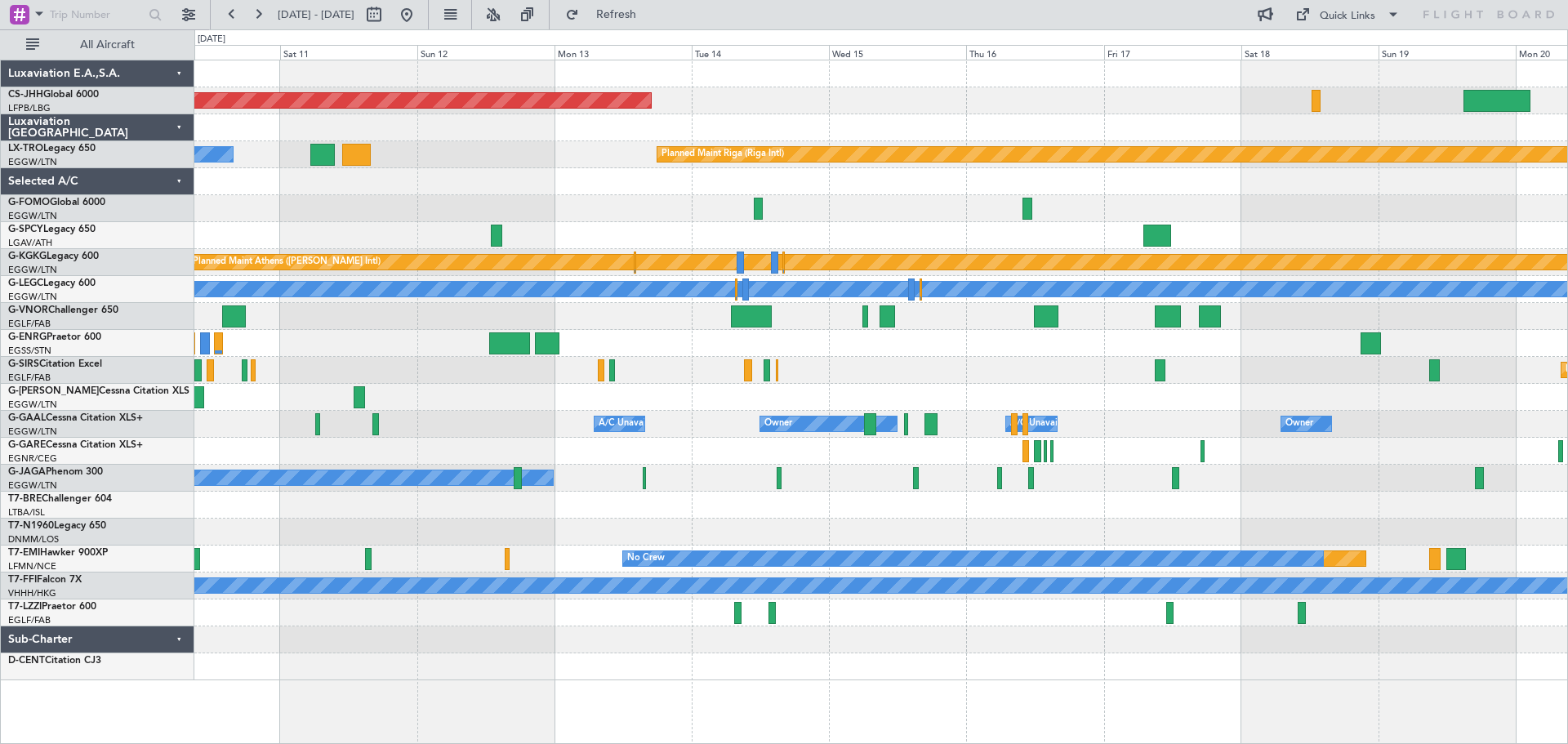
click at [940, 326] on div at bounding box center [880, 316] width 1372 height 27
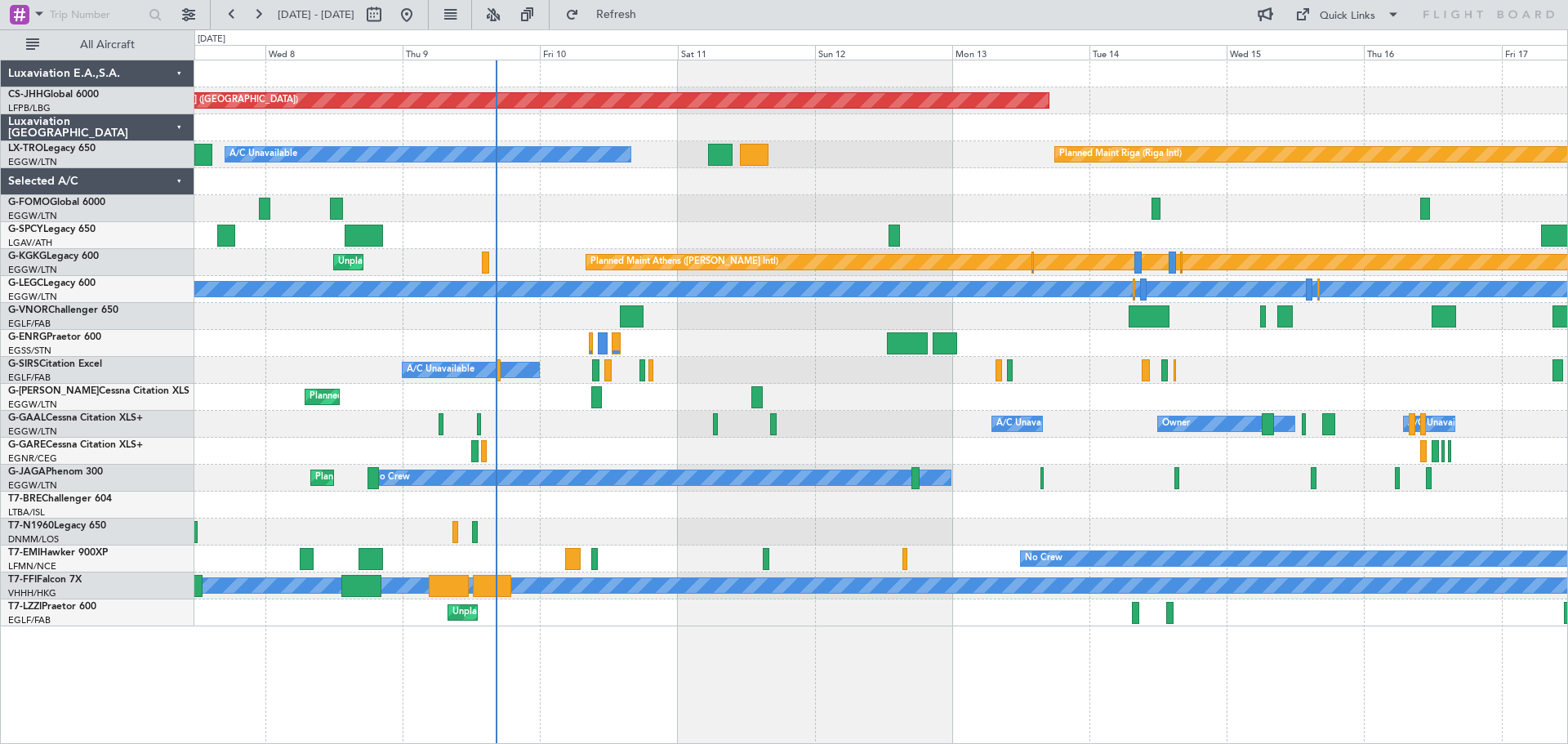
click at [800, 326] on div "Planned Maint Paris (Le Bourget) A/C Unavailable Planned Maint Riga (Riga Intl)…" at bounding box center [880, 344] width 1372 height 567
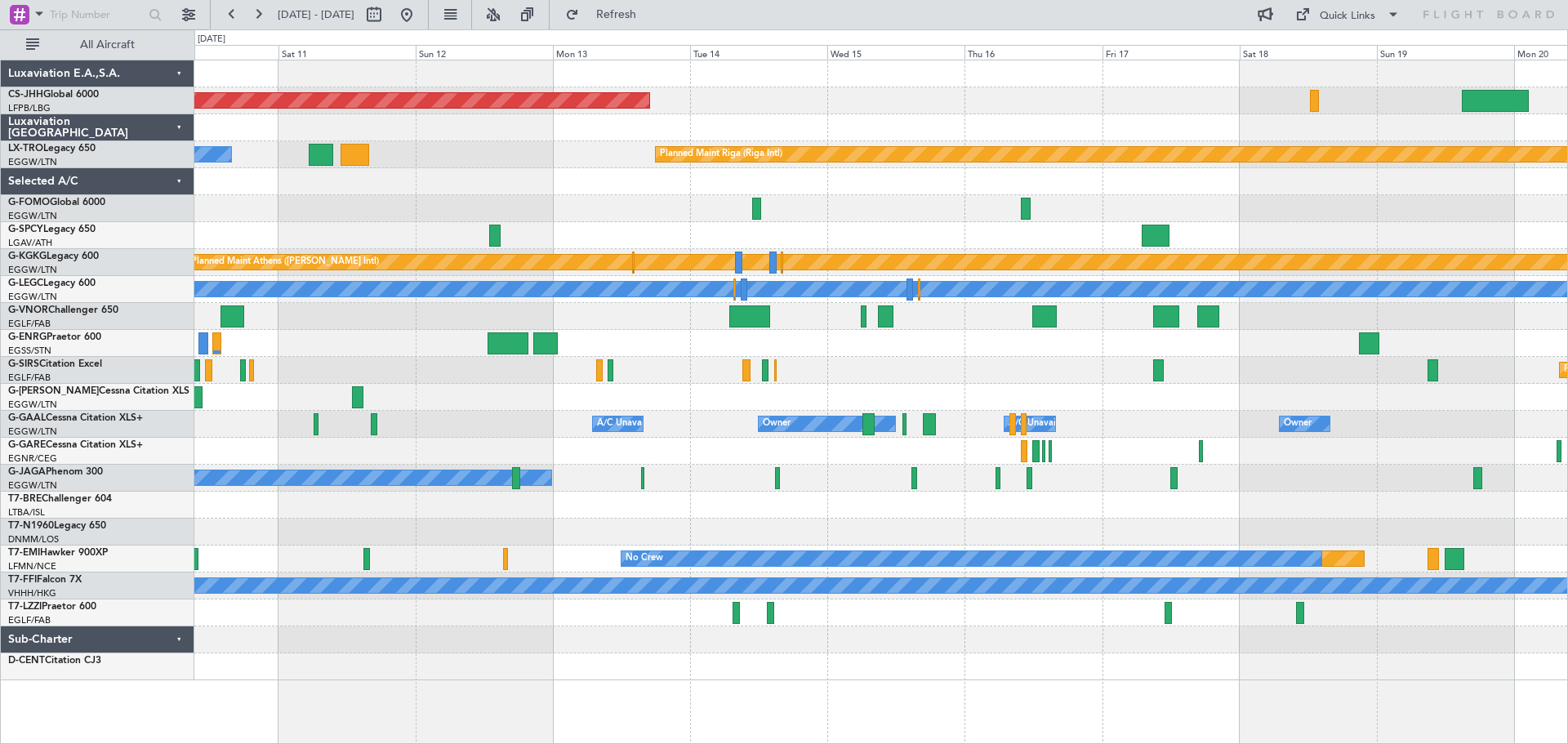
click at [1059, 383] on div "Planned Maint Paris (Le Bourget) A/C Unavailable Planned Maint Riga (Riga Intl)…" at bounding box center [880, 371] width 1372 height 620
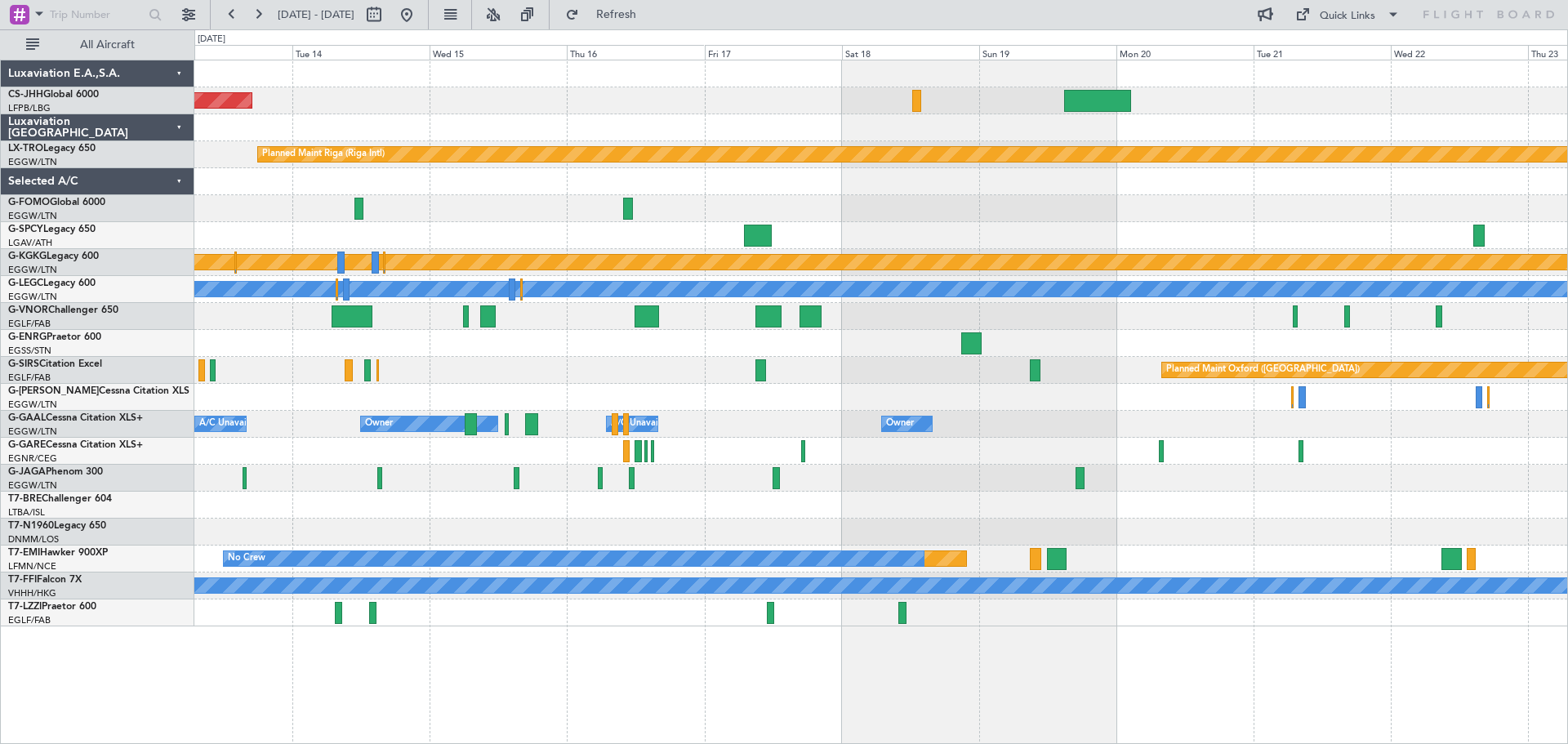
click at [909, 395] on div at bounding box center [880, 397] width 1372 height 27
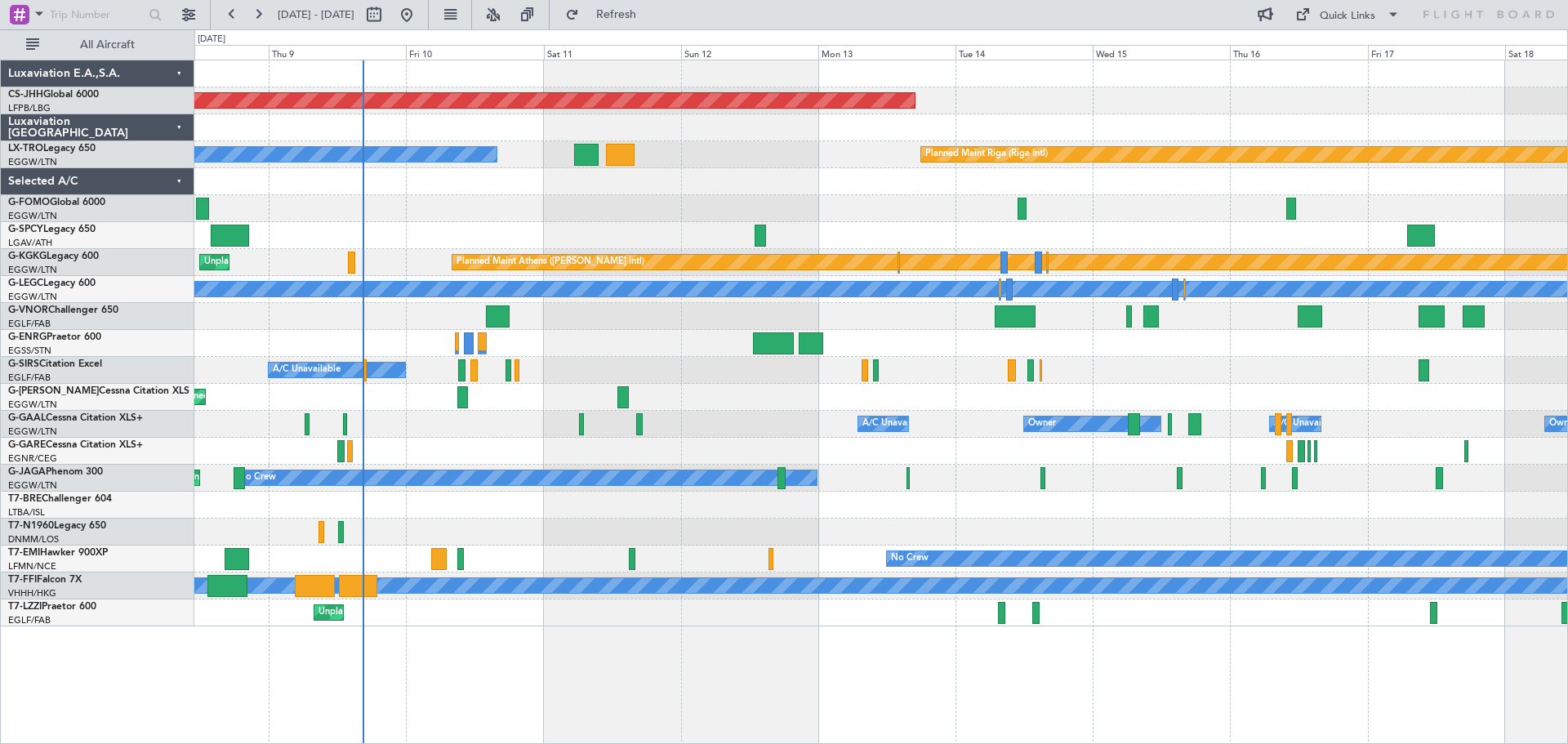
click at [1189, 387] on div "Planned Maint Paris (Le Bourget) Planned Maint Riga (Riga Intl) A/C Unavailable…" at bounding box center [880, 344] width 1372 height 567
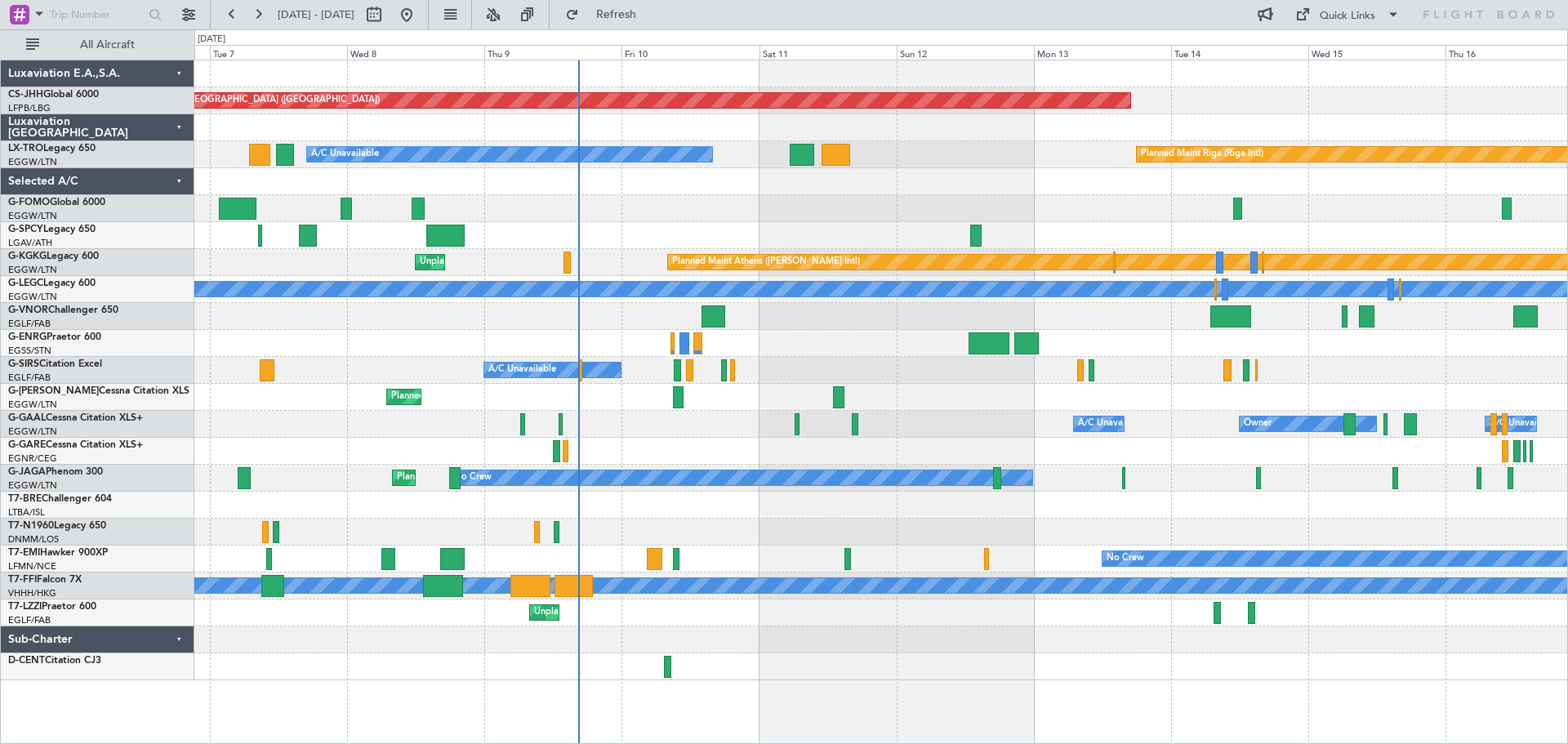
click at [837, 348] on div at bounding box center [880, 343] width 1372 height 27
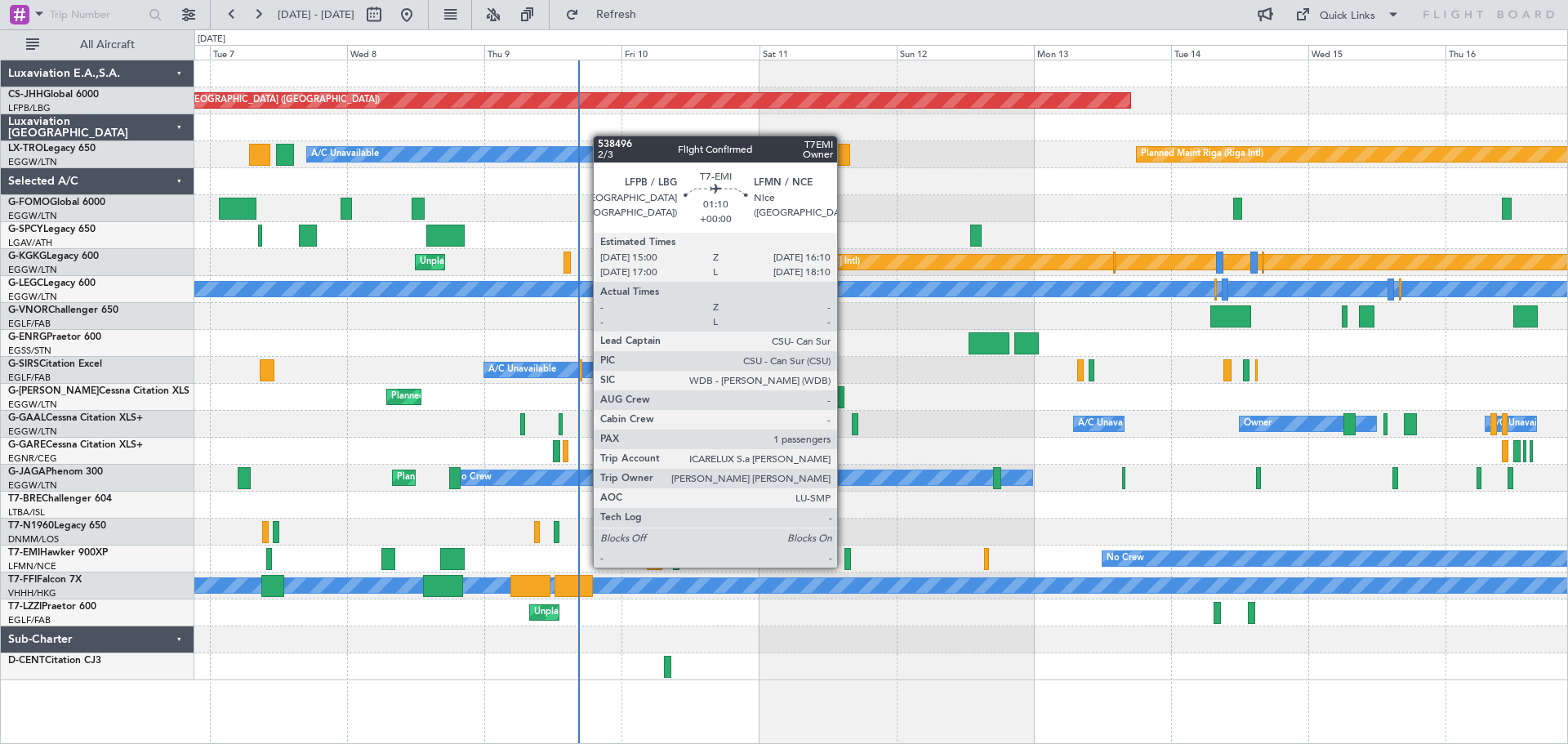
click at [845, 567] on div at bounding box center [848, 559] width 7 height 22
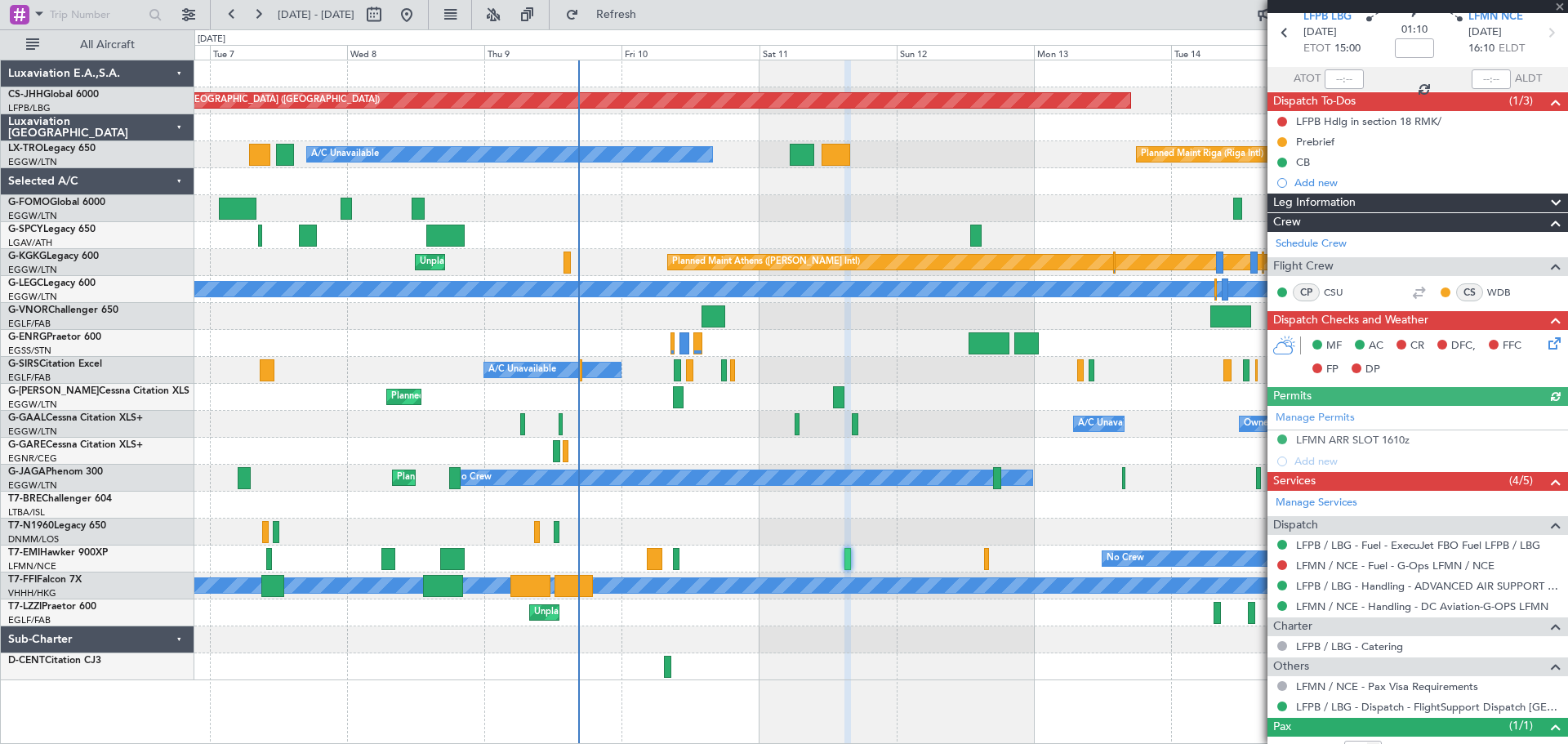
scroll to position [123, 0]
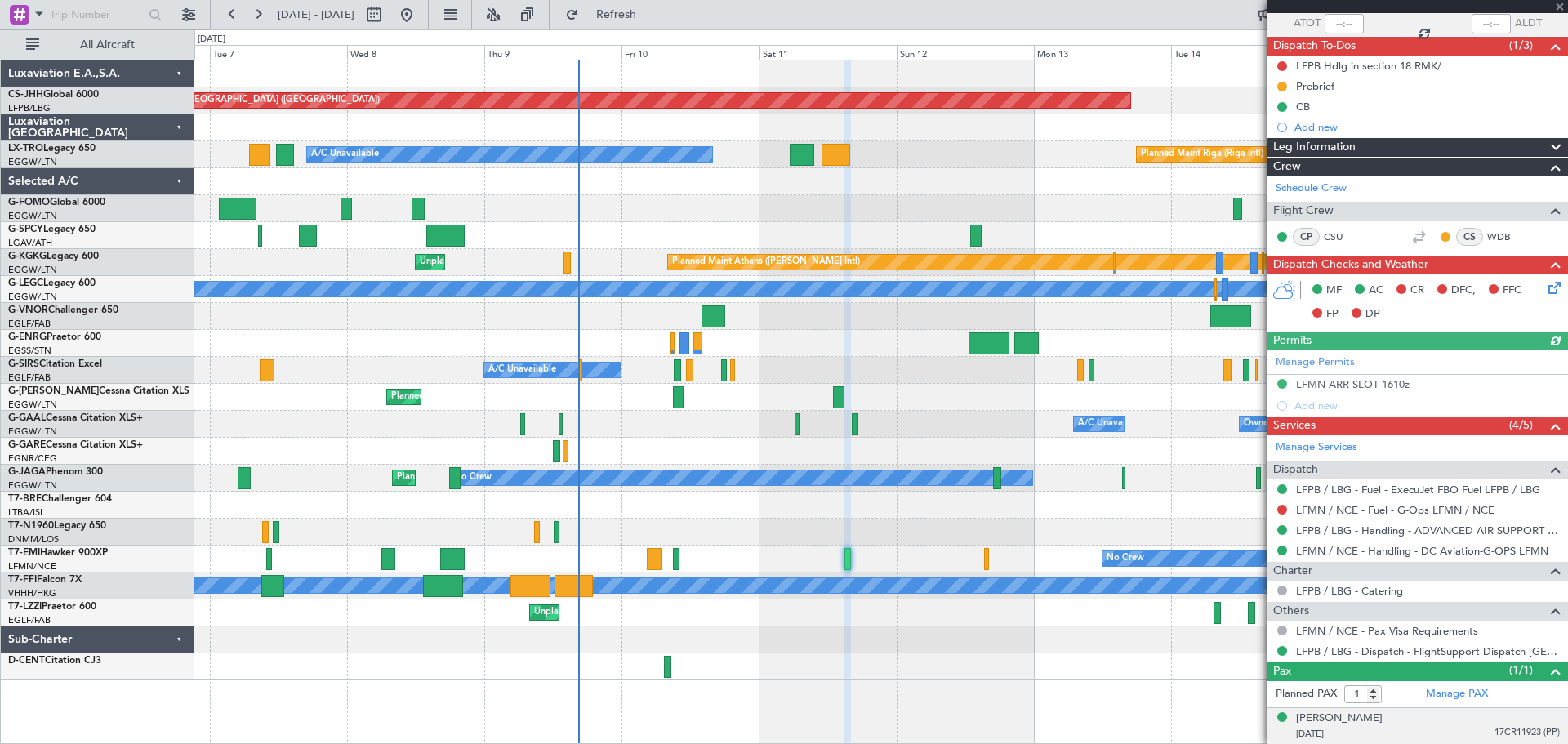
click at [1517, 731] on span "17CR11923 (PP)" at bounding box center [1527, 733] width 65 height 14
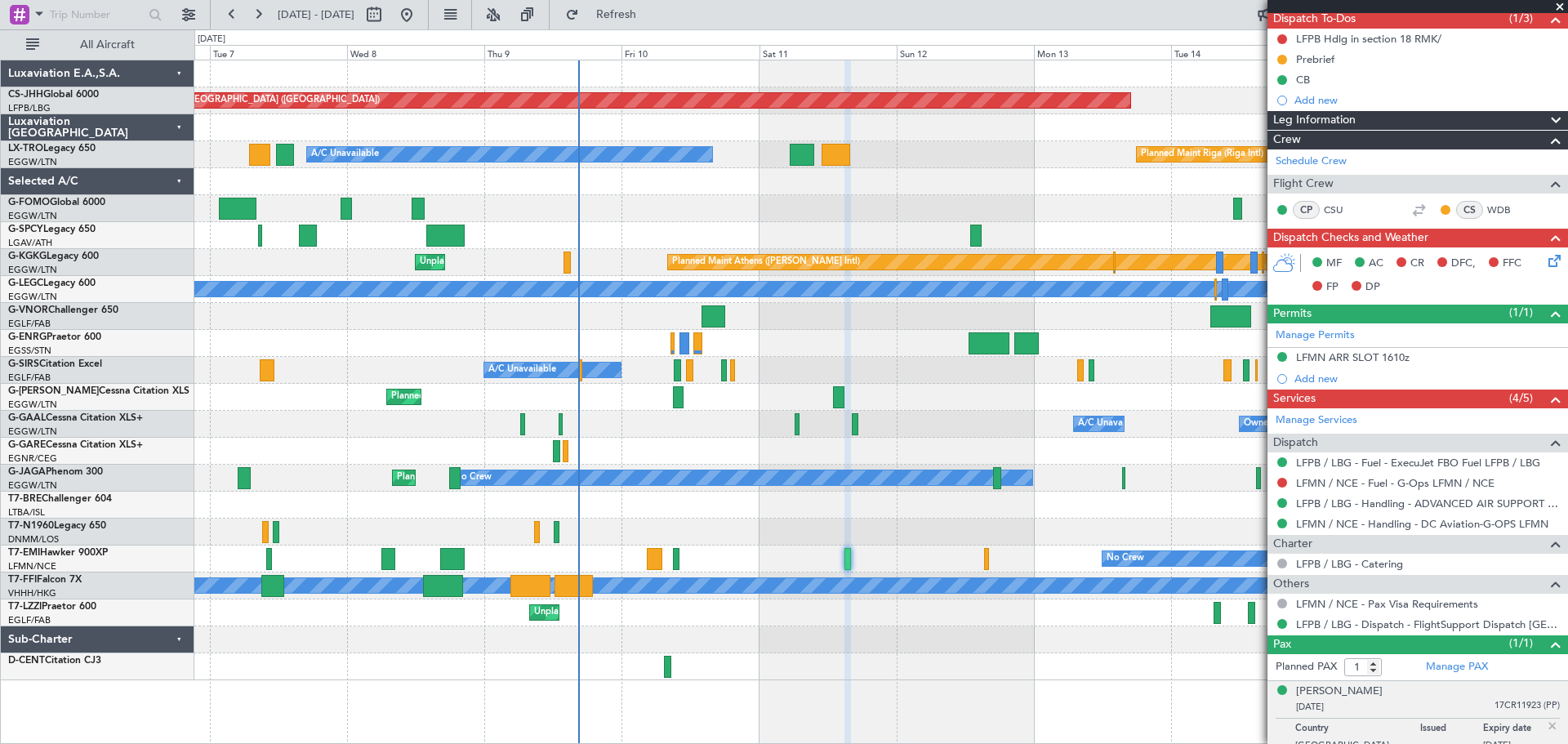
scroll to position [164, 0]
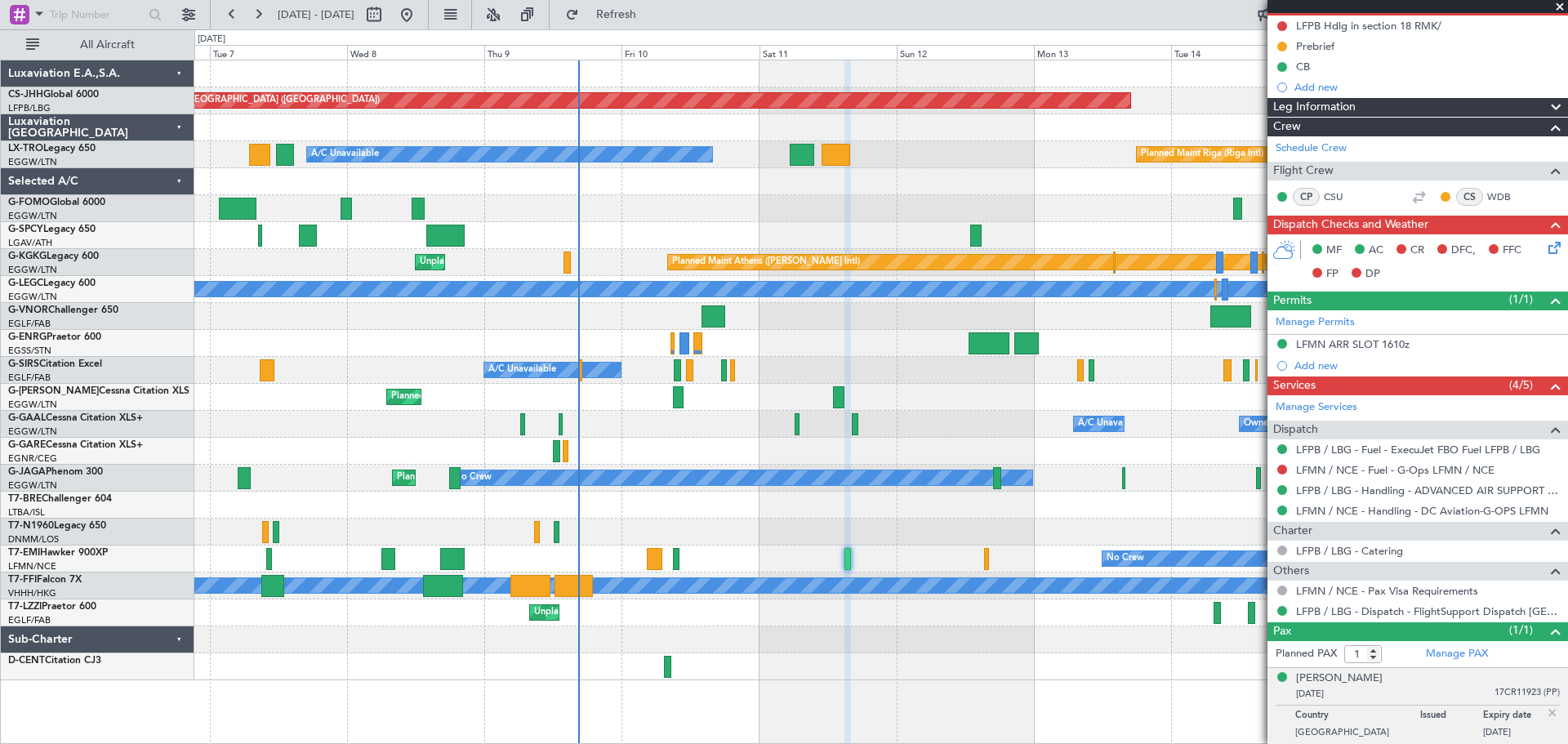
click at [1555, 8] on span at bounding box center [1560, 7] width 17 height 15
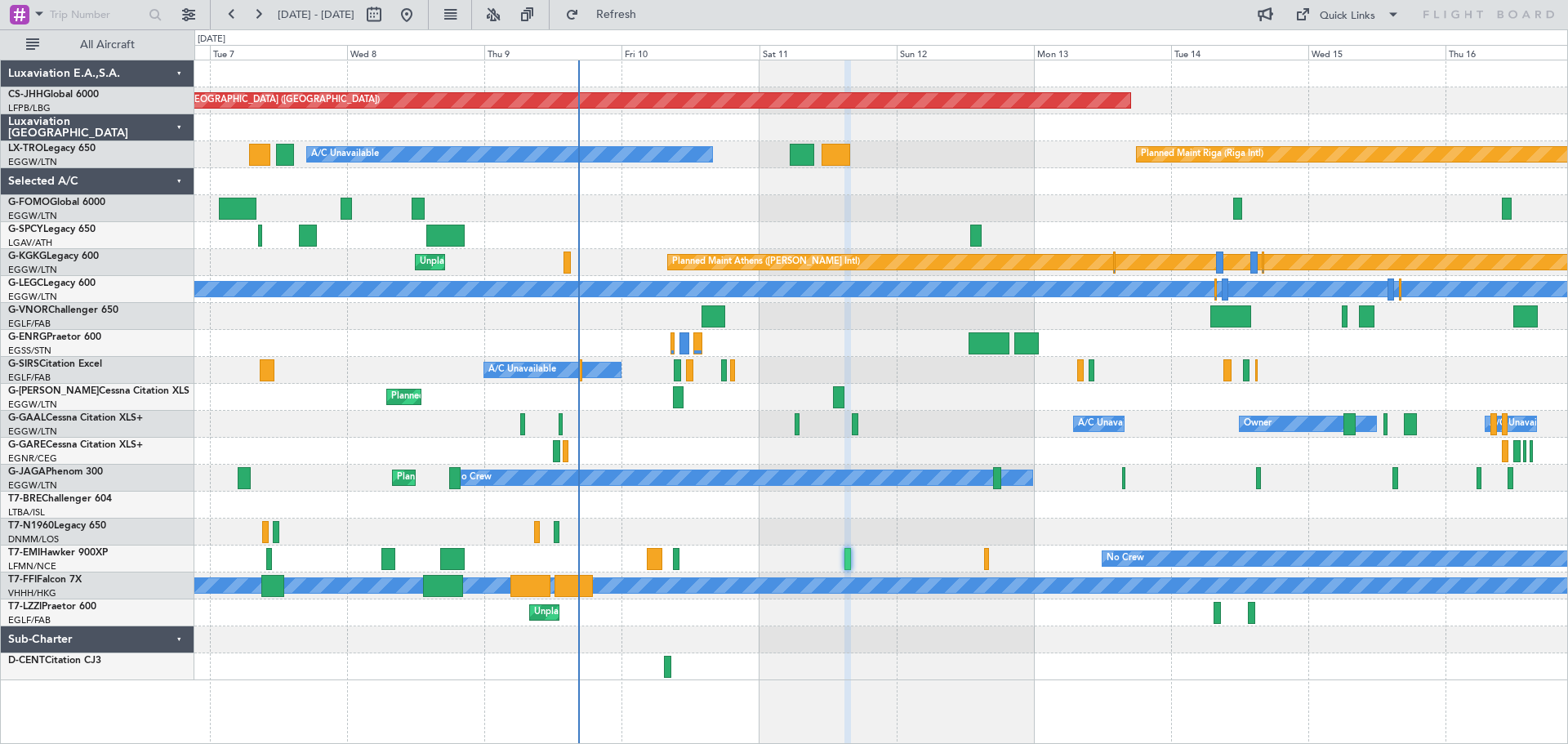
type input "0"
click at [691, 223] on div at bounding box center [880, 235] width 1372 height 27
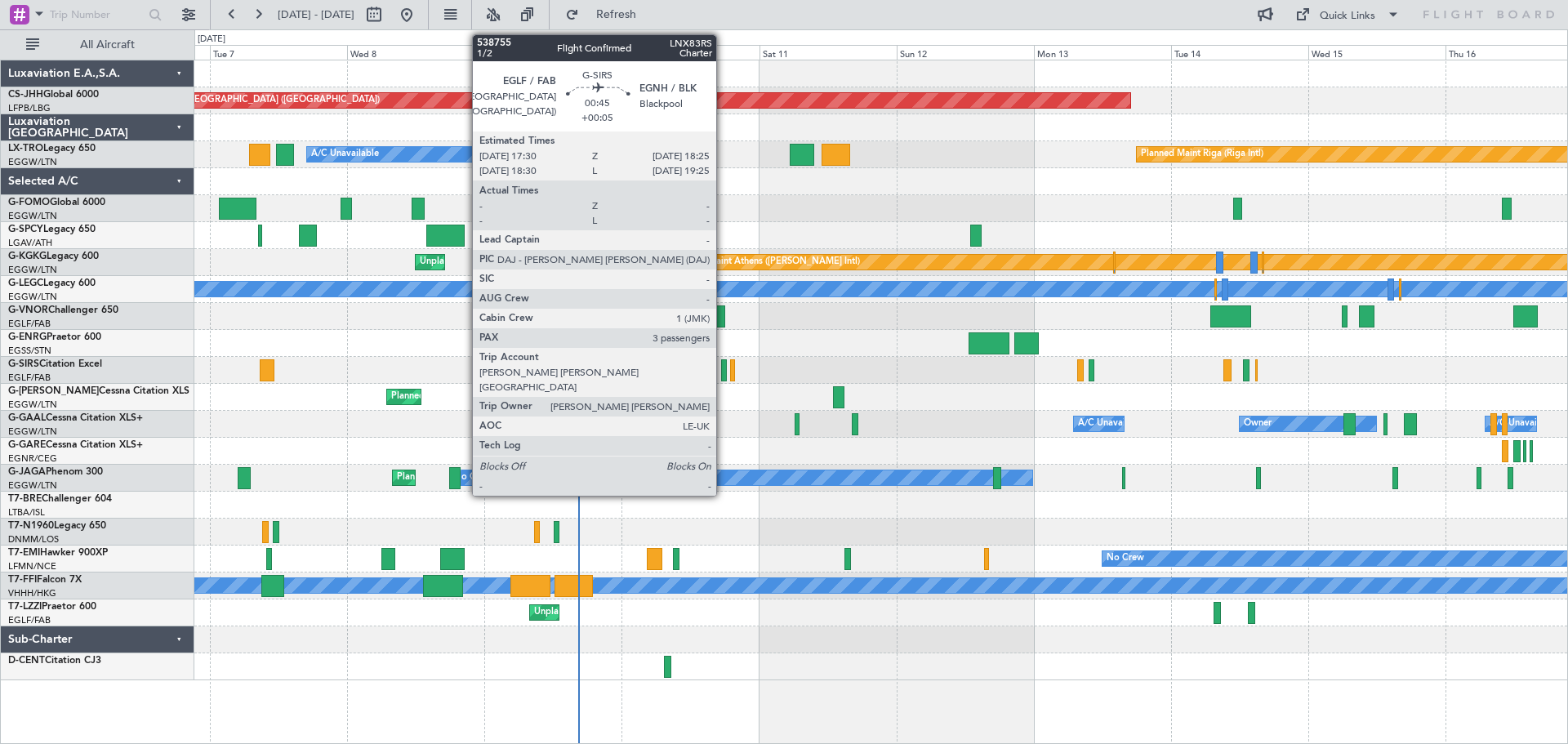
click at [723, 368] on div at bounding box center [723, 371] width 6 height 22
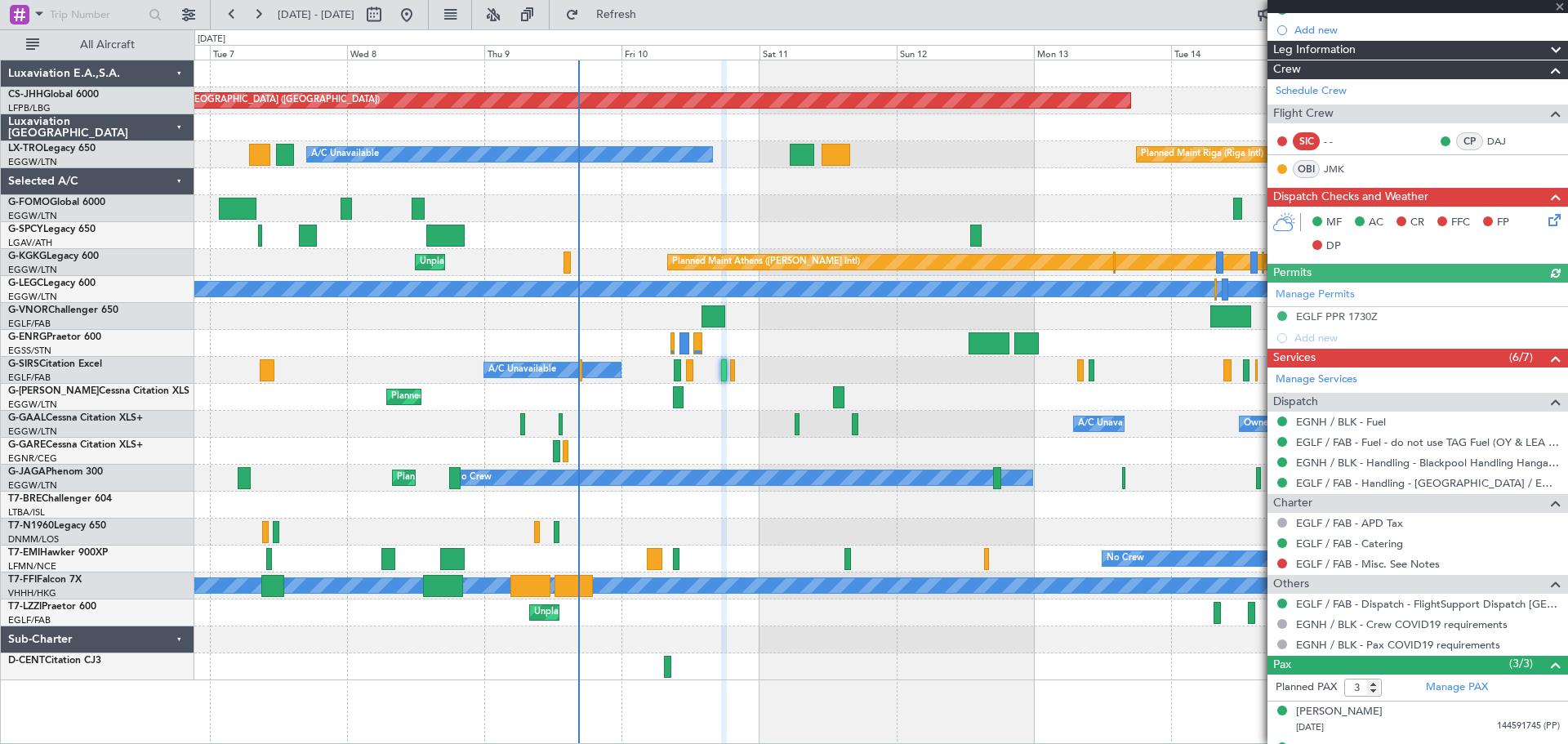
scroll to position [288, 0]
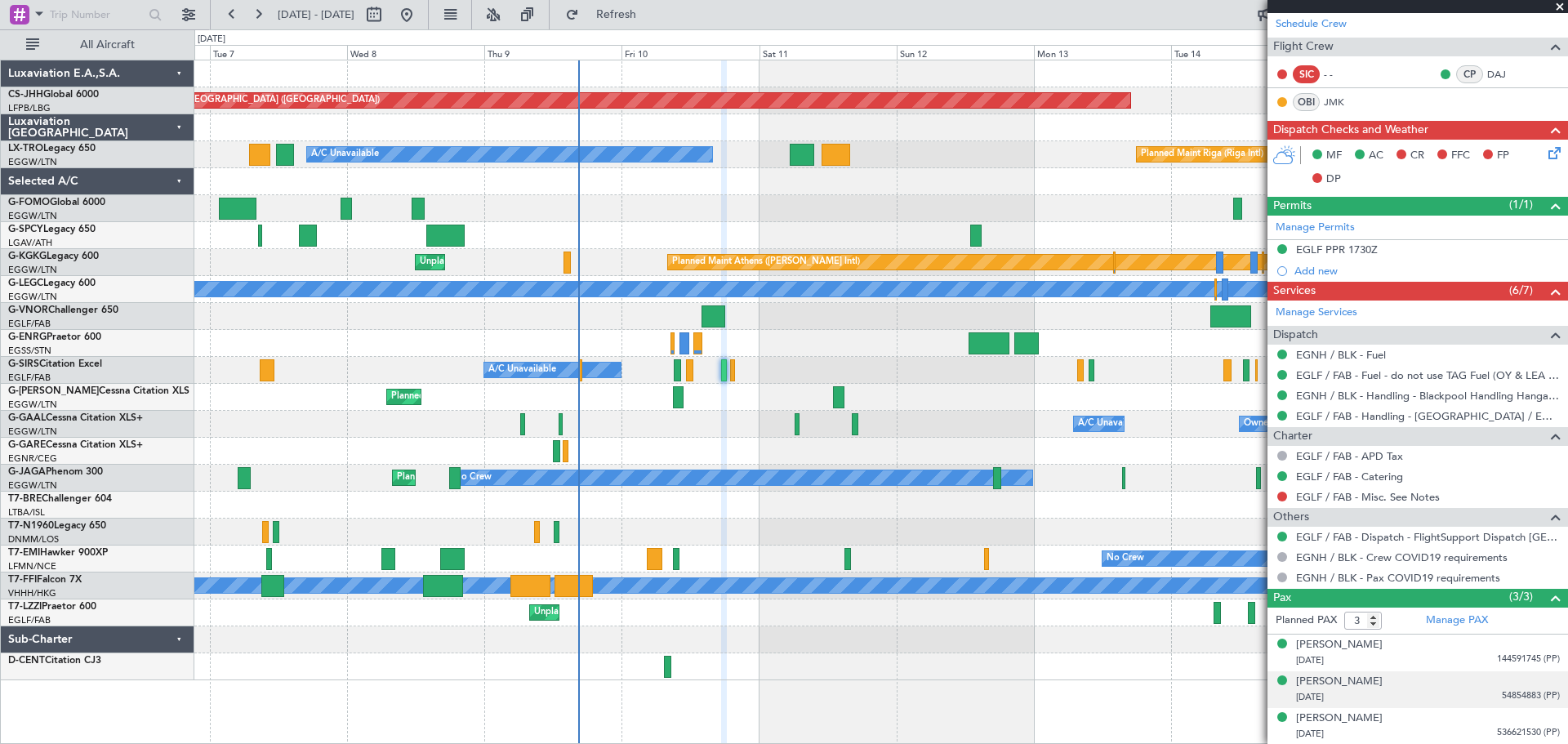
click at [1510, 697] on span "54854883 (PP)" at bounding box center [1530, 696] width 58 height 14
click at [1545, 717] on img at bounding box center [1552, 716] width 15 height 15
click at [1503, 656] on span "144591745 (PP)" at bounding box center [1528, 659] width 62 height 14
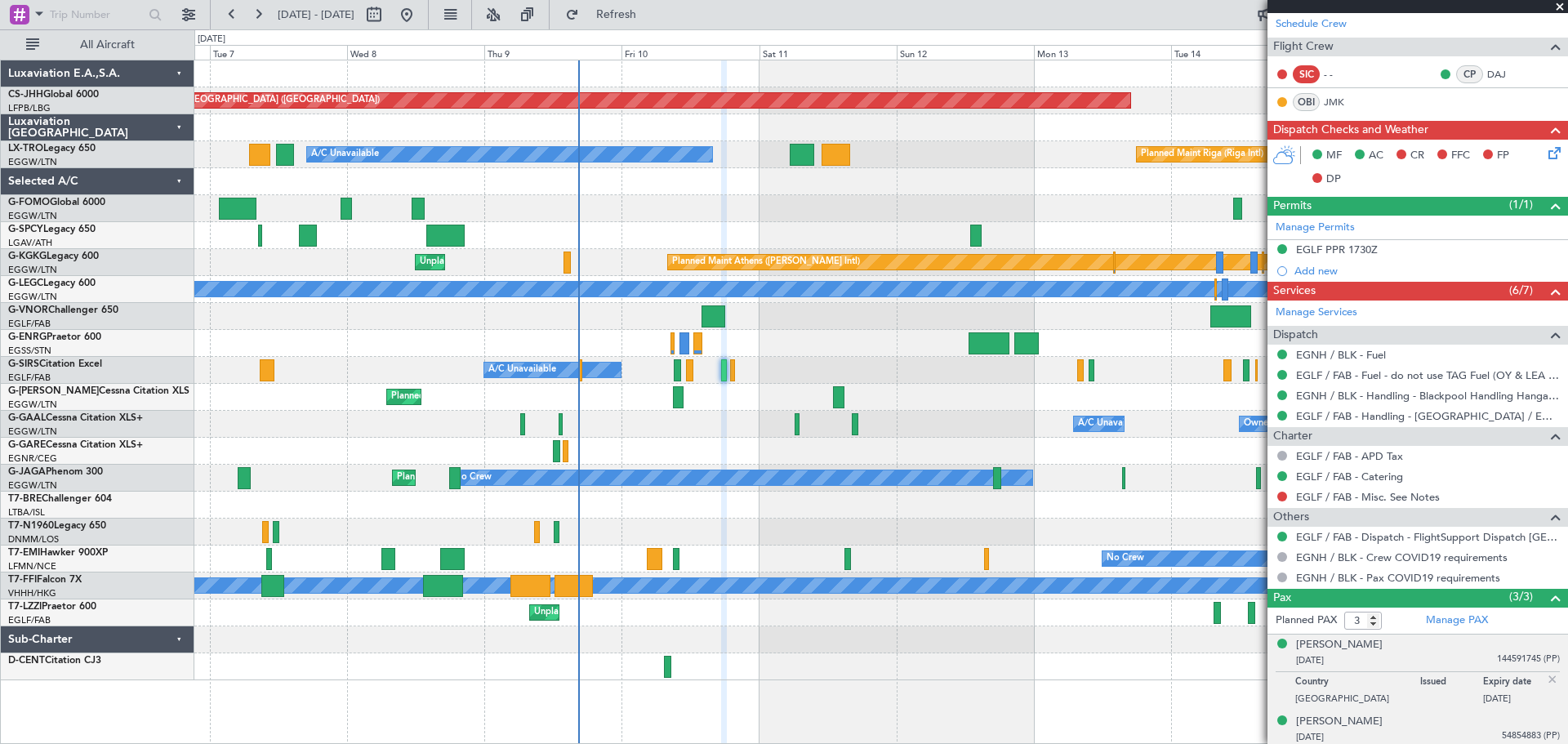
click at [1545, 684] on img at bounding box center [1552, 680] width 15 height 15
click at [1557, 6] on span at bounding box center [1560, 7] width 17 height 15
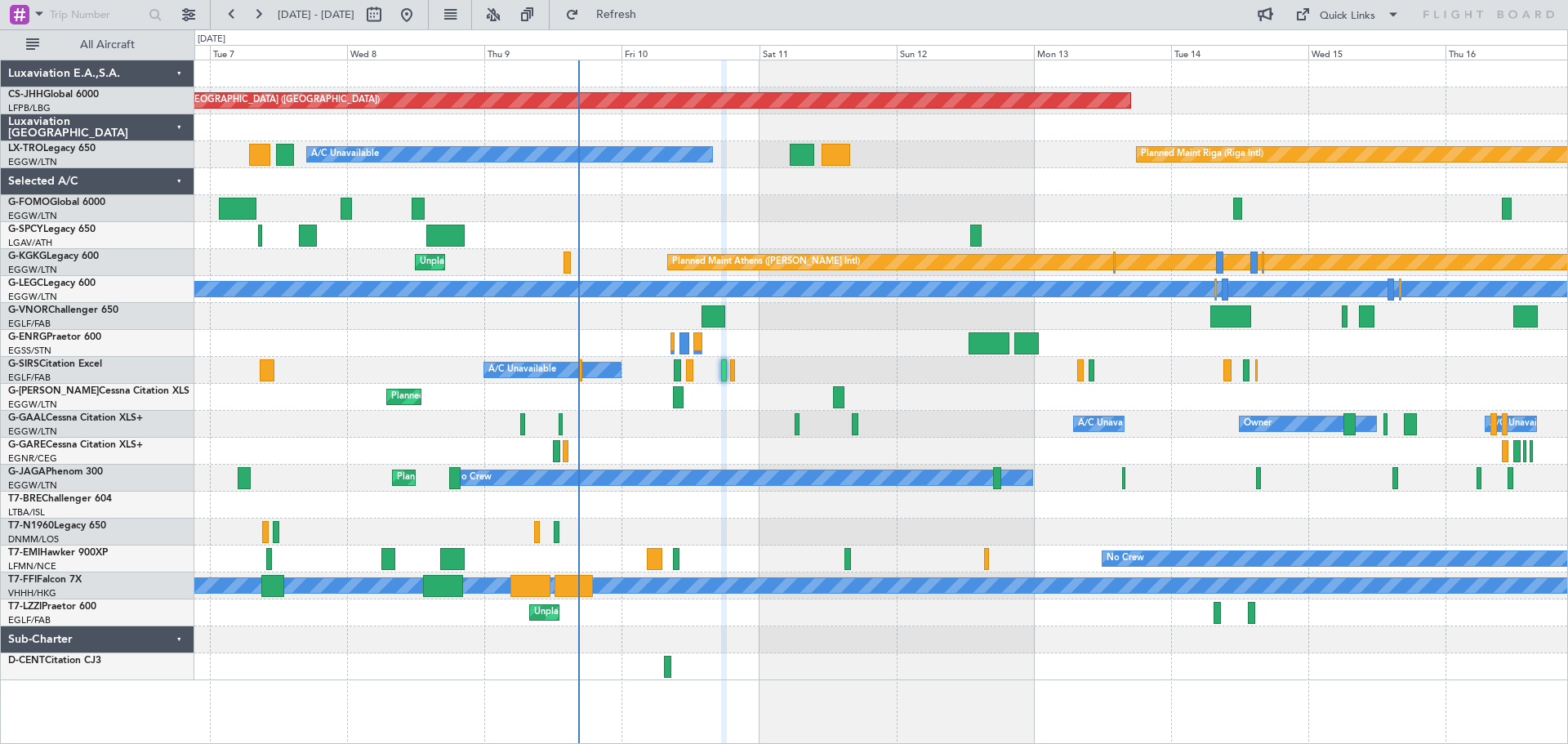
type input "0"
click at [516, 208] on div at bounding box center [880, 208] width 1372 height 27
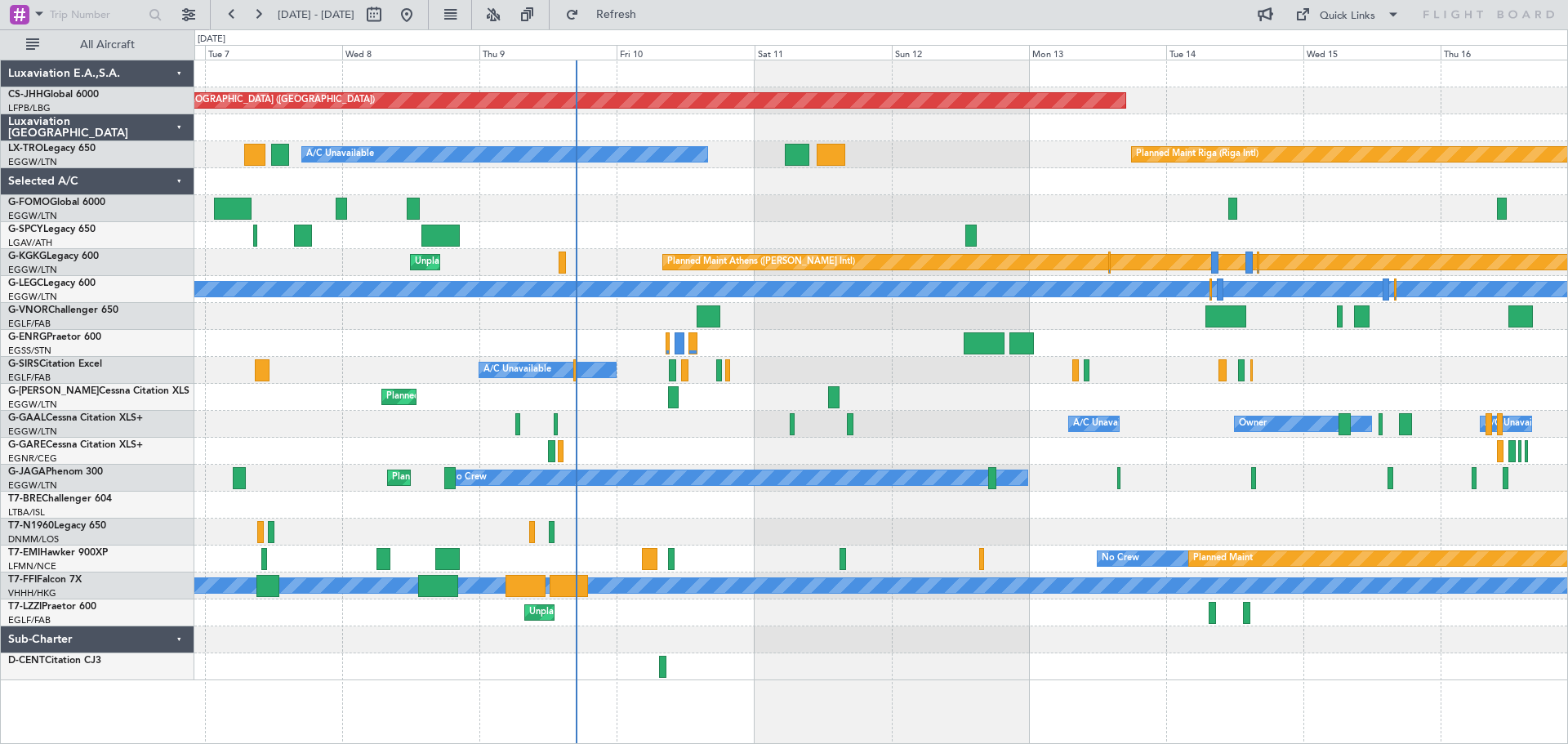
click at [531, 143] on div "Planned Maint Paris (Le Bourget) A/C Unavailable Planned Maint Riga (Riga Intl)…" at bounding box center [880, 371] width 1372 height 620
click at [691, 201] on div at bounding box center [880, 208] width 1372 height 27
